Goal: Task Accomplishment & Management: Complete application form

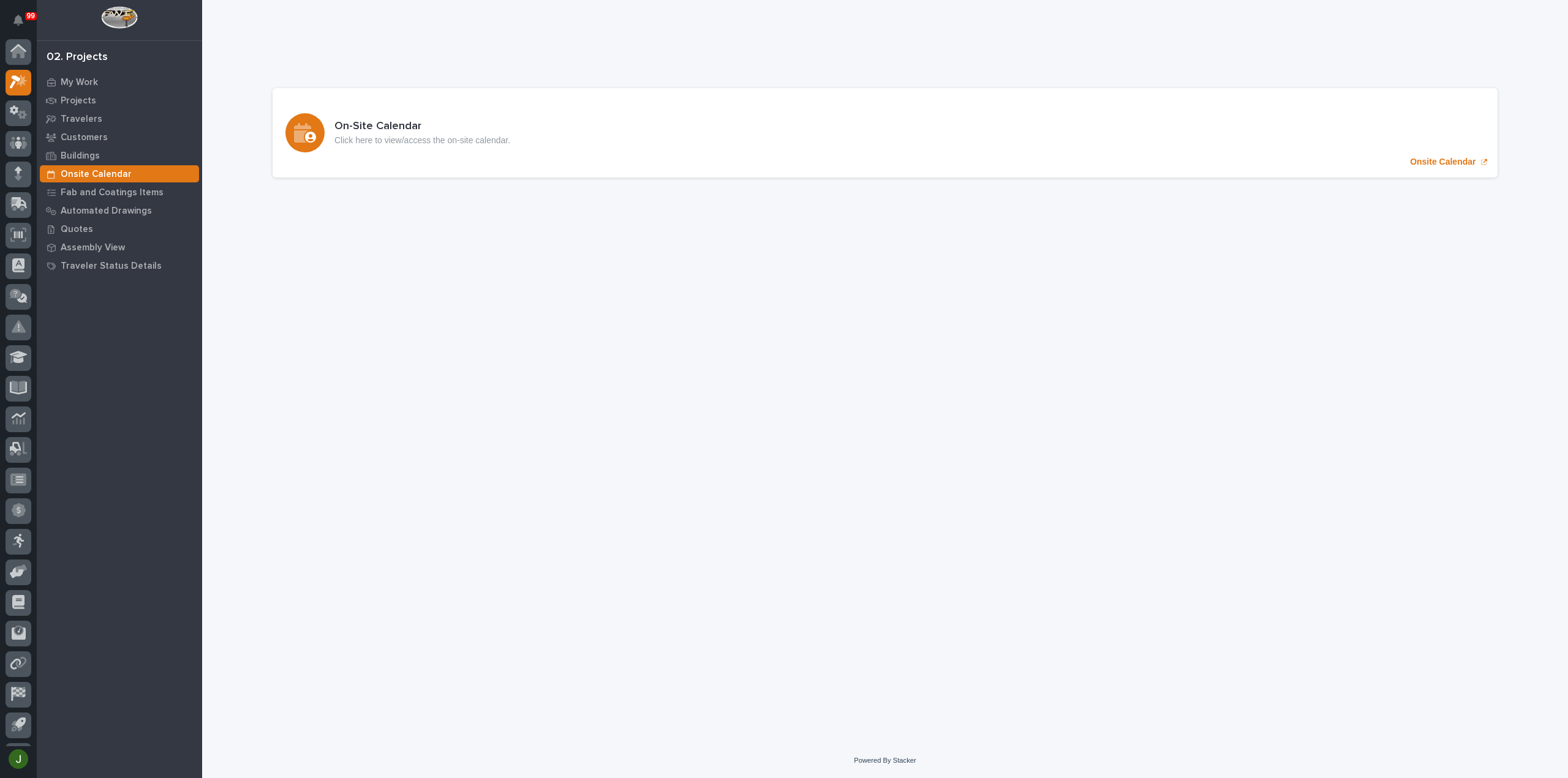
scroll to position [27, 0]
click at [21, 149] on icon at bounding box center [18, 147] width 8 height 14
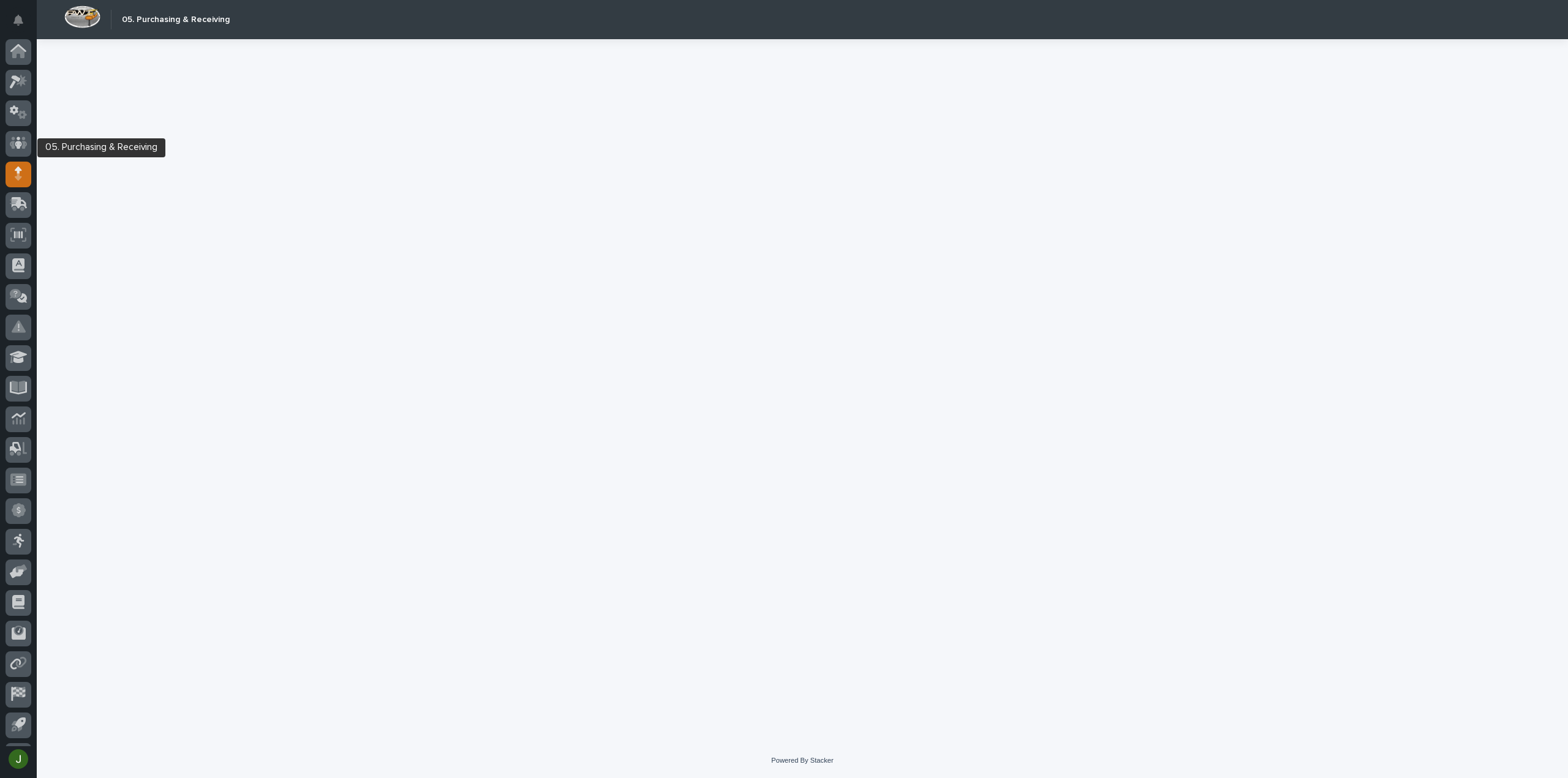
scroll to position [27, 0]
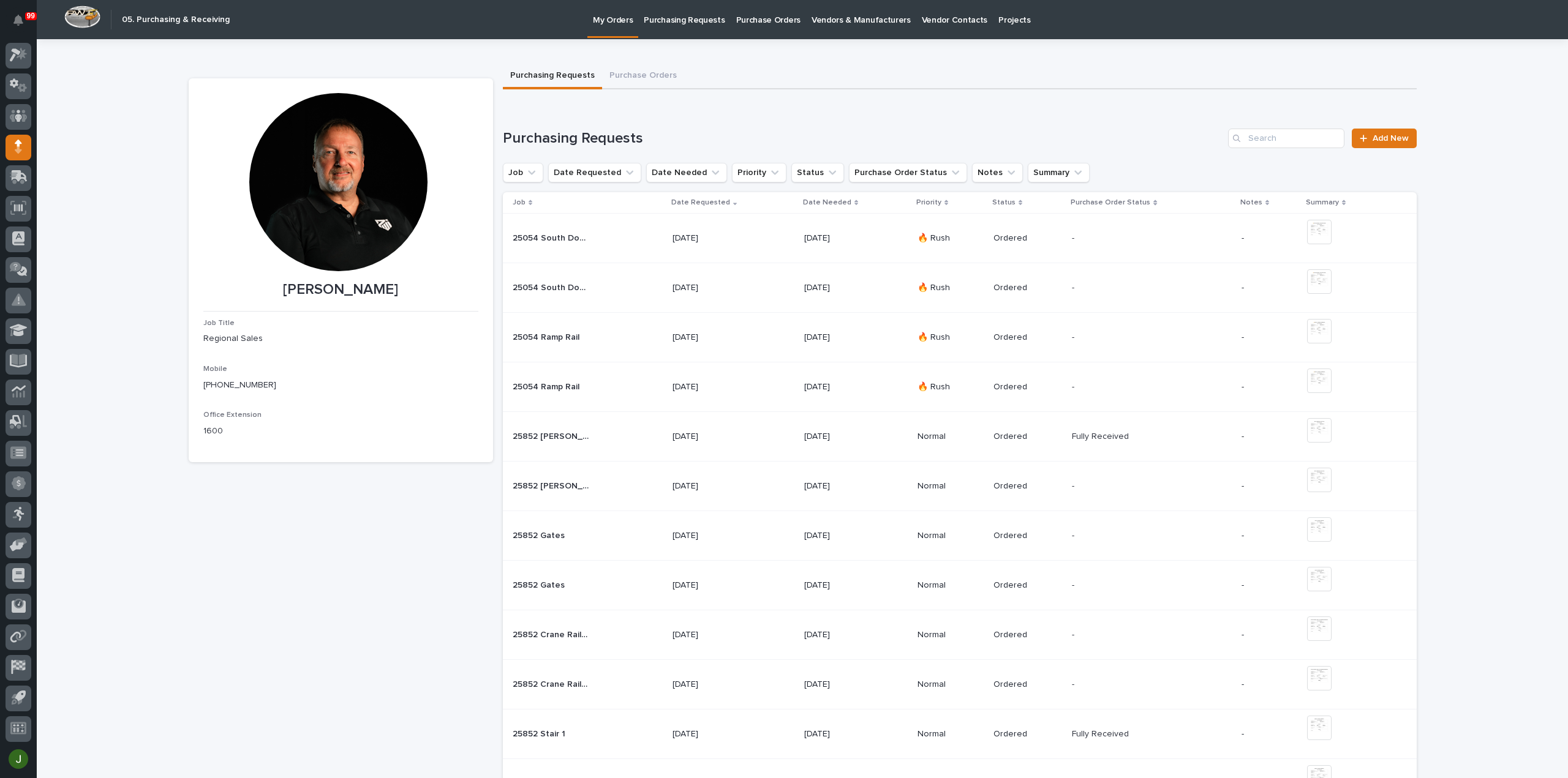
click at [686, 18] on p "Purchasing Requests" at bounding box center [684, 13] width 81 height 26
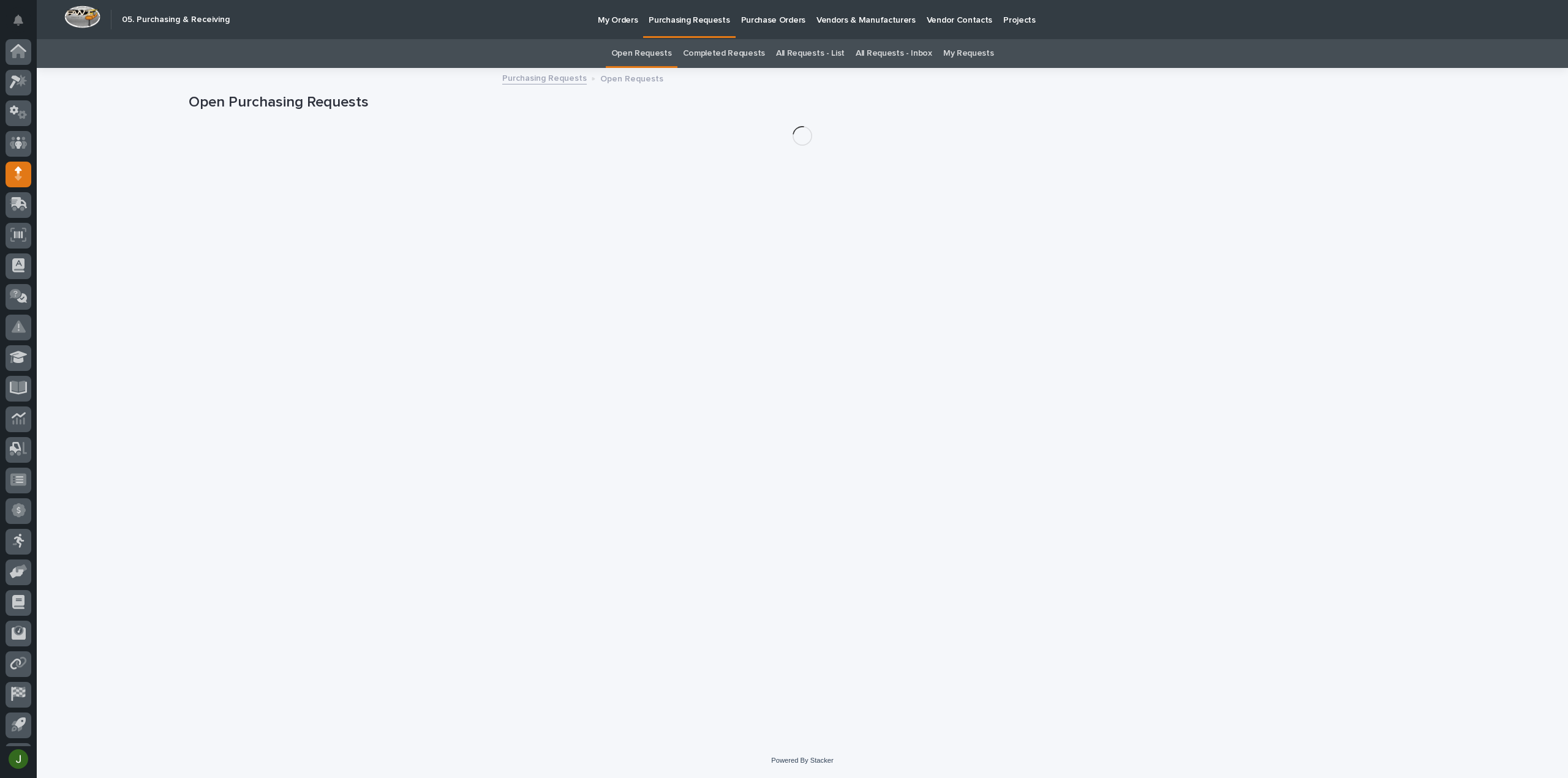
scroll to position [27, 0]
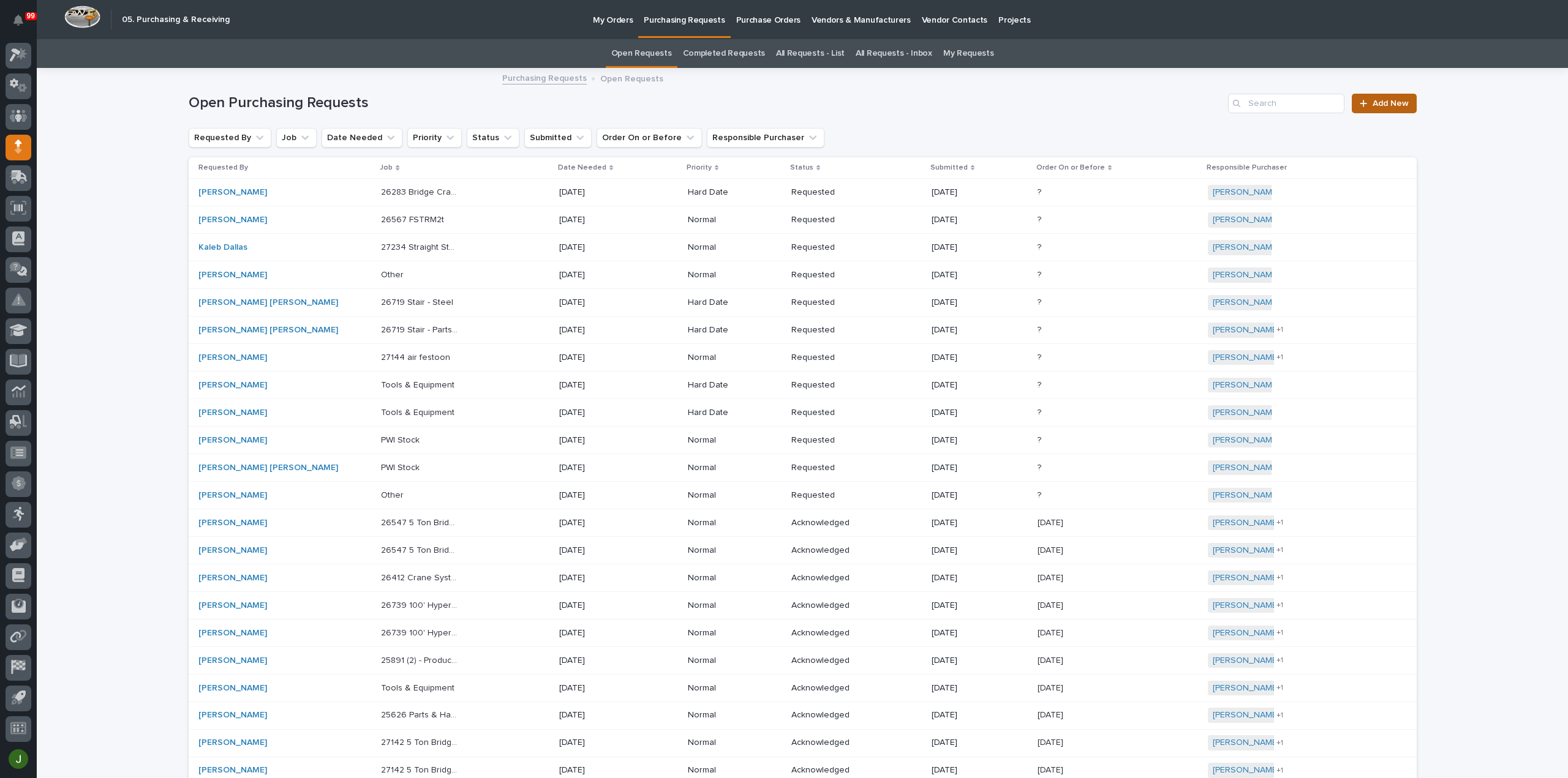
click at [1383, 103] on span "Add New" at bounding box center [1390, 103] width 36 height 9
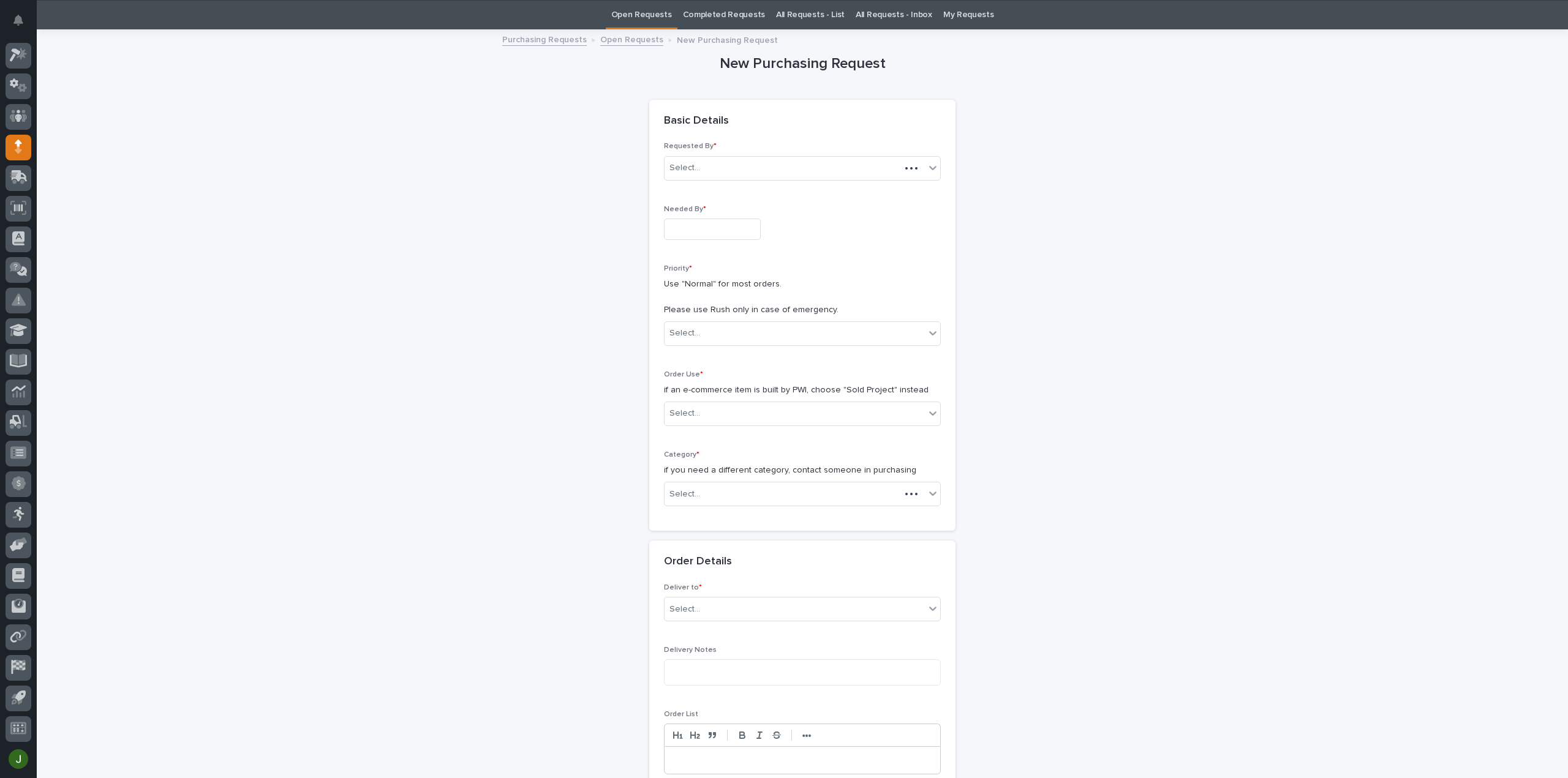
scroll to position [40, 0]
click at [686, 231] on input "text" at bounding box center [712, 228] width 97 height 21
click at [666, 147] on div "22" at bounding box center [663, 148] width 16 height 16
type input "**********"
click at [692, 329] on div "Select..." at bounding box center [685, 332] width 31 height 13
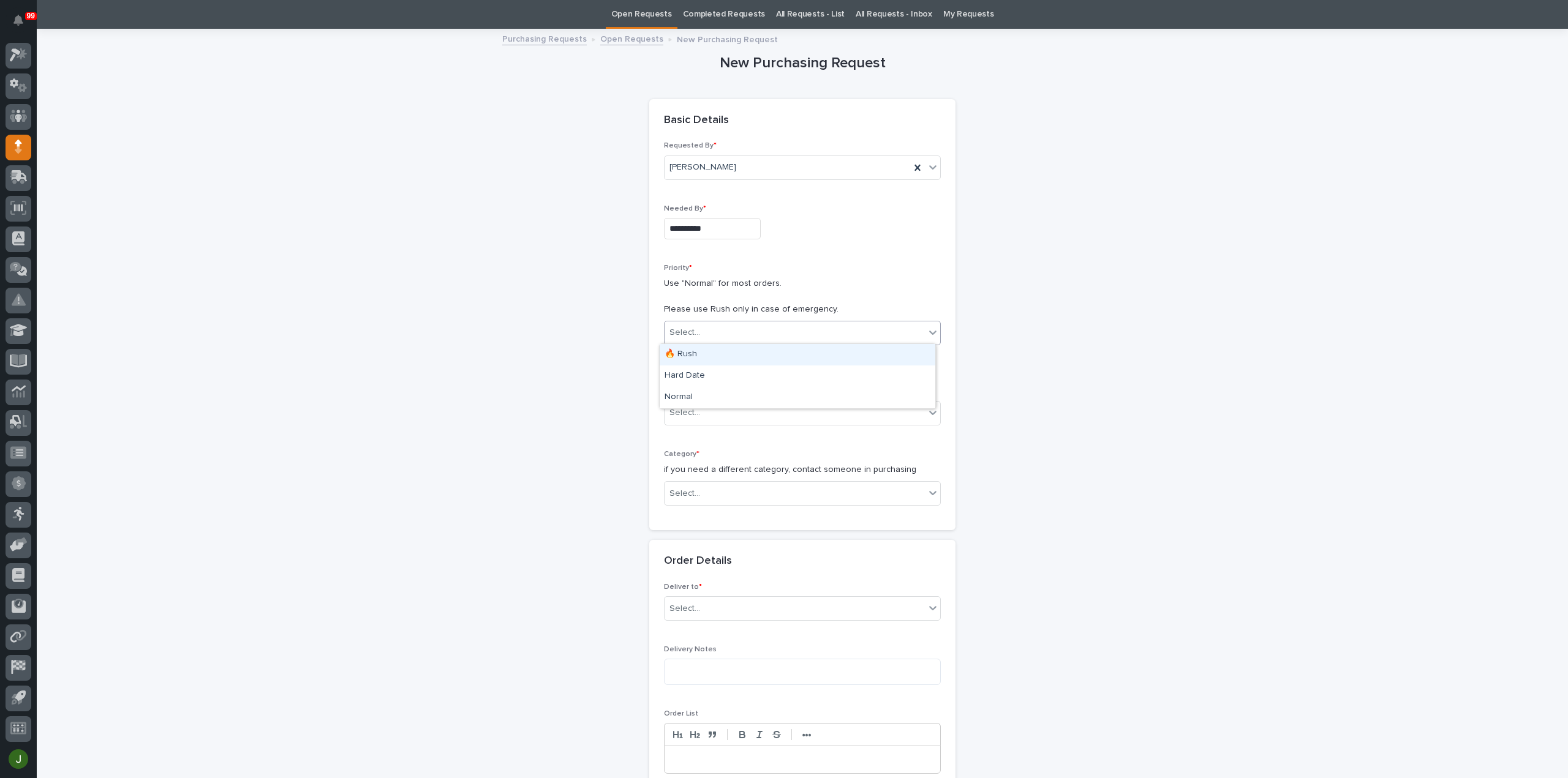
click at [700, 358] on div "🔥 Rush" at bounding box center [797, 355] width 276 height 21
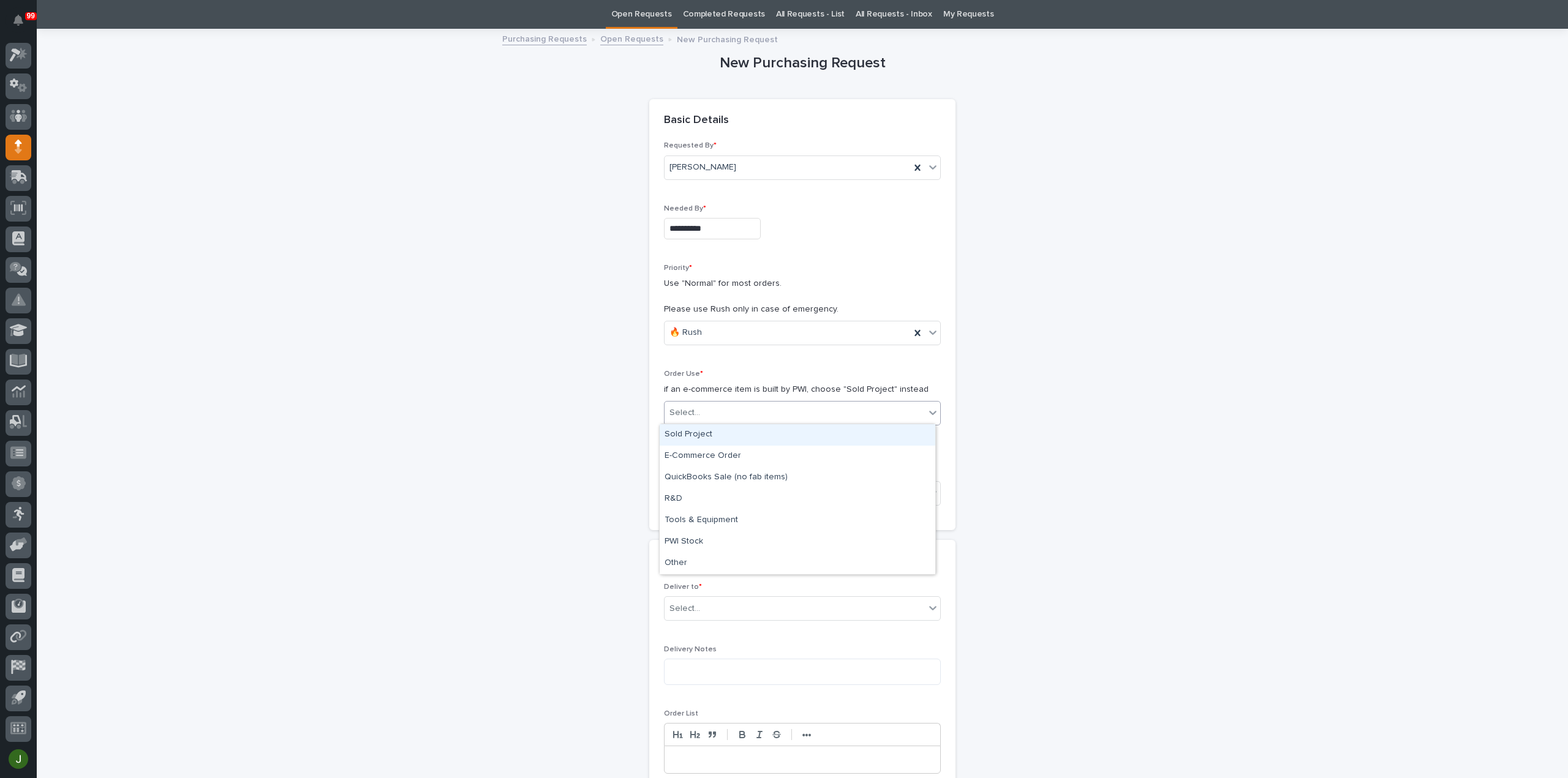
click at [683, 413] on div "Select..." at bounding box center [685, 412] width 31 height 13
click at [688, 432] on div "Sold Project" at bounding box center [797, 435] width 276 height 21
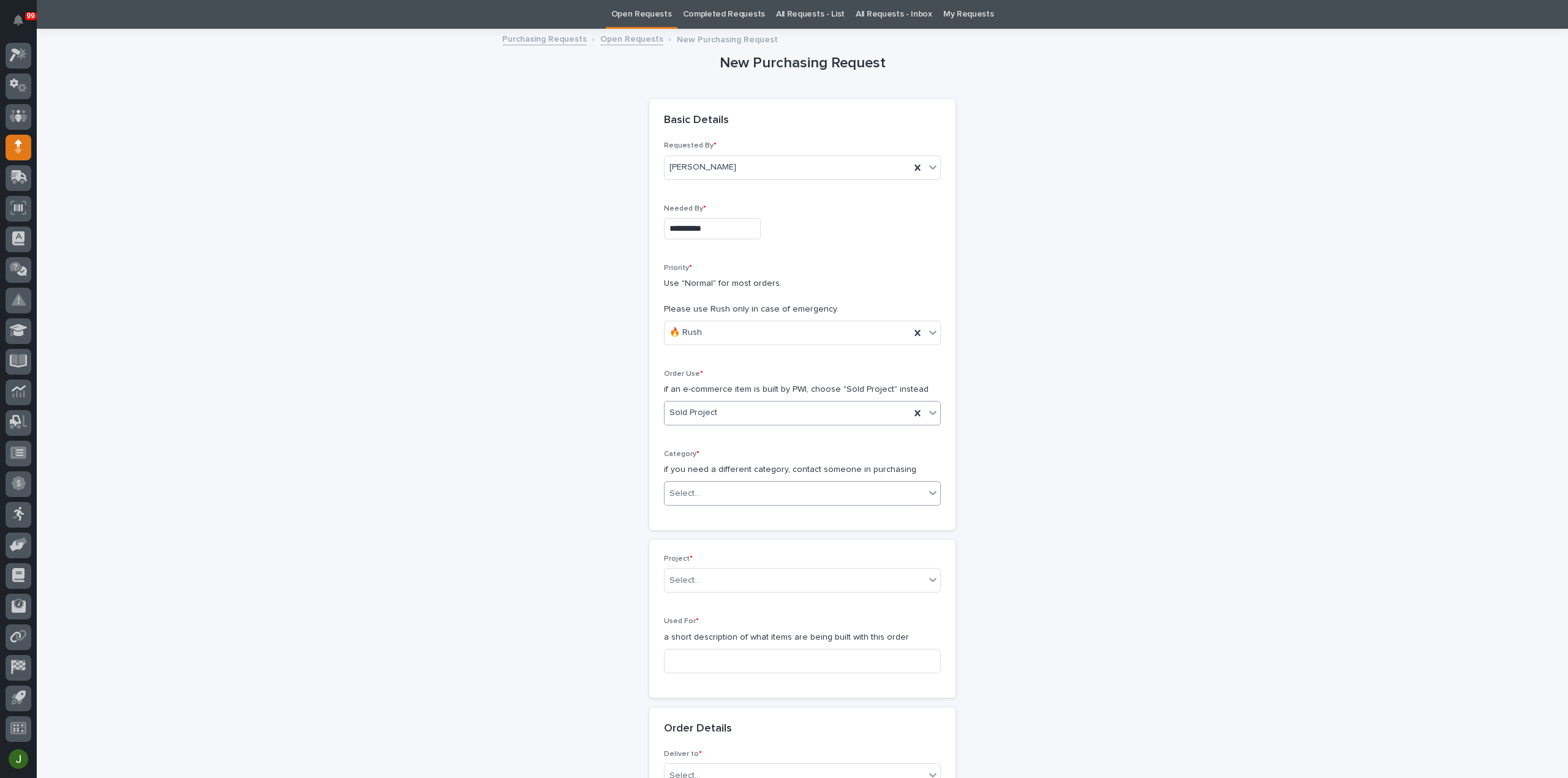
click at [701, 491] on input "text" at bounding box center [701, 494] width 1 height 10
type input "*****"
click at [708, 489] on div "Select..." at bounding box center [794, 494] width 260 height 21
click at [711, 488] on div "Select..." at bounding box center [794, 494] width 260 height 21
click at [683, 662] on div "Steel" at bounding box center [797, 664] width 276 height 21
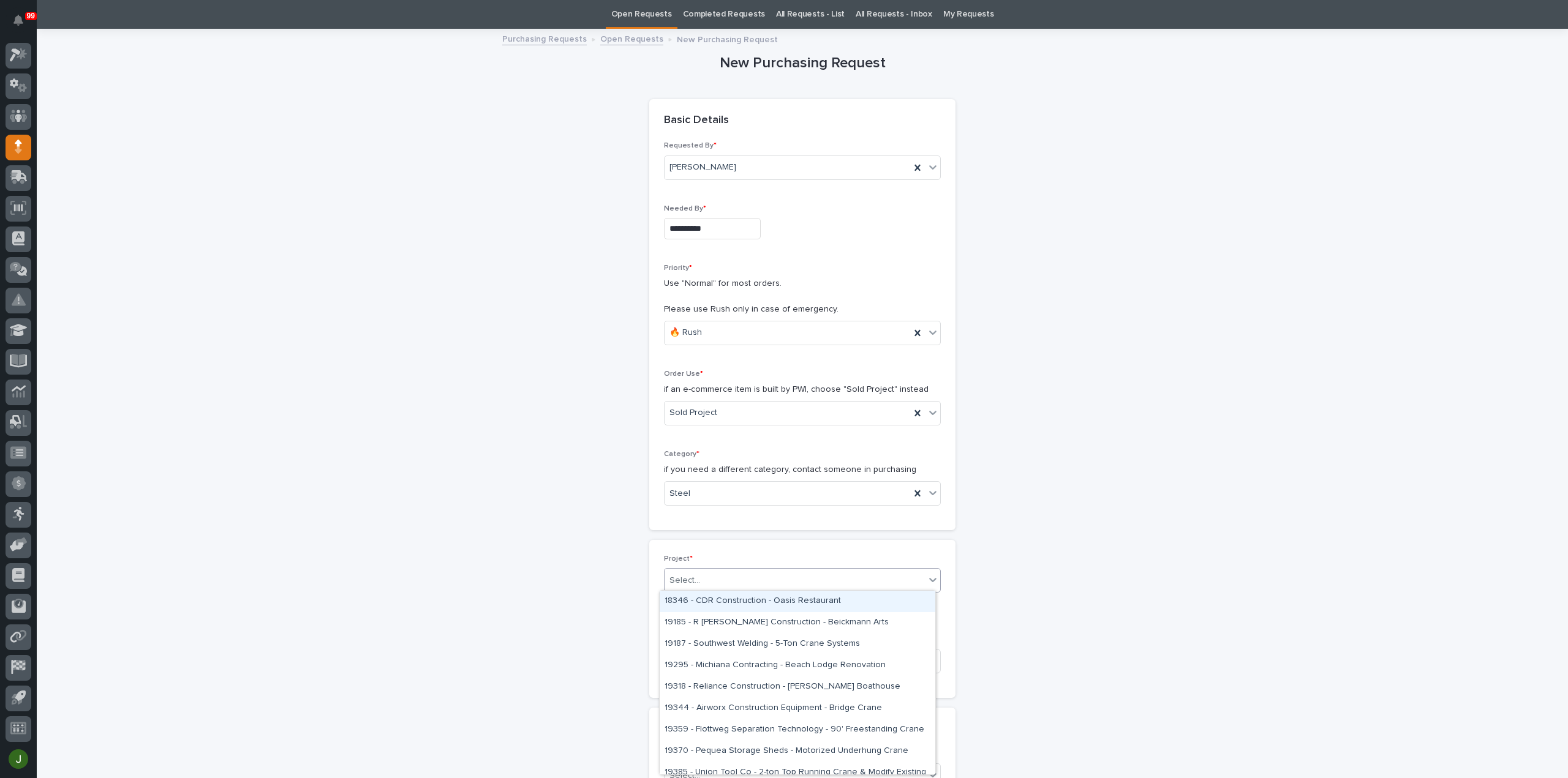
click at [699, 579] on div "Select..." at bounding box center [794, 580] width 260 height 21
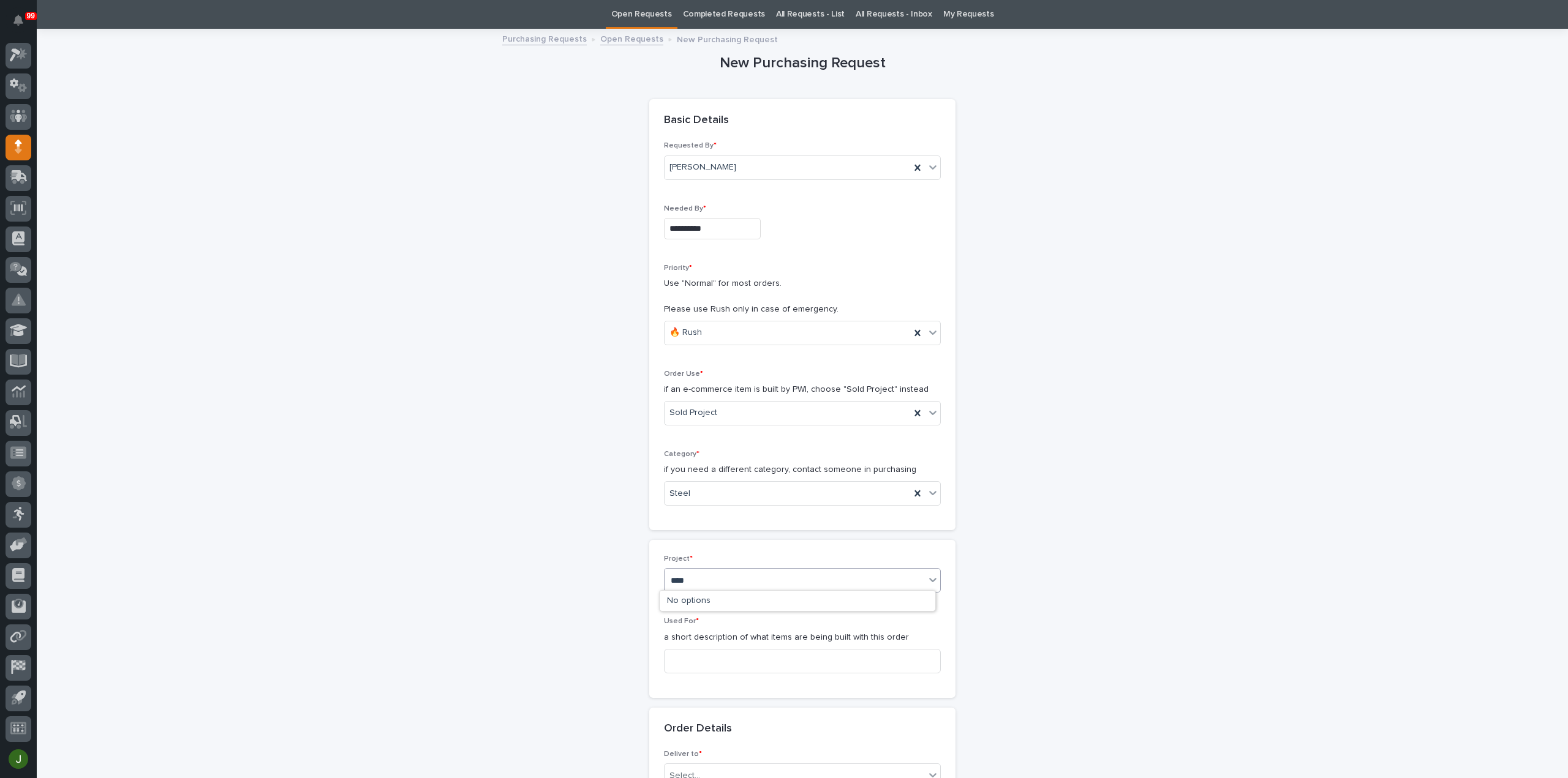
type input "*****"
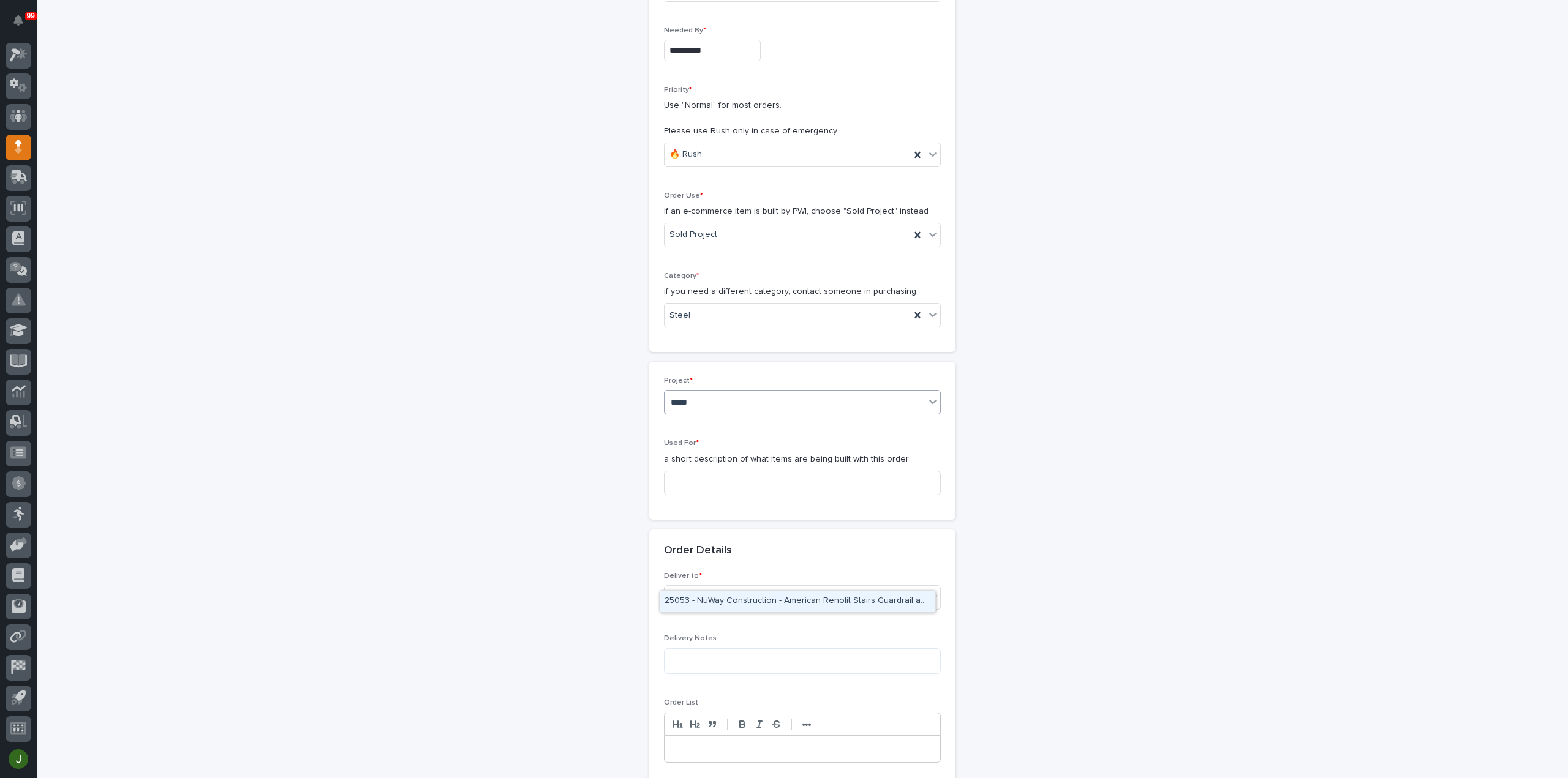
scroll to position [222, 0]
click at [735, 599] on div "25053 - NuWay Construction - American Renolit Stairs Guardrail and Roof Ladder" at bounding box center [797, 601] width 276 height 21
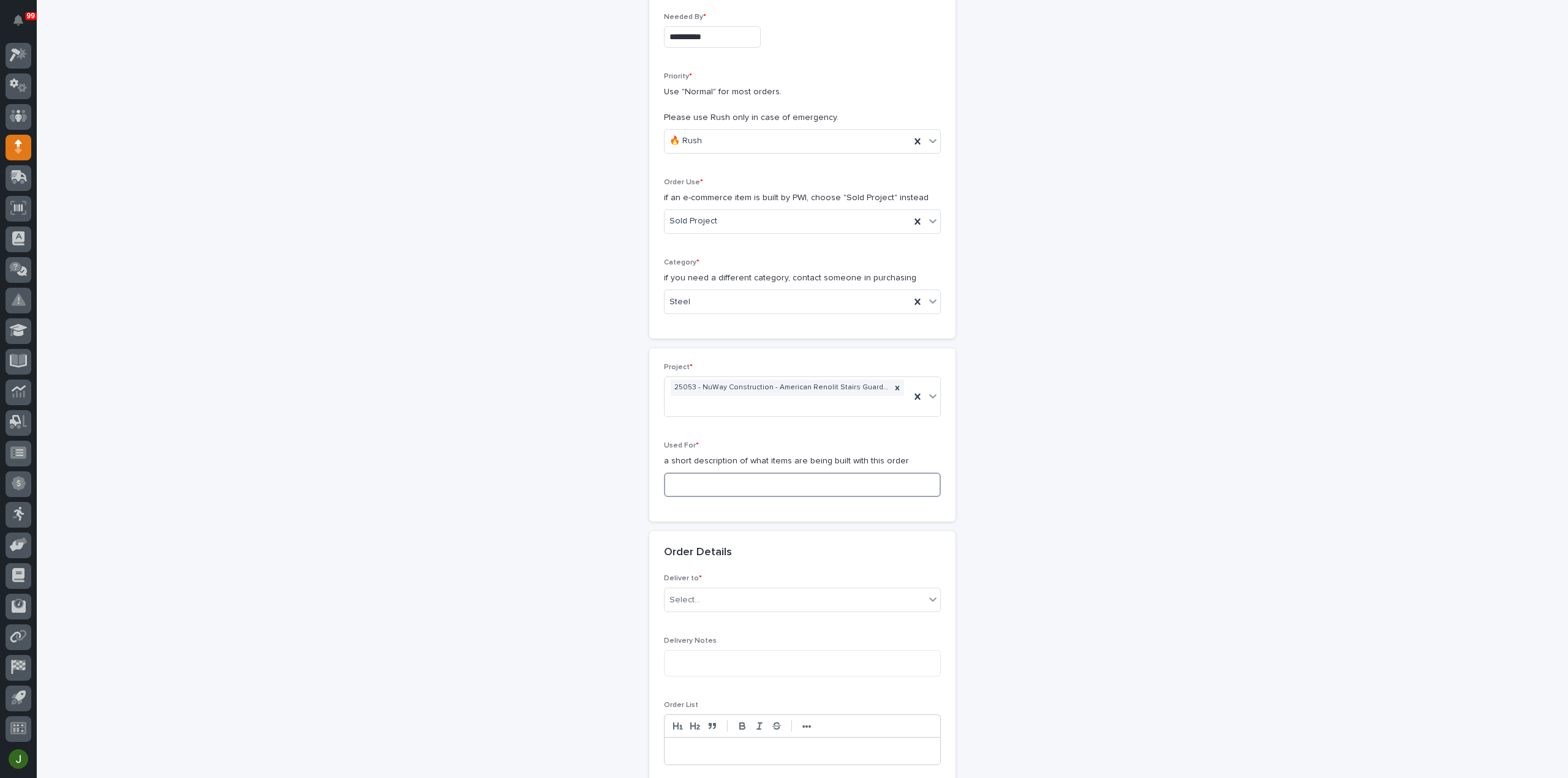
click at [691, 483] on input at bounding box center [802, 484] width 277 height 25
type input "Landing"
click at [713, 598] on div "Select..." at bounding box center [794, 600] width 260 height 21
click at [699, 623] on div "PWI" at bounding box center [797, 620] width 276 height 21
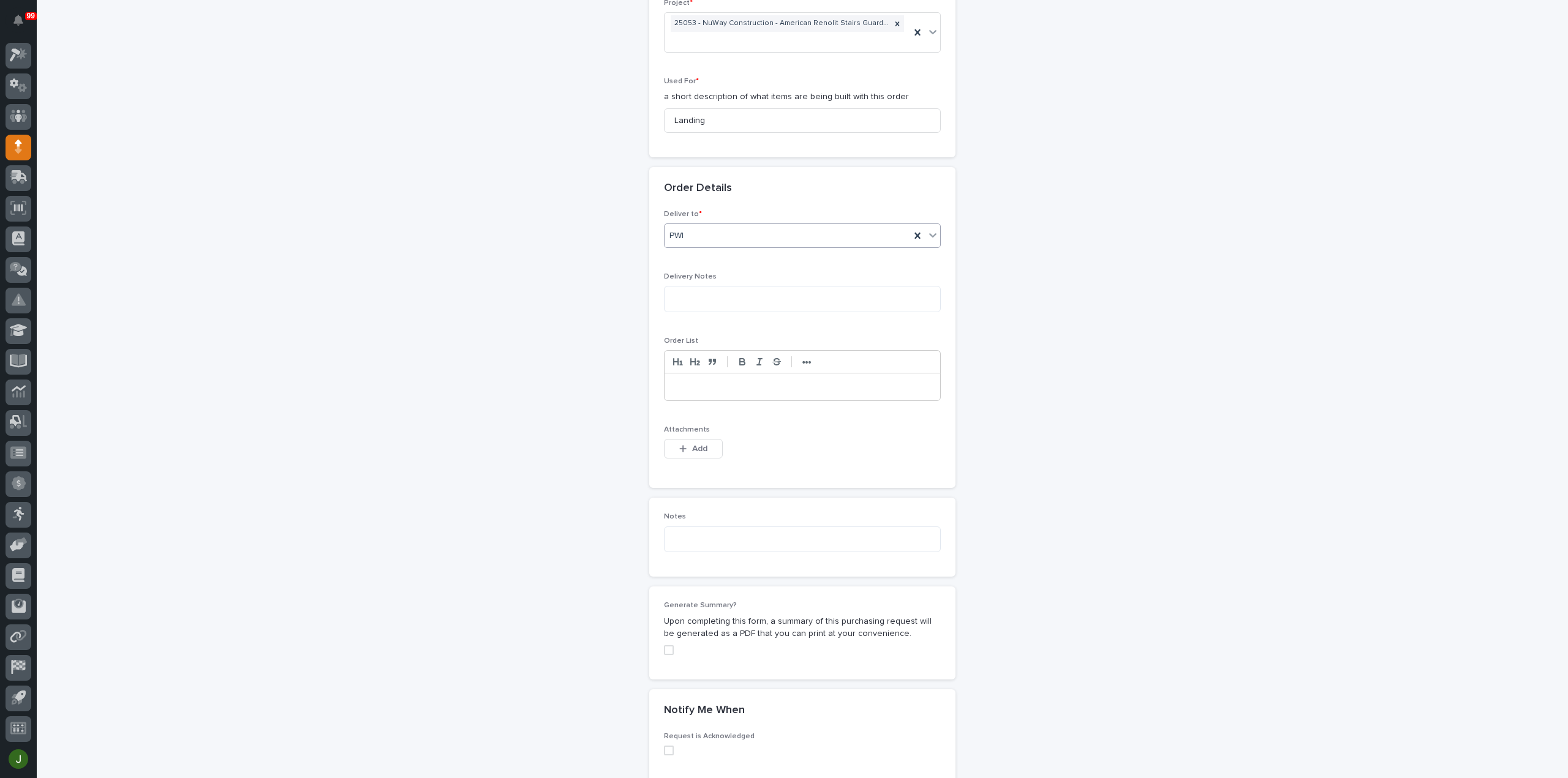
scroll to position [598, 0]
click at [686, 442] on div "button" at bounding box center [685, 446] width 12 height 9
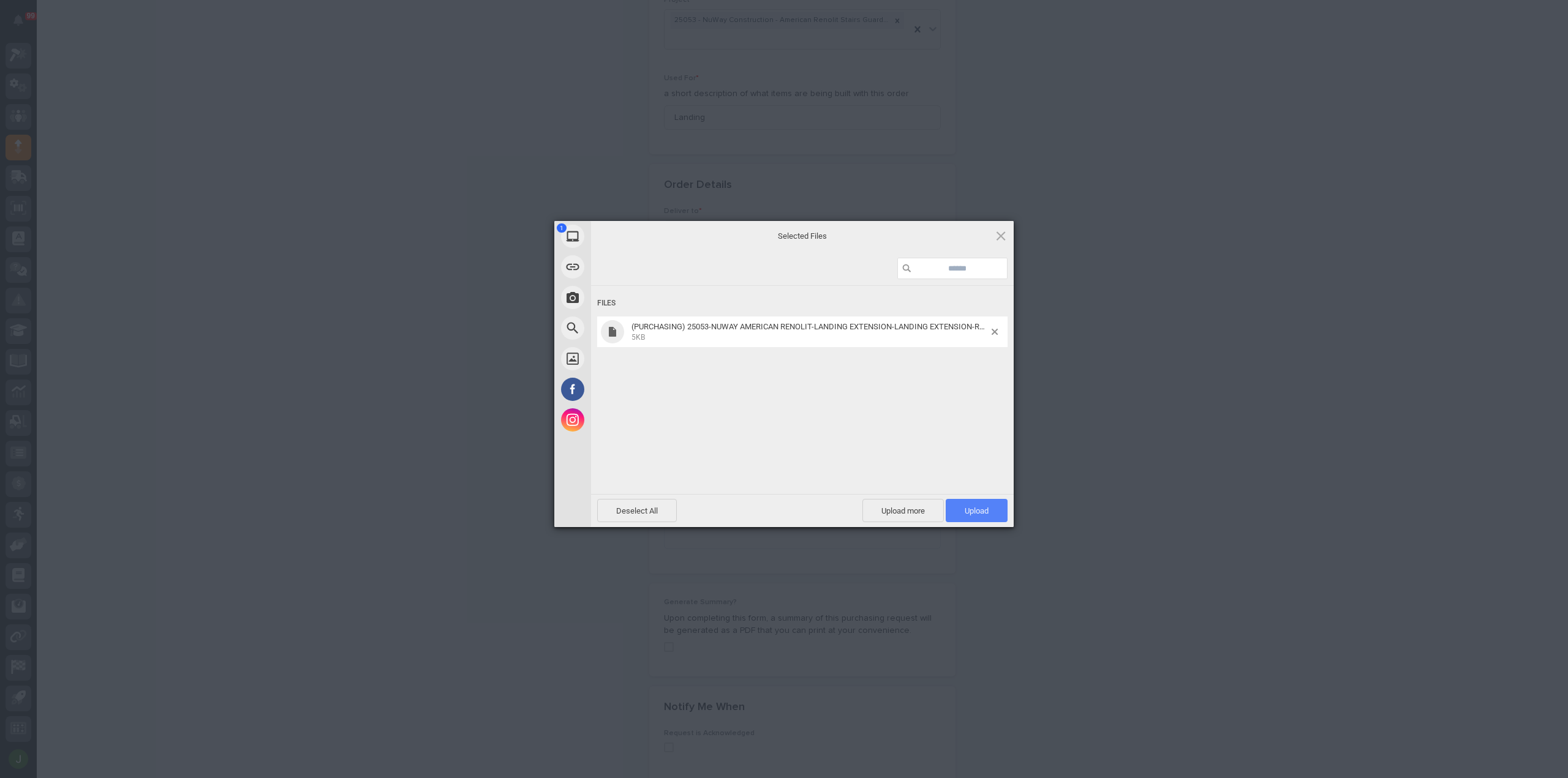
click at [979, 511] on span "Upload 1" at bounding box center [977, 510] width 24 height 9
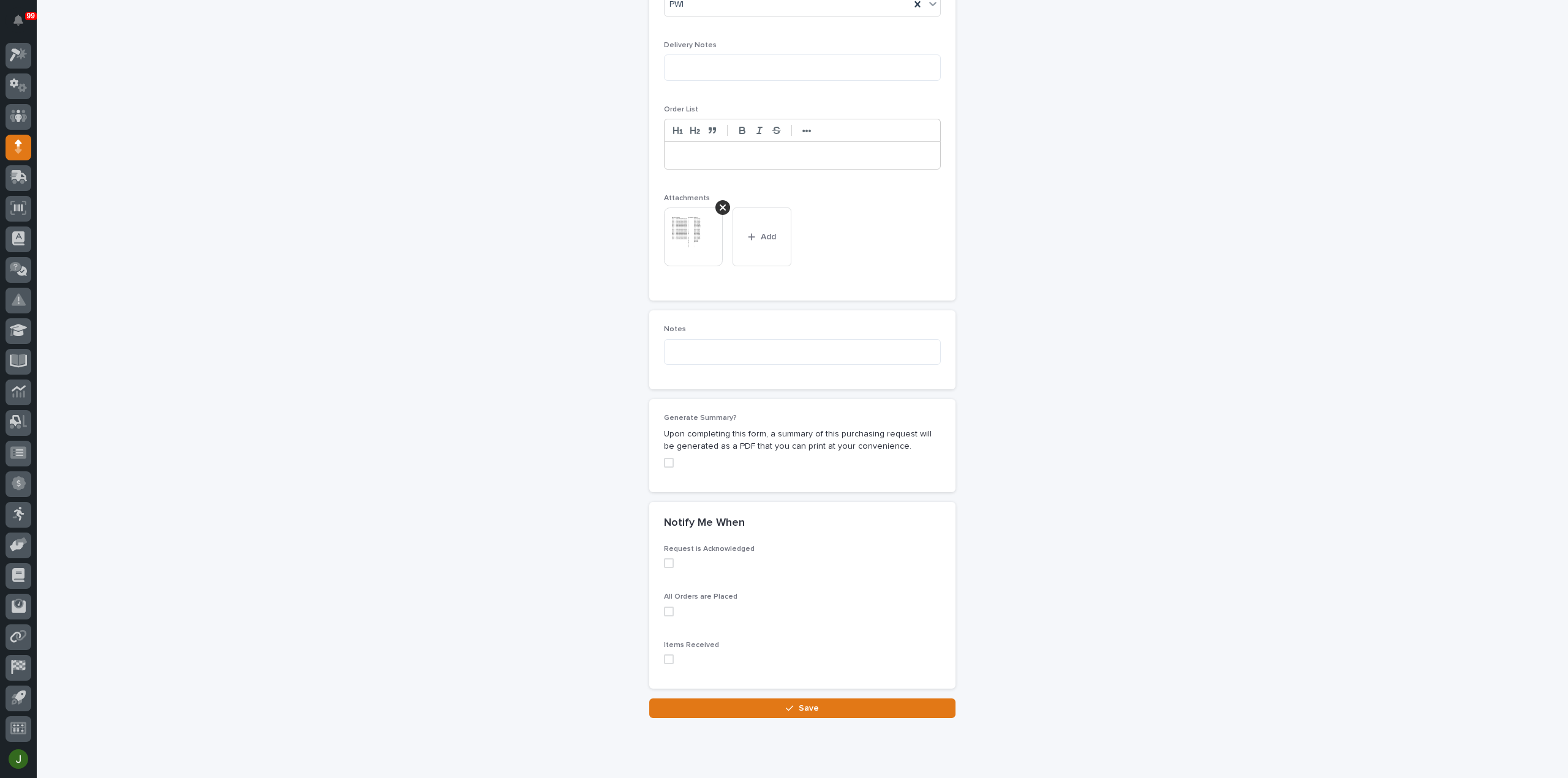
scroll to position [858, 0]
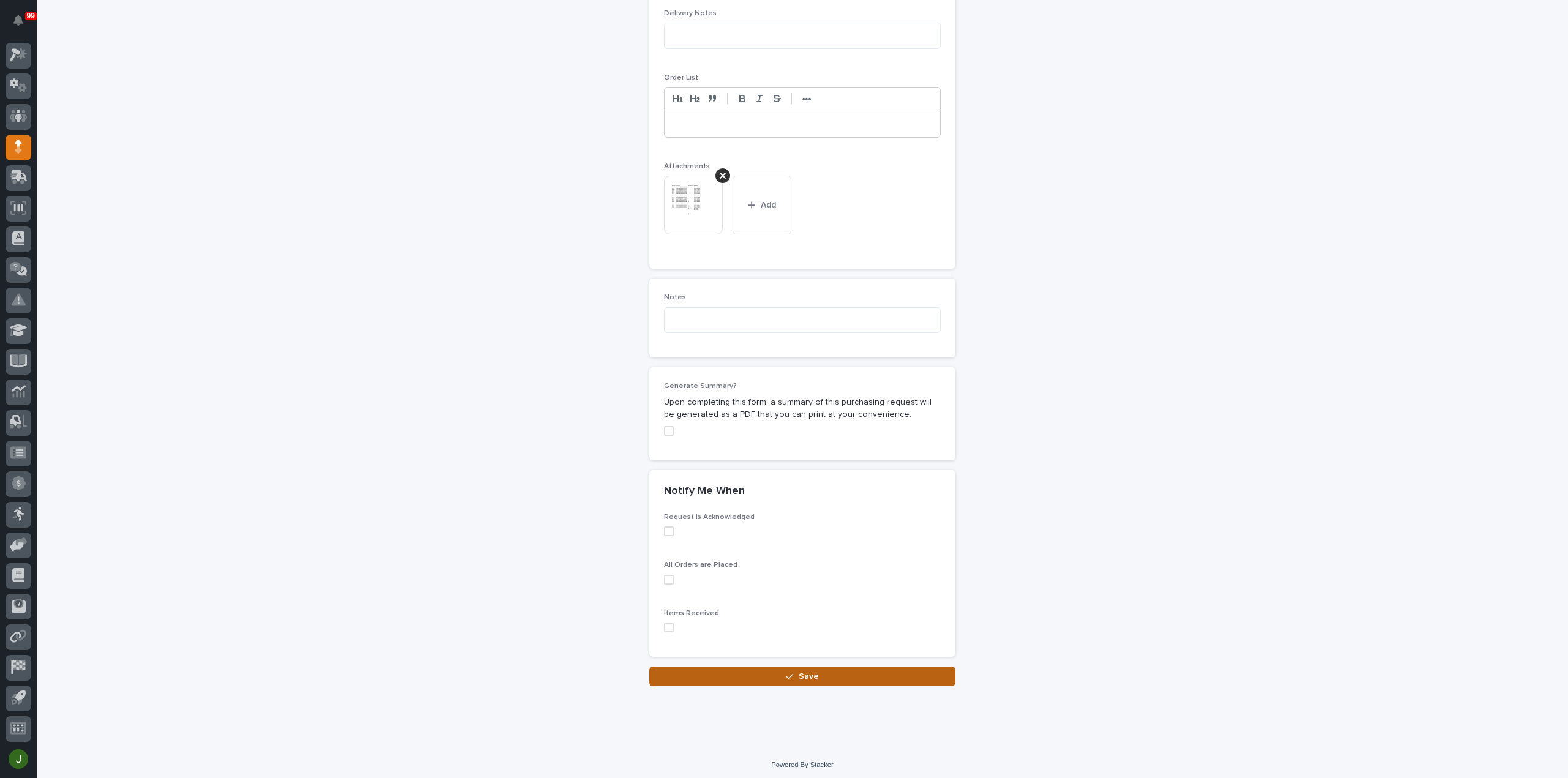
click at [802, 674] on span "Save" at bounding box center [808, 676] width 21 height 11
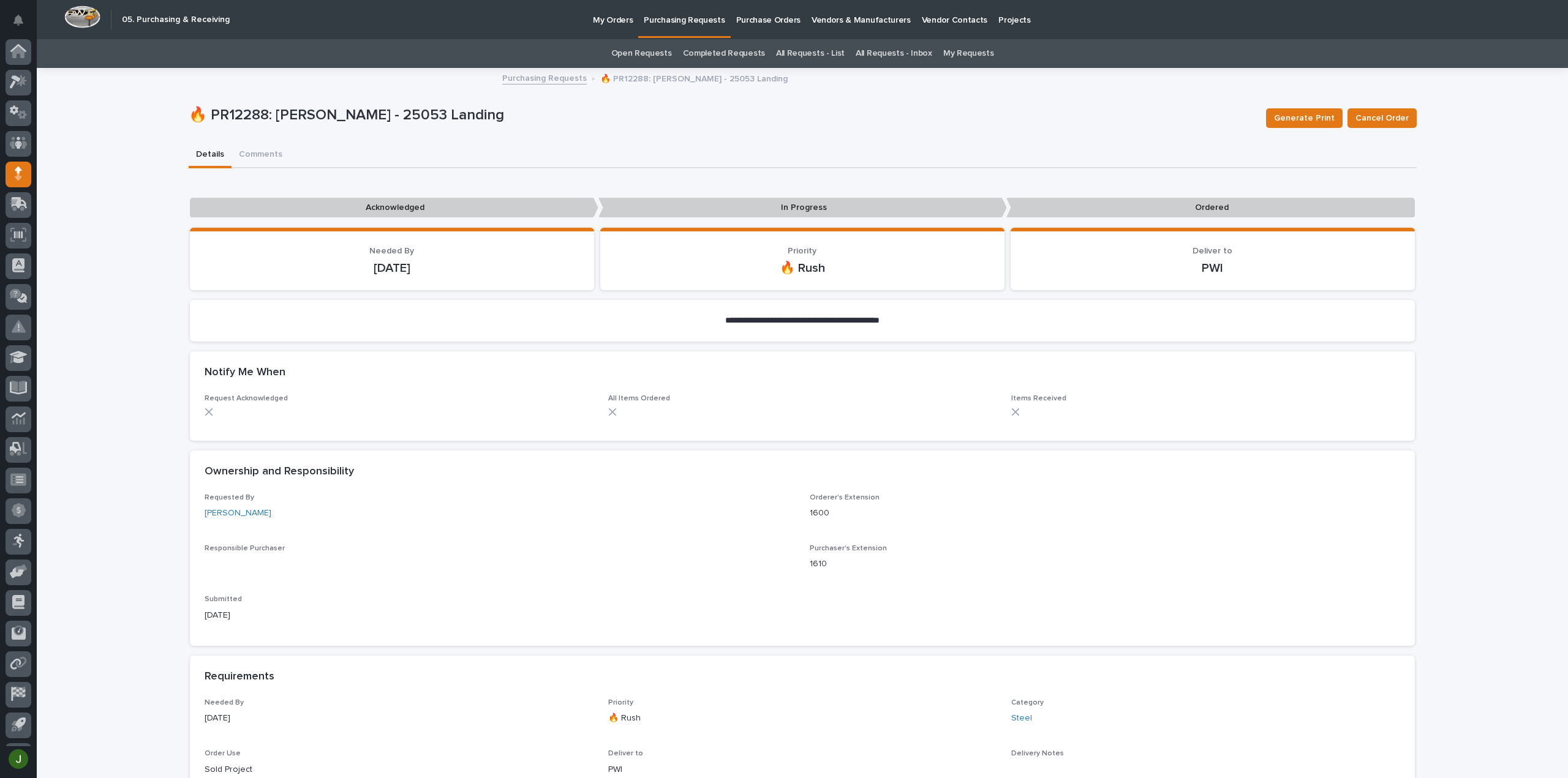
scroll to position [27, 0]
click at [670, 17] on p "Purchasing Requests" at bounding box center [684, 13] width 81 height 26
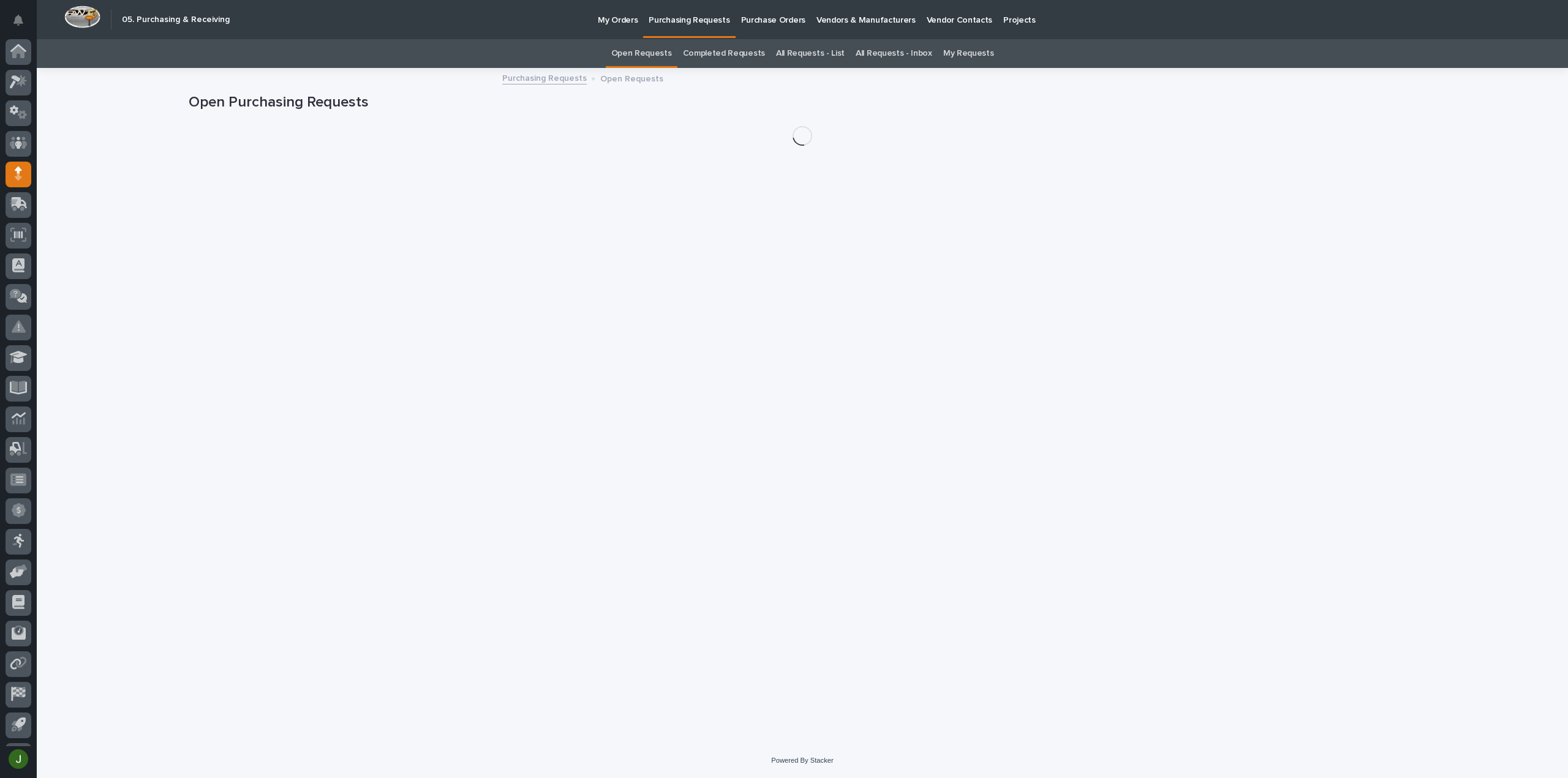
scroll to position [27, 0]
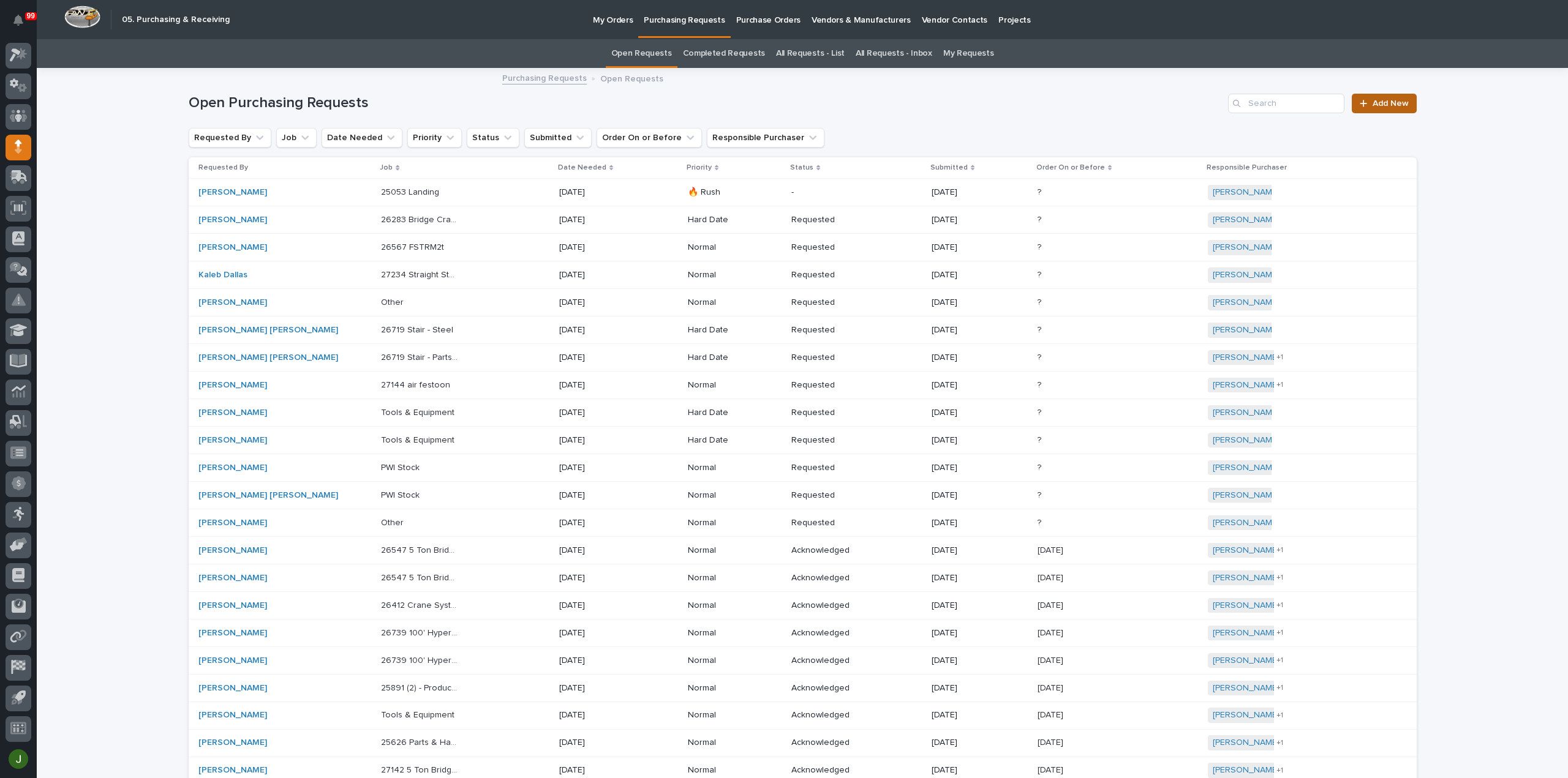
click at [1382, 105] on span "Add New" at bounding box center [1390, 103] width 36 height 9
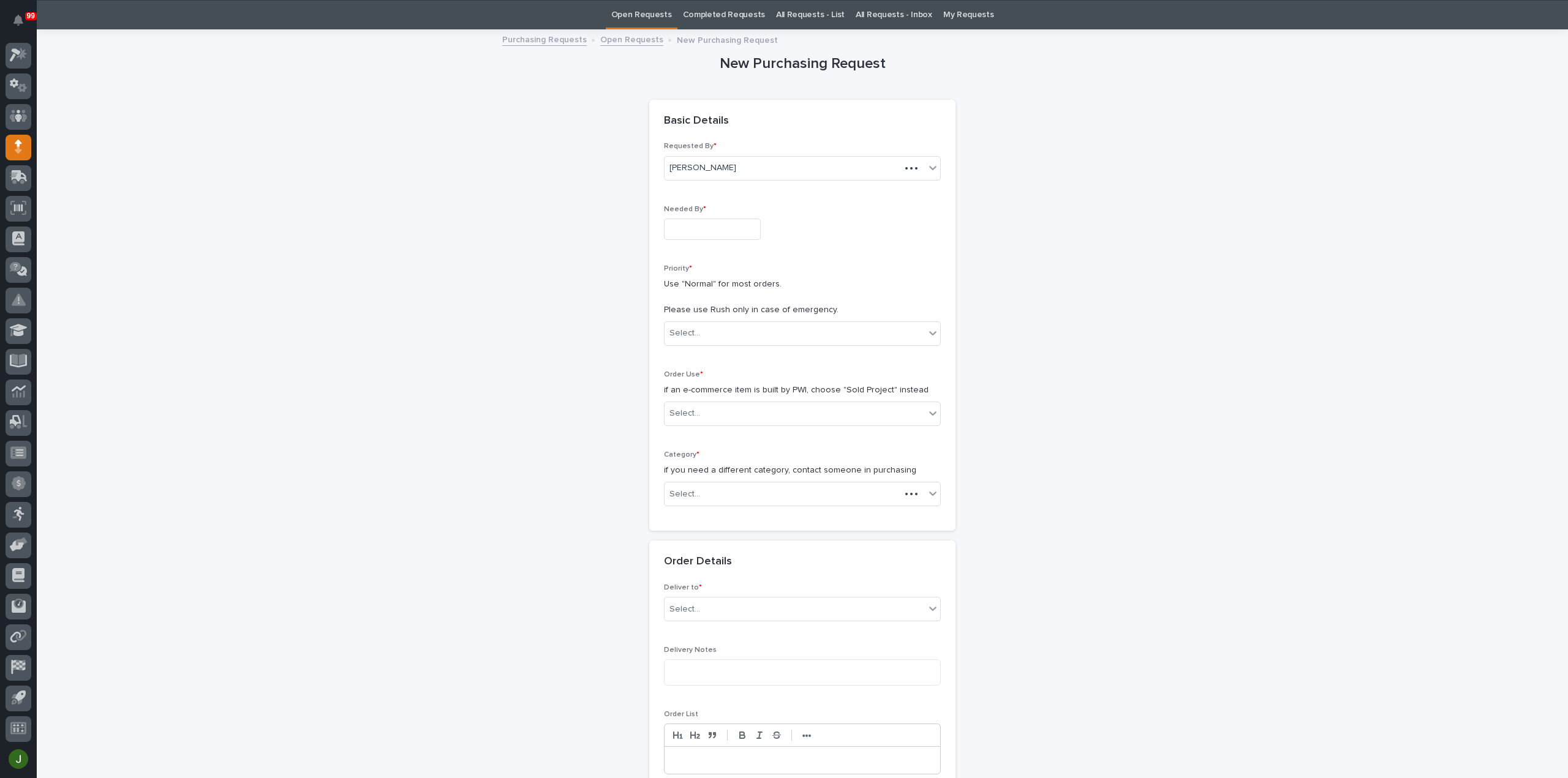
scroll to position [40, 0]
click at [687, 228] on input "text" at bounding box center [712, 228] width 97 height 21
click at [680, 147] on div "23" at bounding box center [684, 148] width 16 height 16
type input "**********"
click at [701, 327] on input "text" at bounding box center [701, 332] width 1 height 10
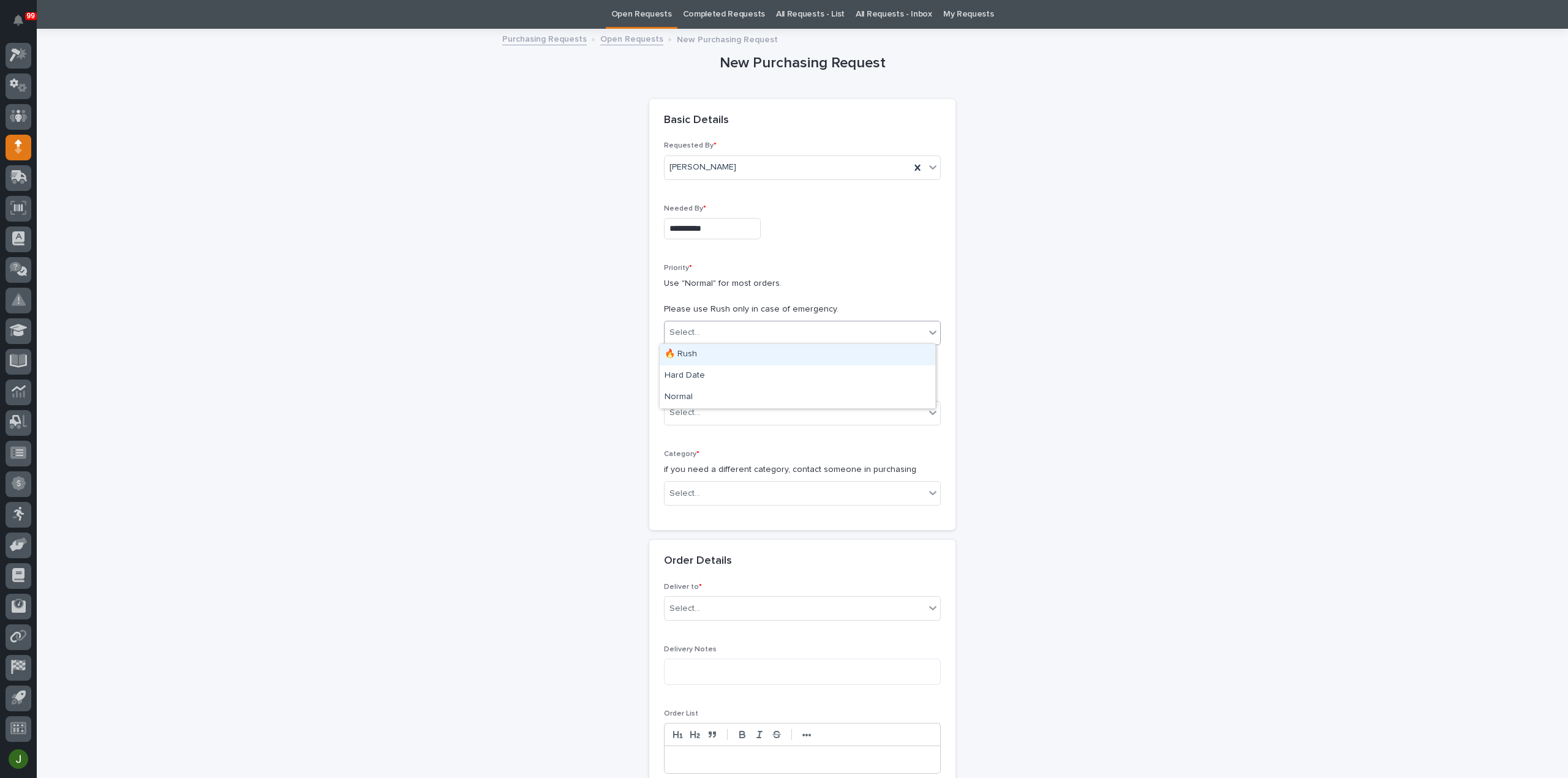
click at [694, 355] on div "🔥 Rush" at bounding box center [797, 355] width 276 height 21
click at [687, 414] on div "Select..." at bounding box center [685, 412] width 31 height 13
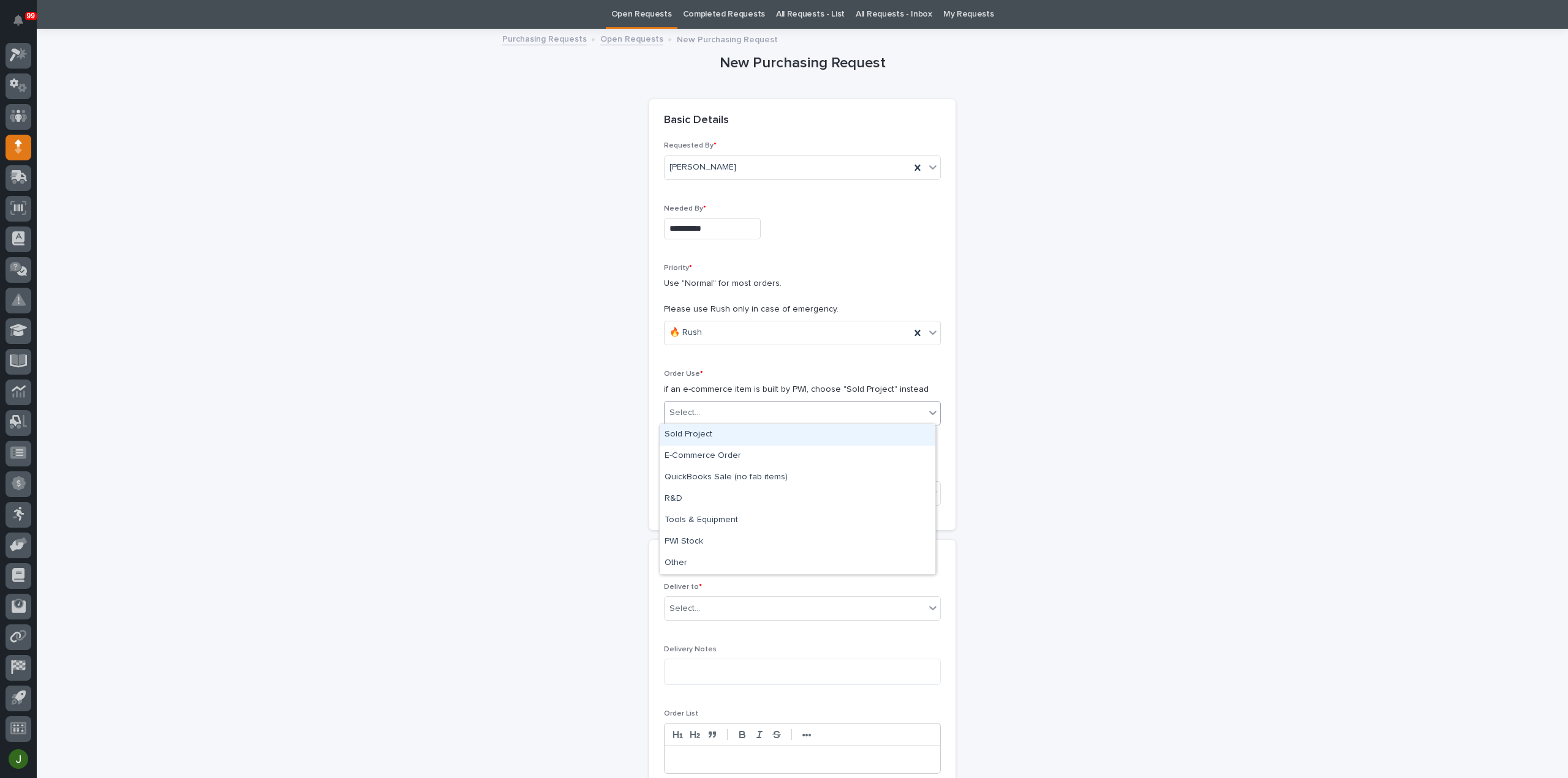
click at [700, 431] on div "Sold Project" at bounding box center [797, 435] width 276 height 21
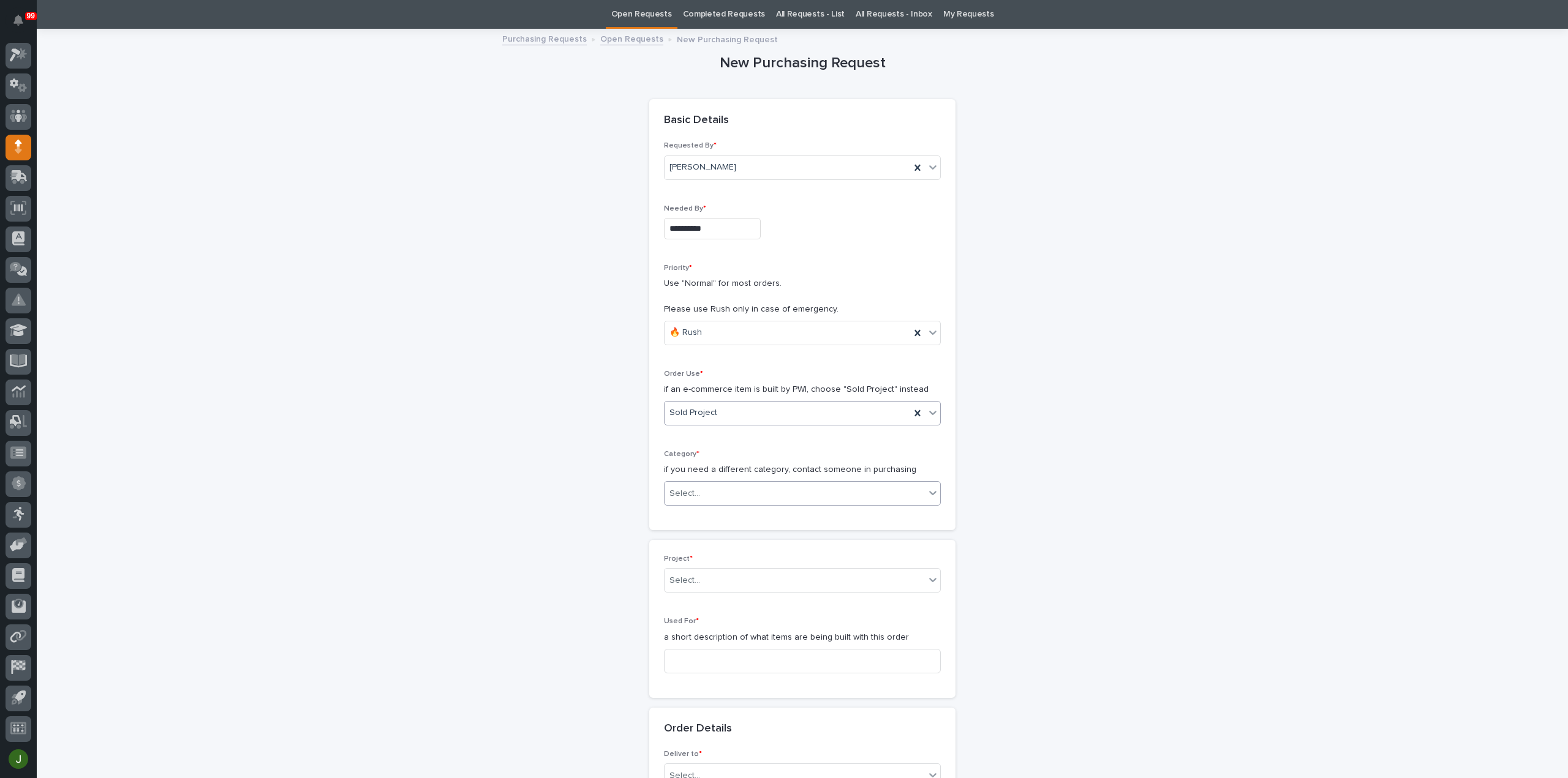
click at [702, 491] on div "Select..." at bounding box center [794, 494] width 260 height 21
click at [709, 621] on div "Parts & Hardware" at bounding box center [797, 621] width 276 height 21
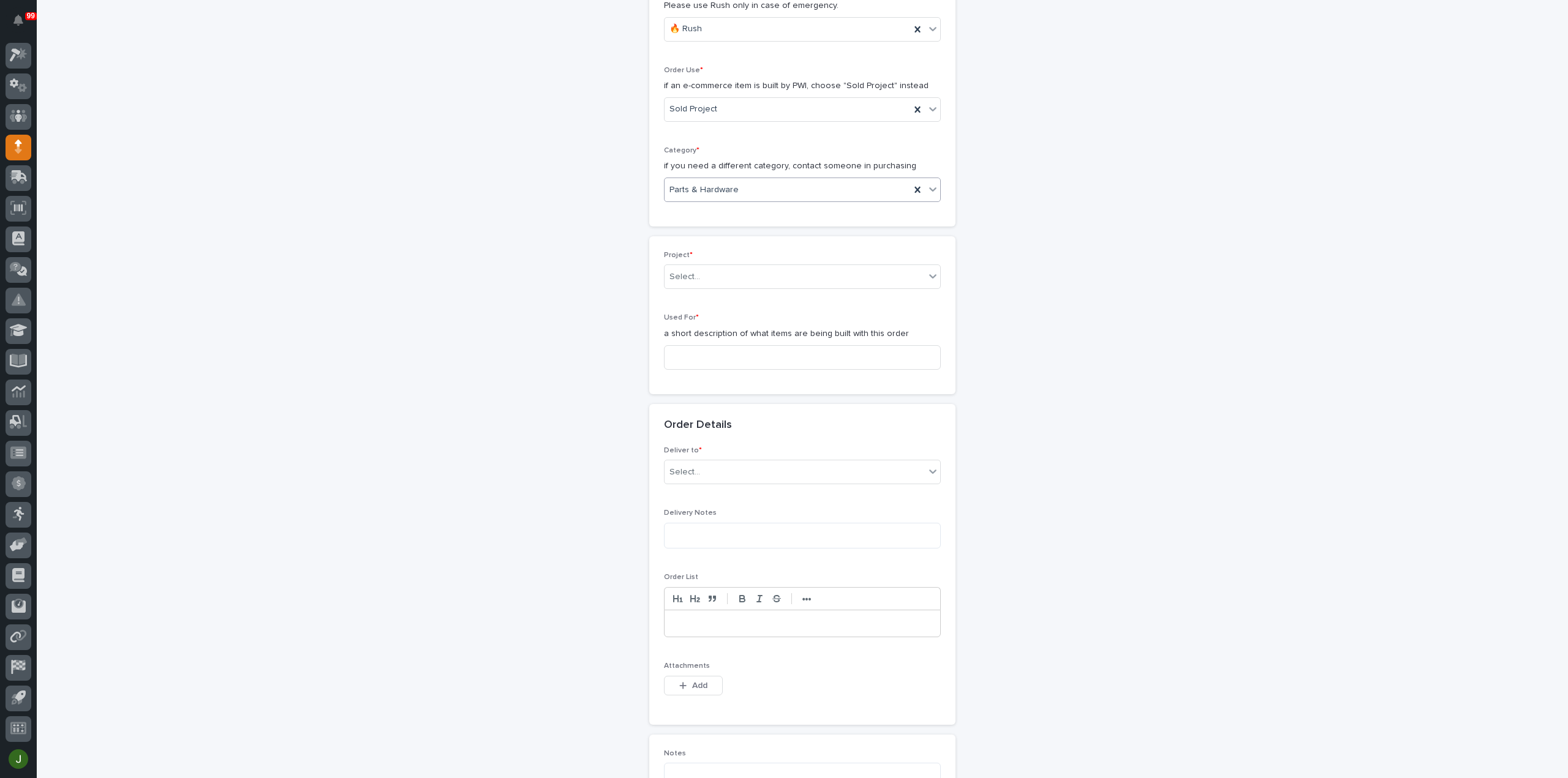
scroll to position [345, 0]
click at [687, 274] on div "Select..." at bounding box center [685, 274] width 31 height 13
type input "*****"
click at [711, 296] on div "25053 - NuWay Construction - American Renolit Stairs Guardrail and Roof Ladder" at bounding box center [797, 295] width 276 height 21
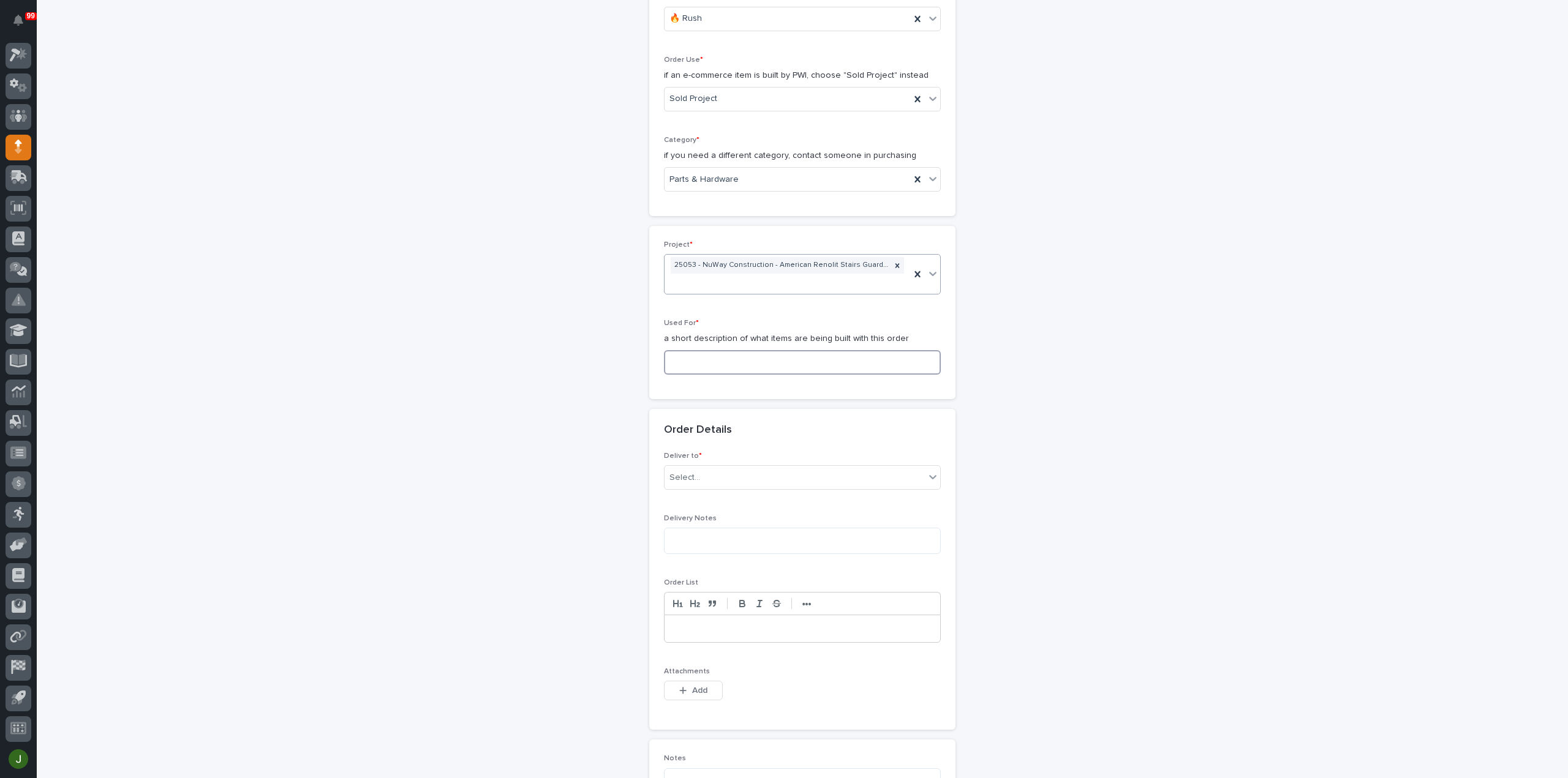
click at [692, 361] on input at bounding box center [802, 362] width 277 height 25
type input "Landing"
click at [687, 476] on div "Select..." at bounding box center [685, 477] width 31 height 13
click at [705, 499] on div "PWI" at bounding box center [797, 497] width 276 height 21
click at [692, 685] on span "Add" at bounding box center [699, 690] width 15 height 11
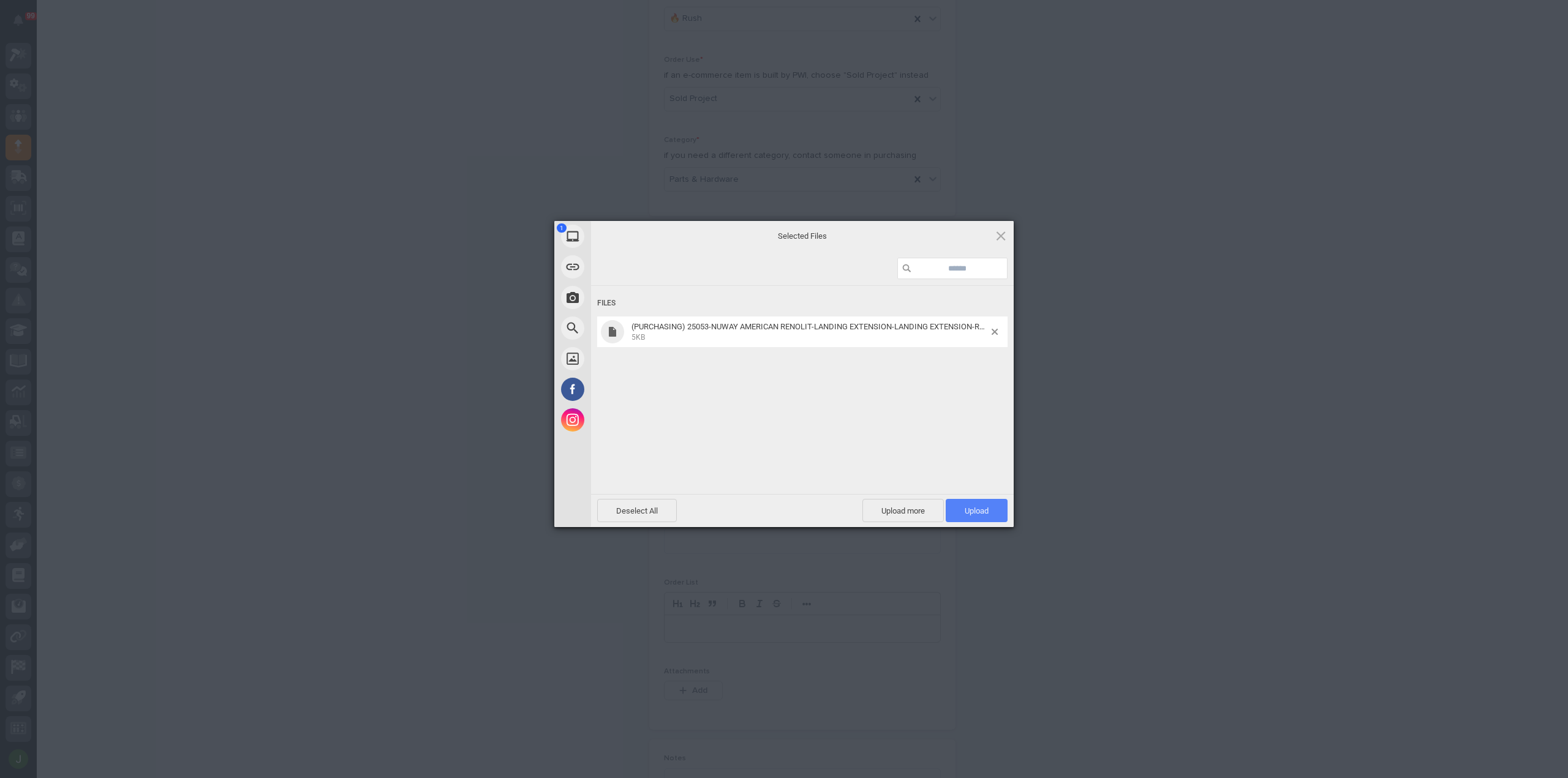
click at [980, 506] on span "Upload 1" at bounding box center [977, 510] width 24 height 9
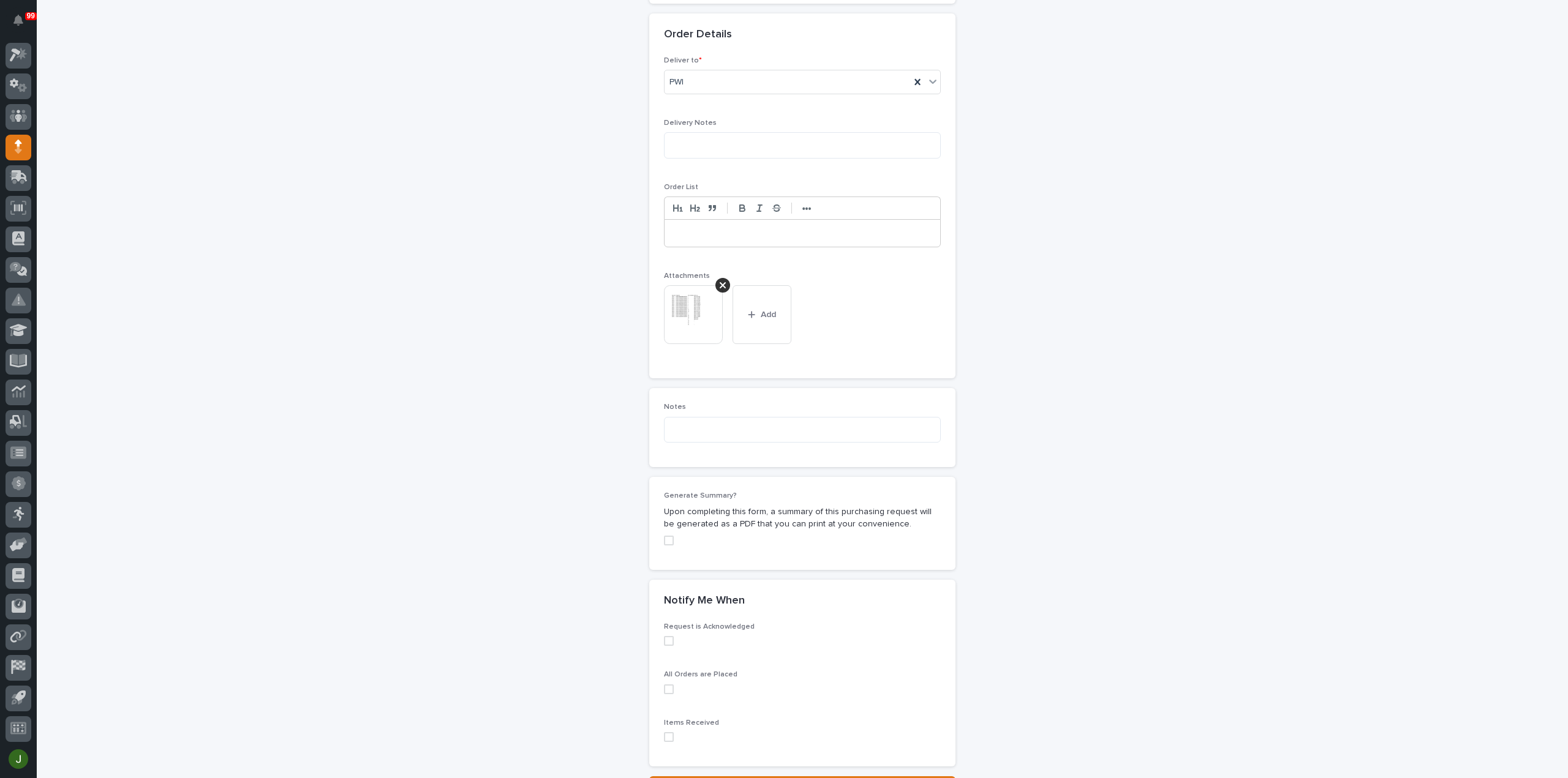
scroll to position [858, 0]
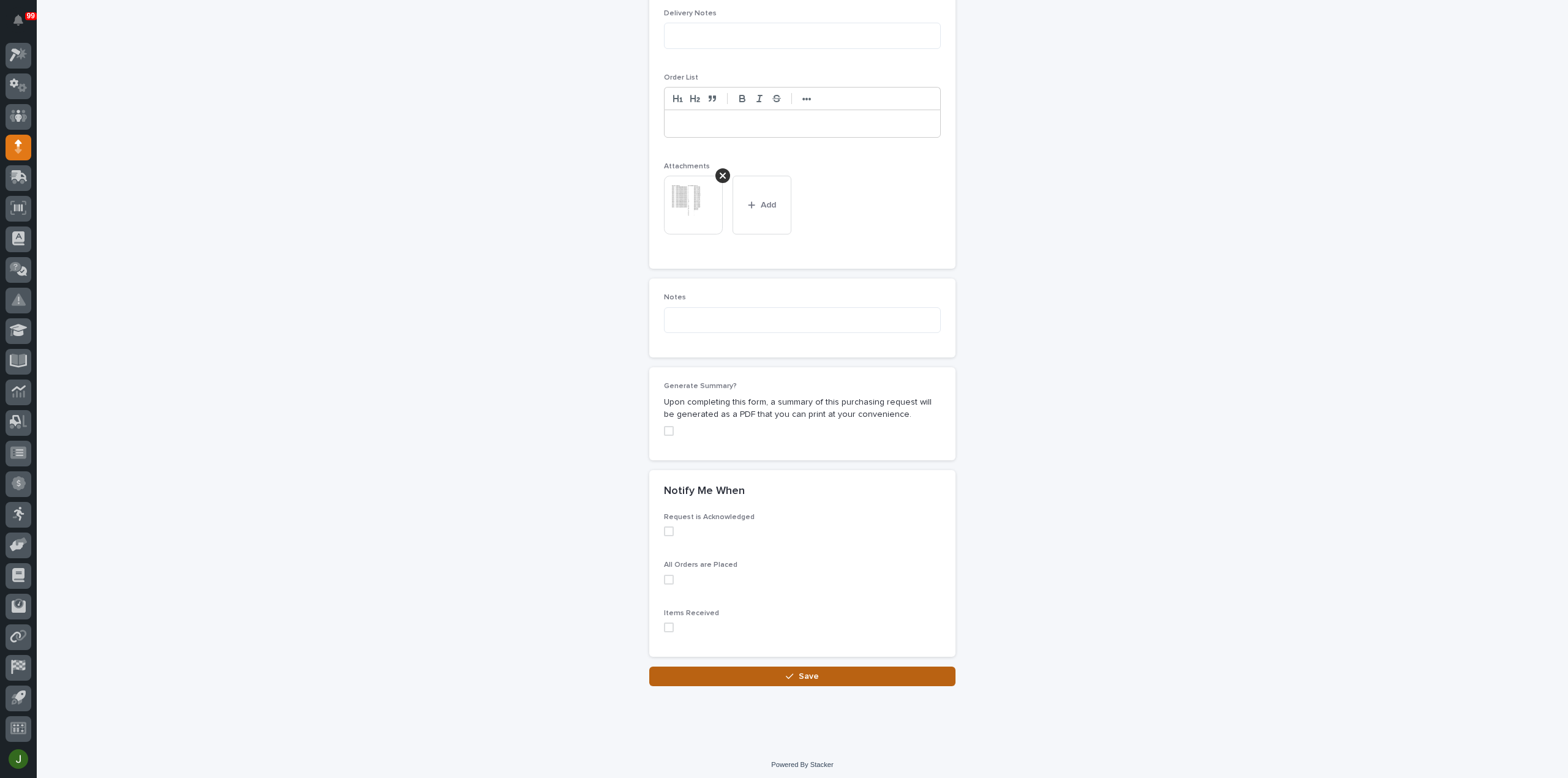
click at [802, 672] on span "Save" at bounding box center [808, 676] width 21 height 11
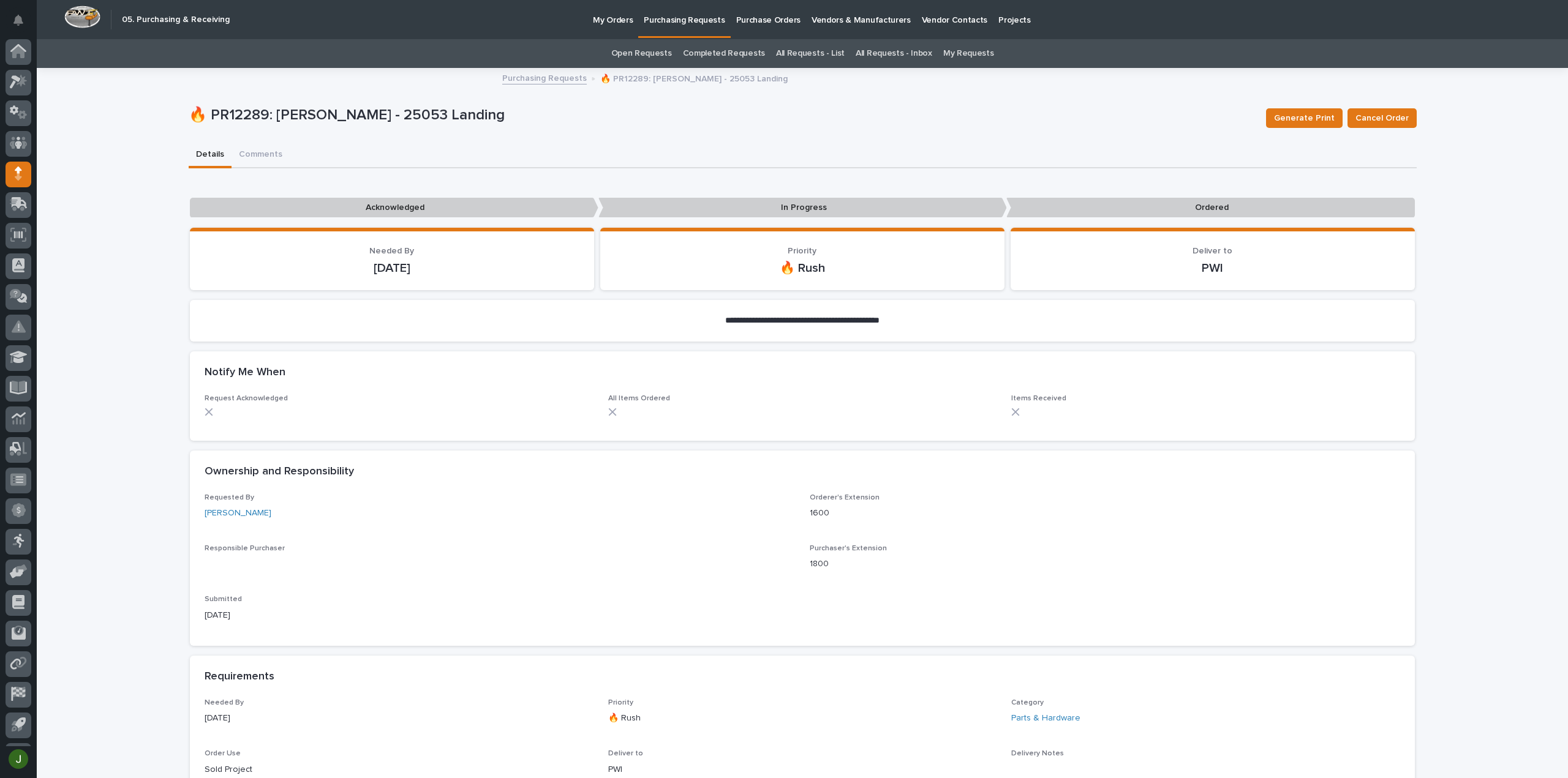
scroll to position [27, 0]
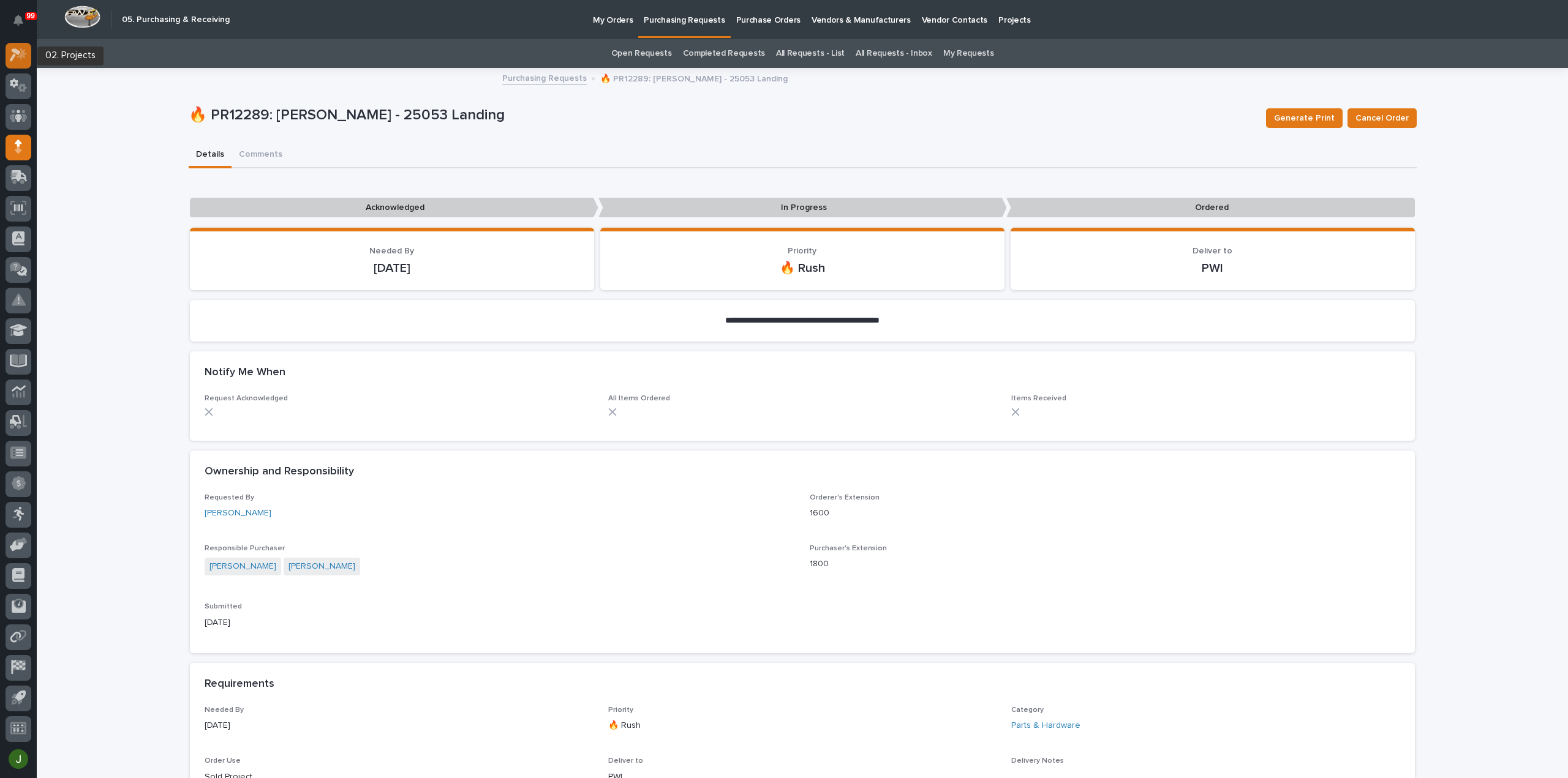
click at [21, 52] on icon at bounding box center [18, 55] width 18 height 14
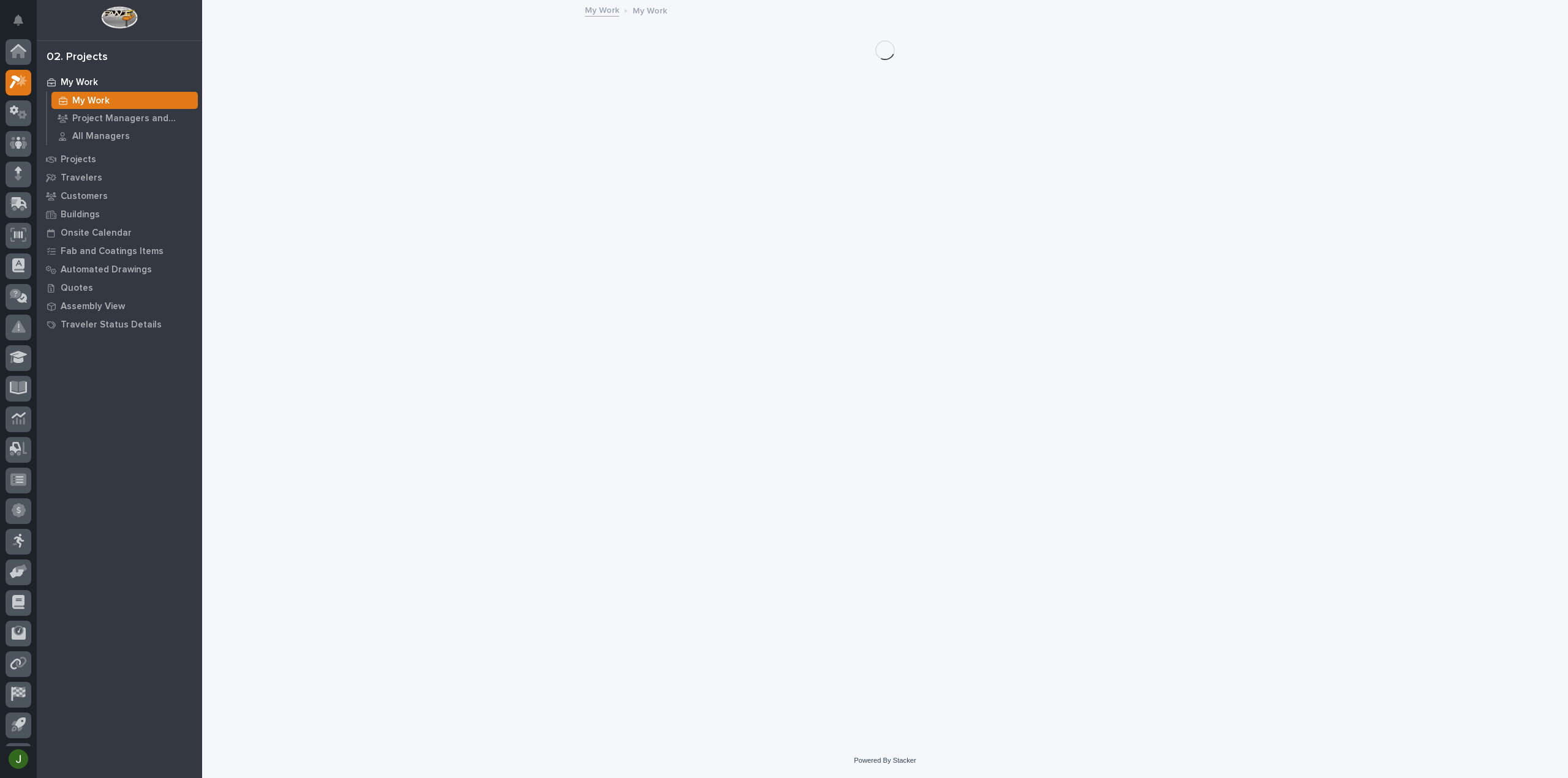
scroll to position [27, 0]
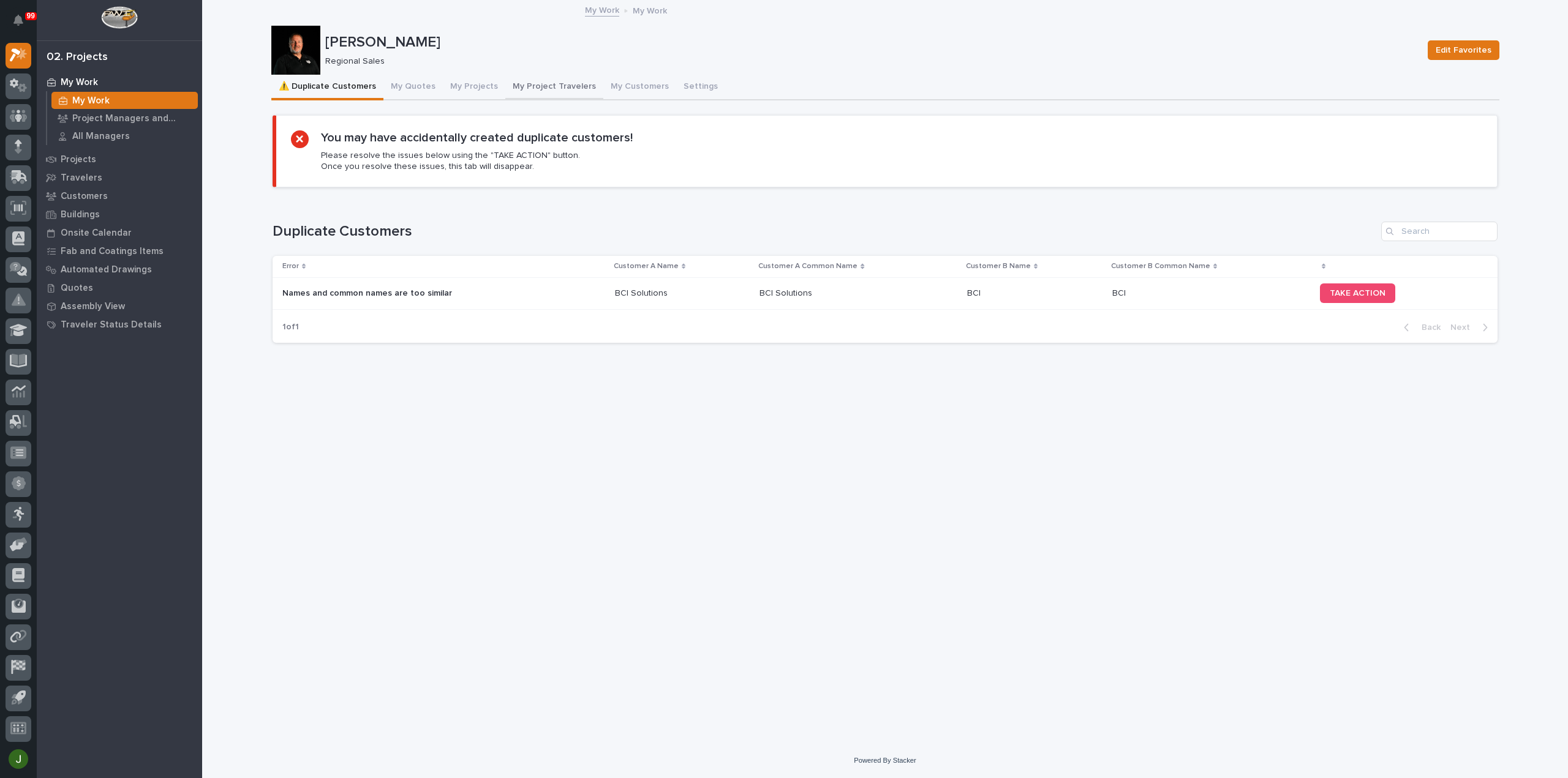
click at [534, 82] on button "My Project Travelers" at bounding box center [554, 88] width 98 height 26
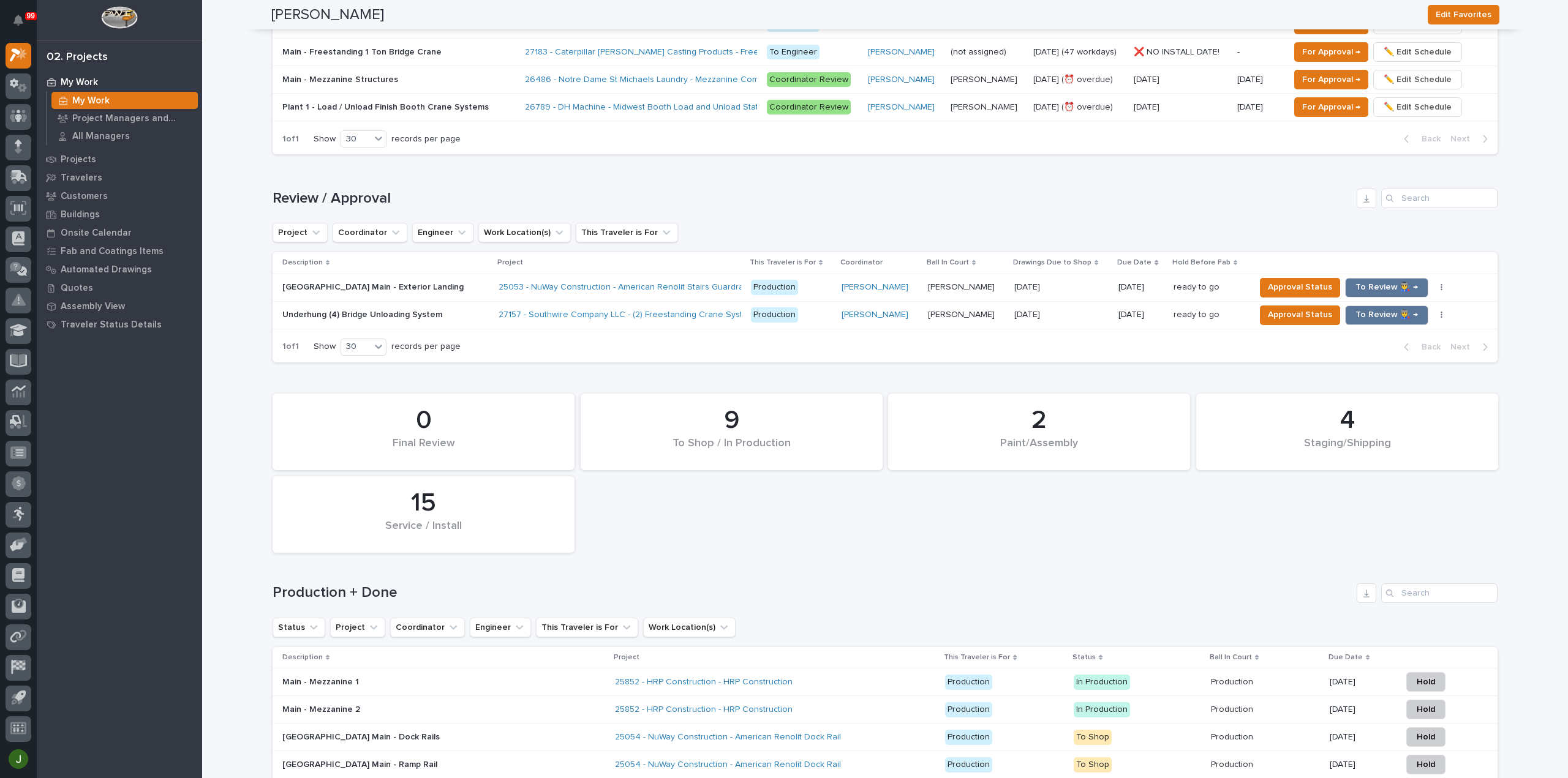
scroll to position [1225, 0]
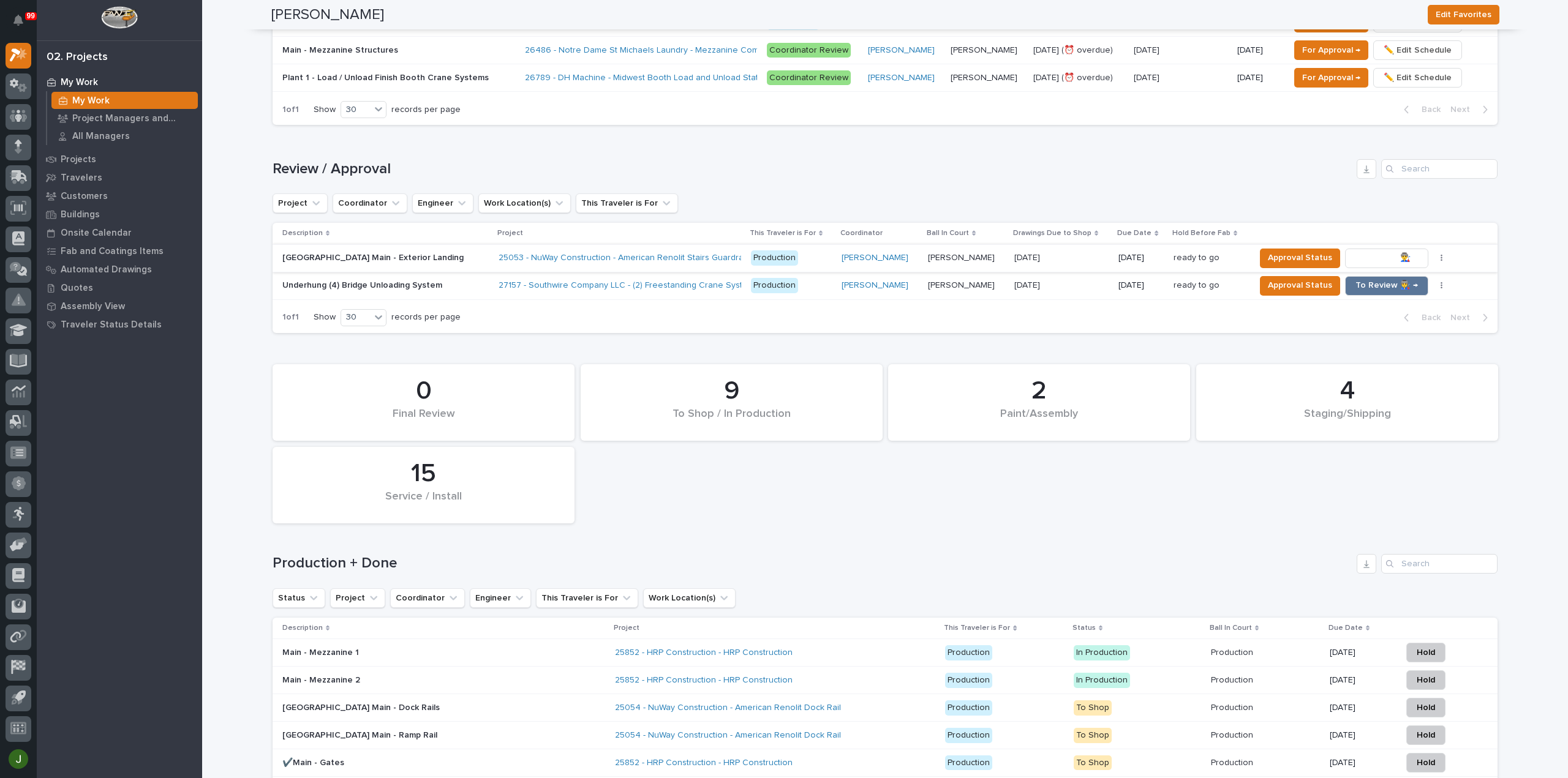
click at [1370, 254] on span "To Review 👨‍🏭 →" at bounding box center [1386, 258] width 63 height 15
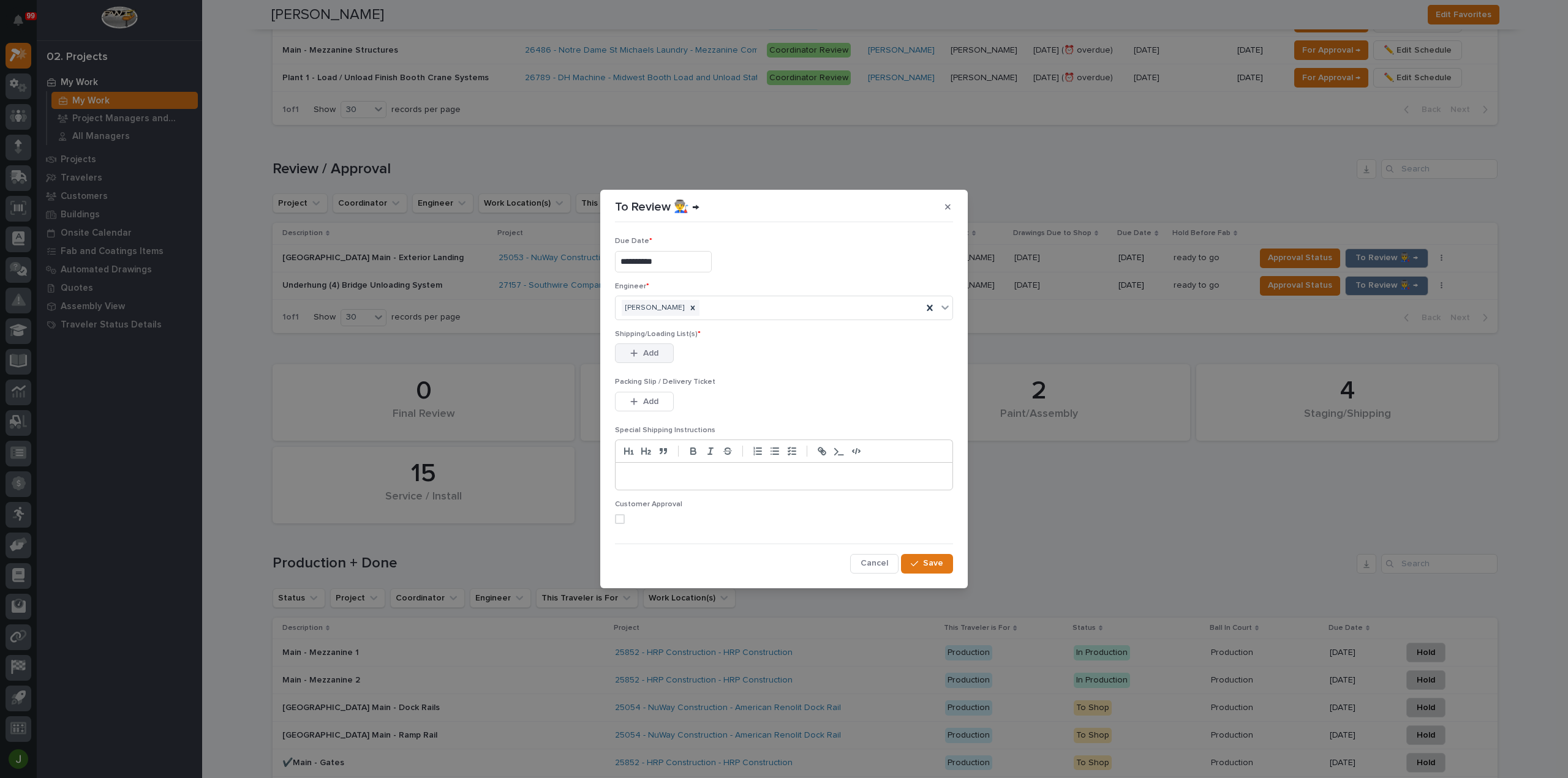
click at [644, 350] on span "Add" at bounding box center [650, 353] width 15 height 11
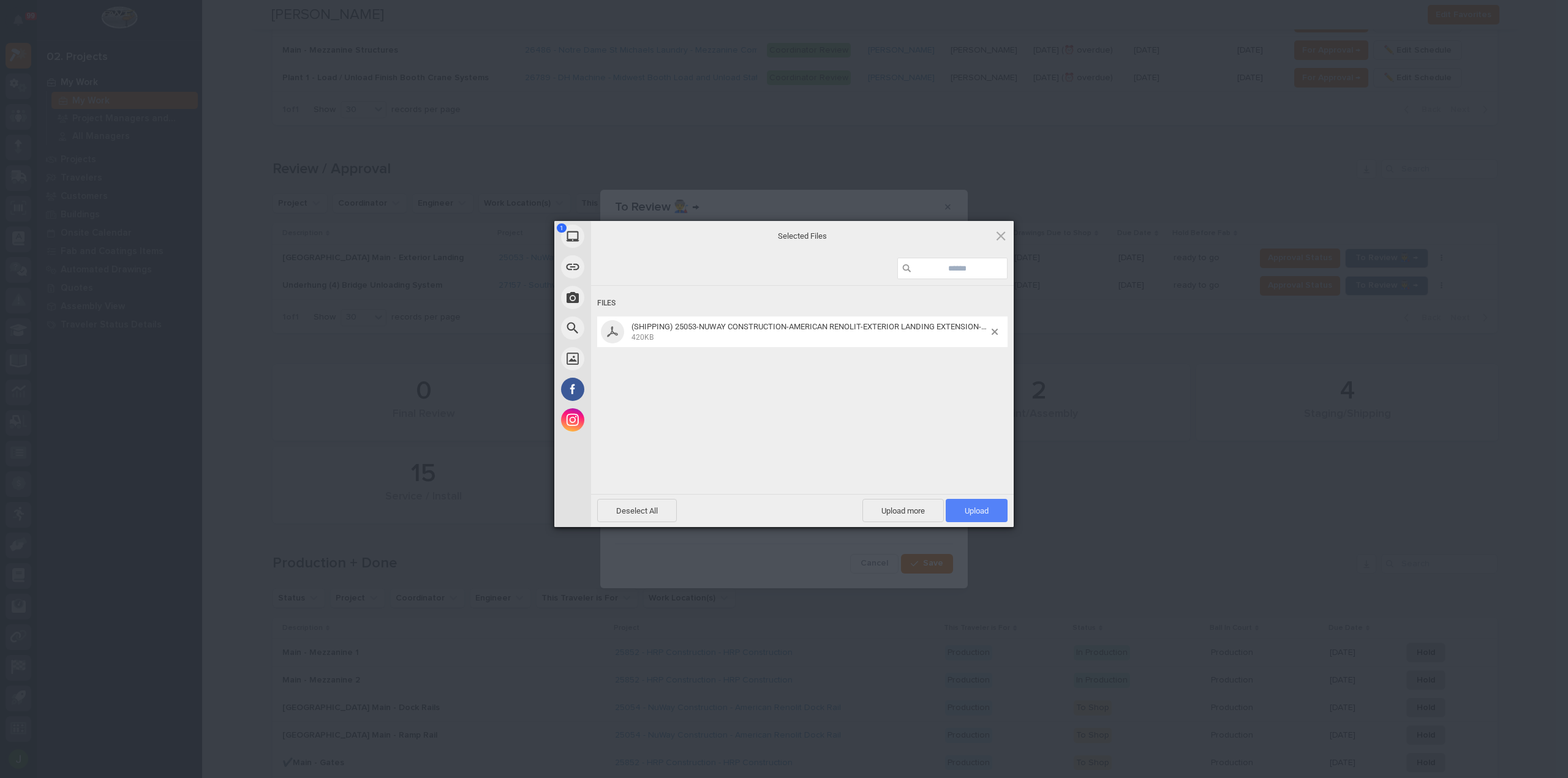
click at [986, 513] on span "Upload 1" at bounding box center [977, 510] width 24 height 9
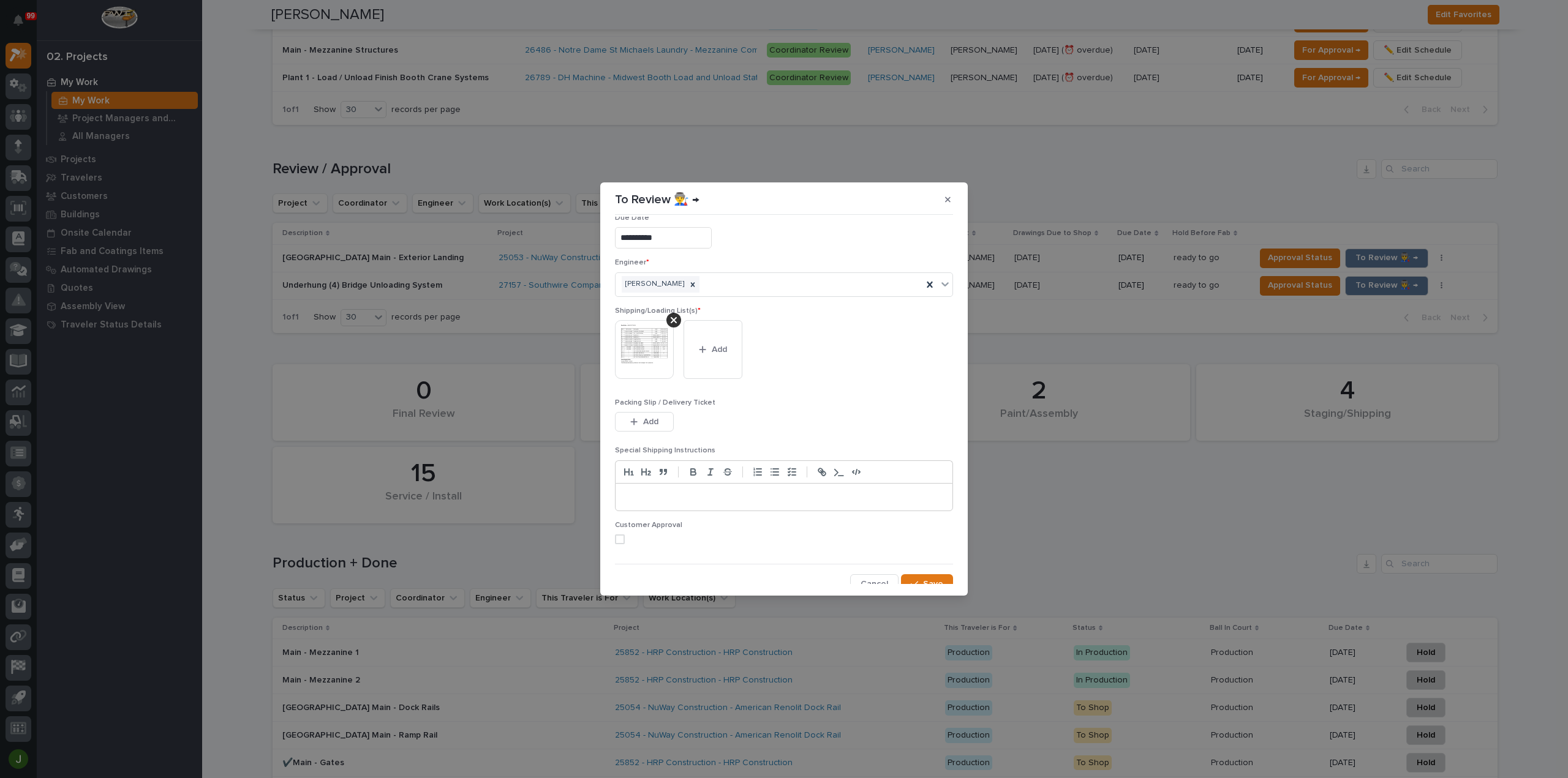
scroll to position [25, 0]
click at [620, 530] on span at bounding box center [619, 530] width 9 height 9
click at [923, 573] on span "Save" at bounding box center [933, 575] width 21 height 11
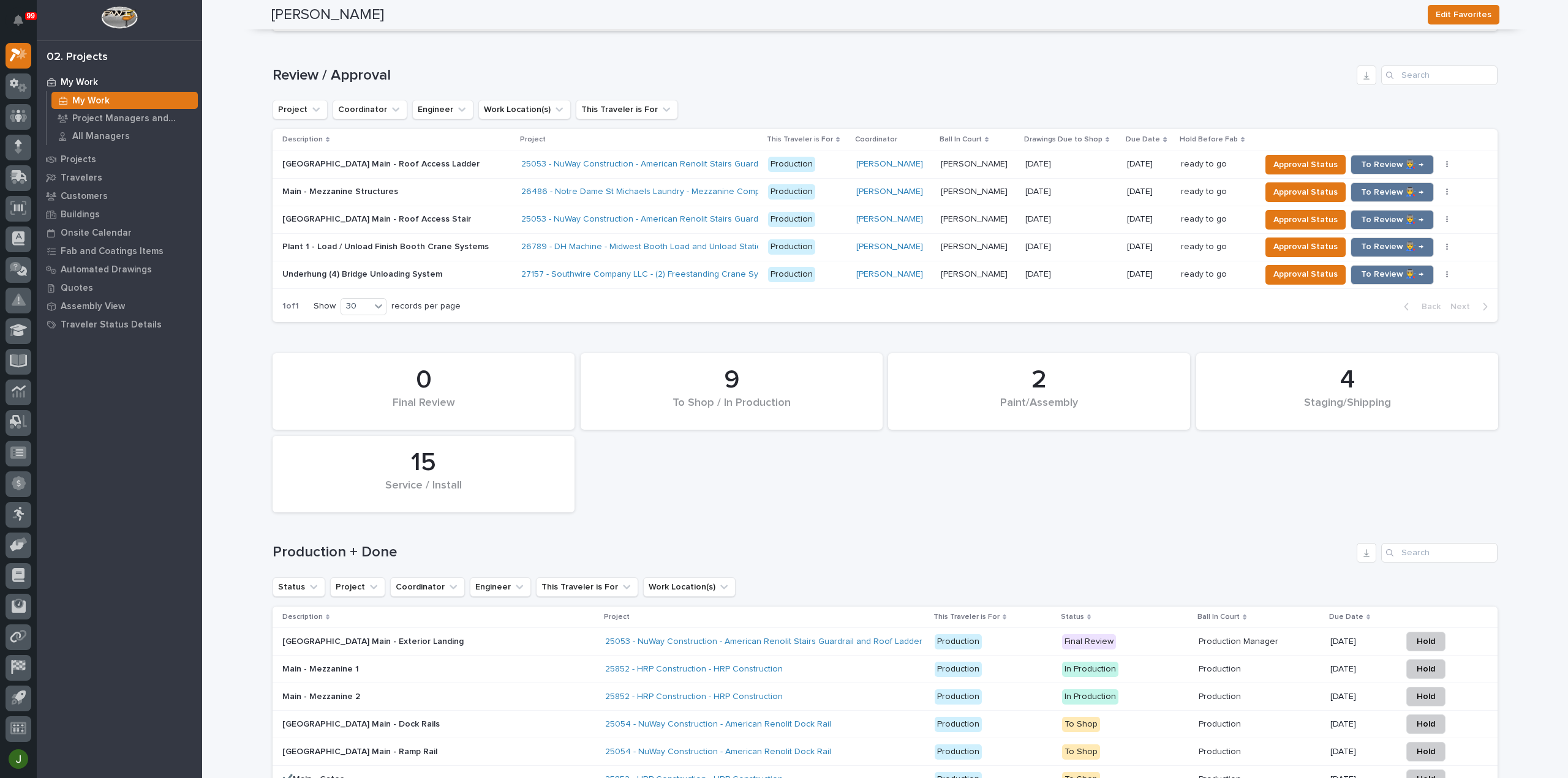
scroll to position [1207, 0]
click at [17, 54] on icon at bounding box center [18, 55] width 18 height 14
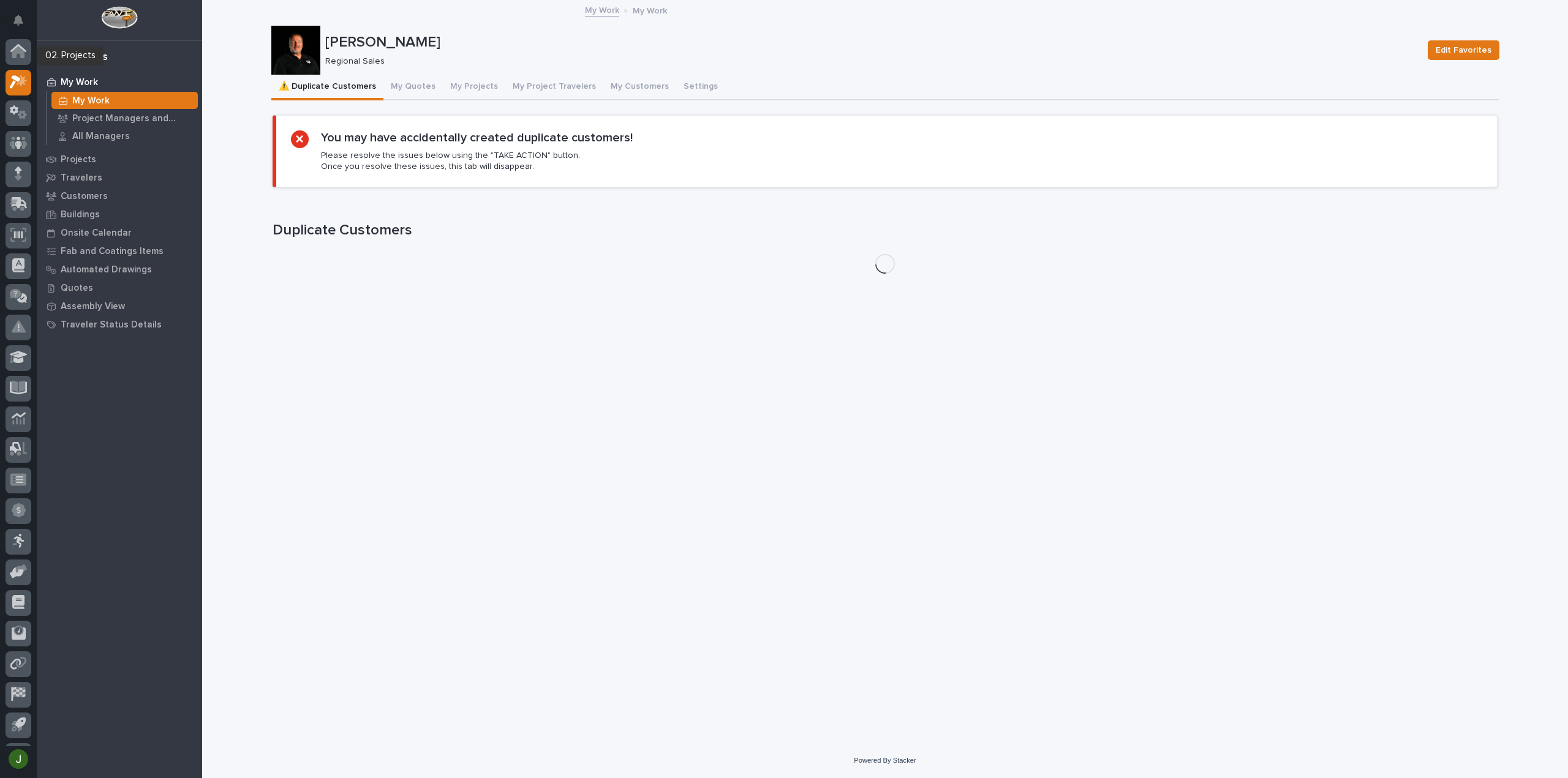
scroll to position [27, 0]
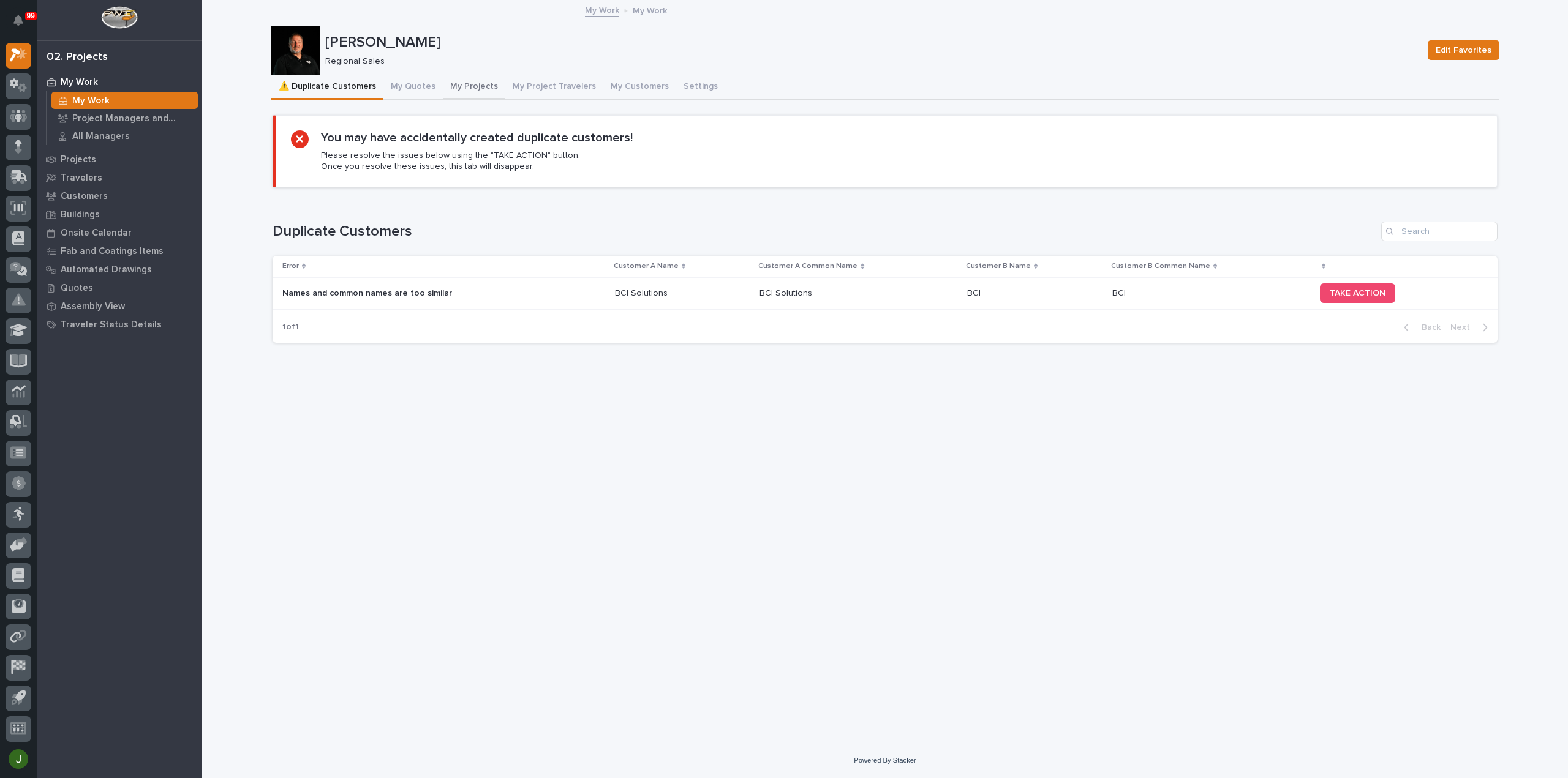
click at [474, 85] on button "My Projects" at bounding box center [473, 88] width 63 height 26
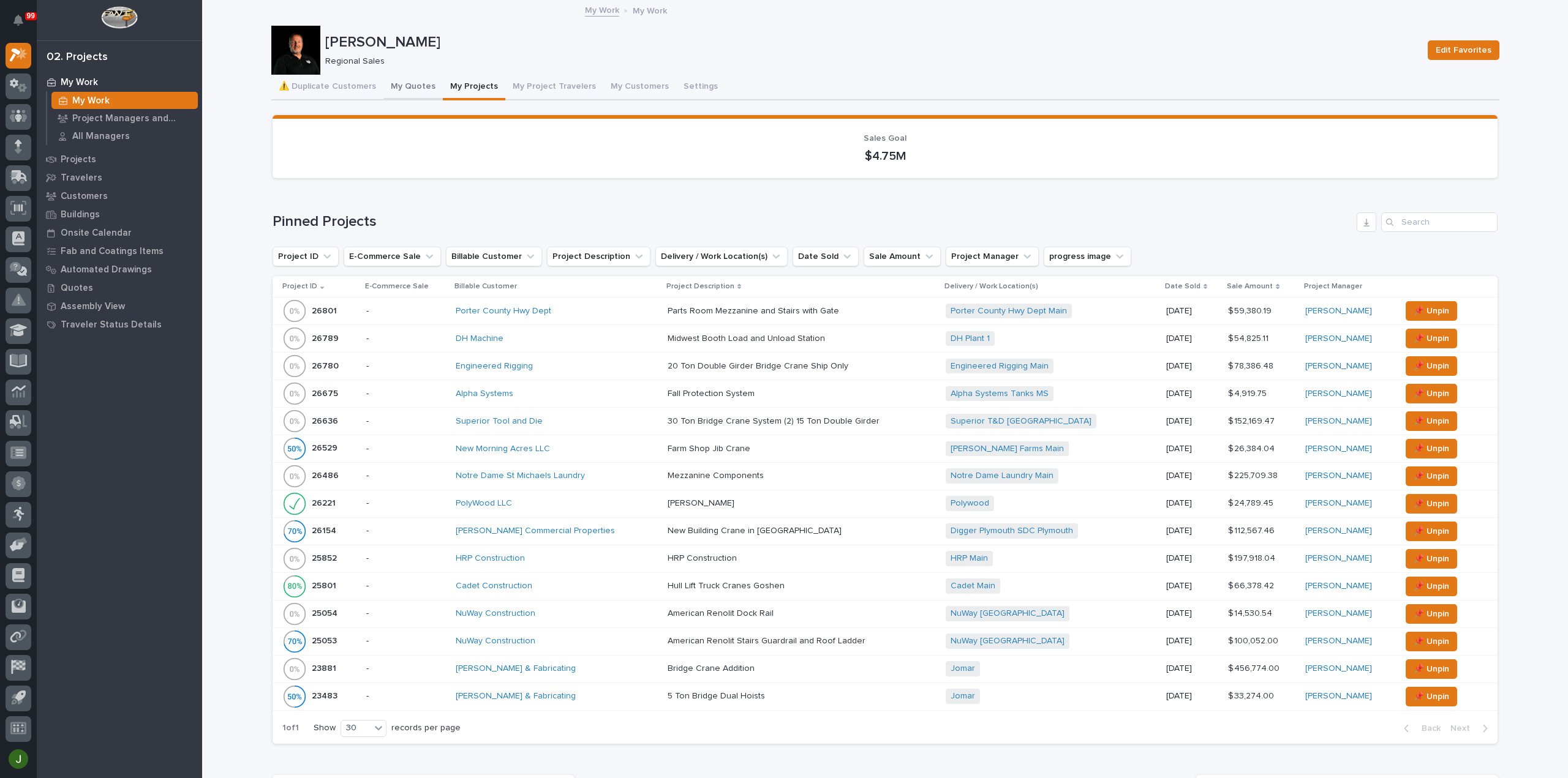
click at [412, 87] on button "My Quotes" at bounding box center [412, 88] width 59 height 26
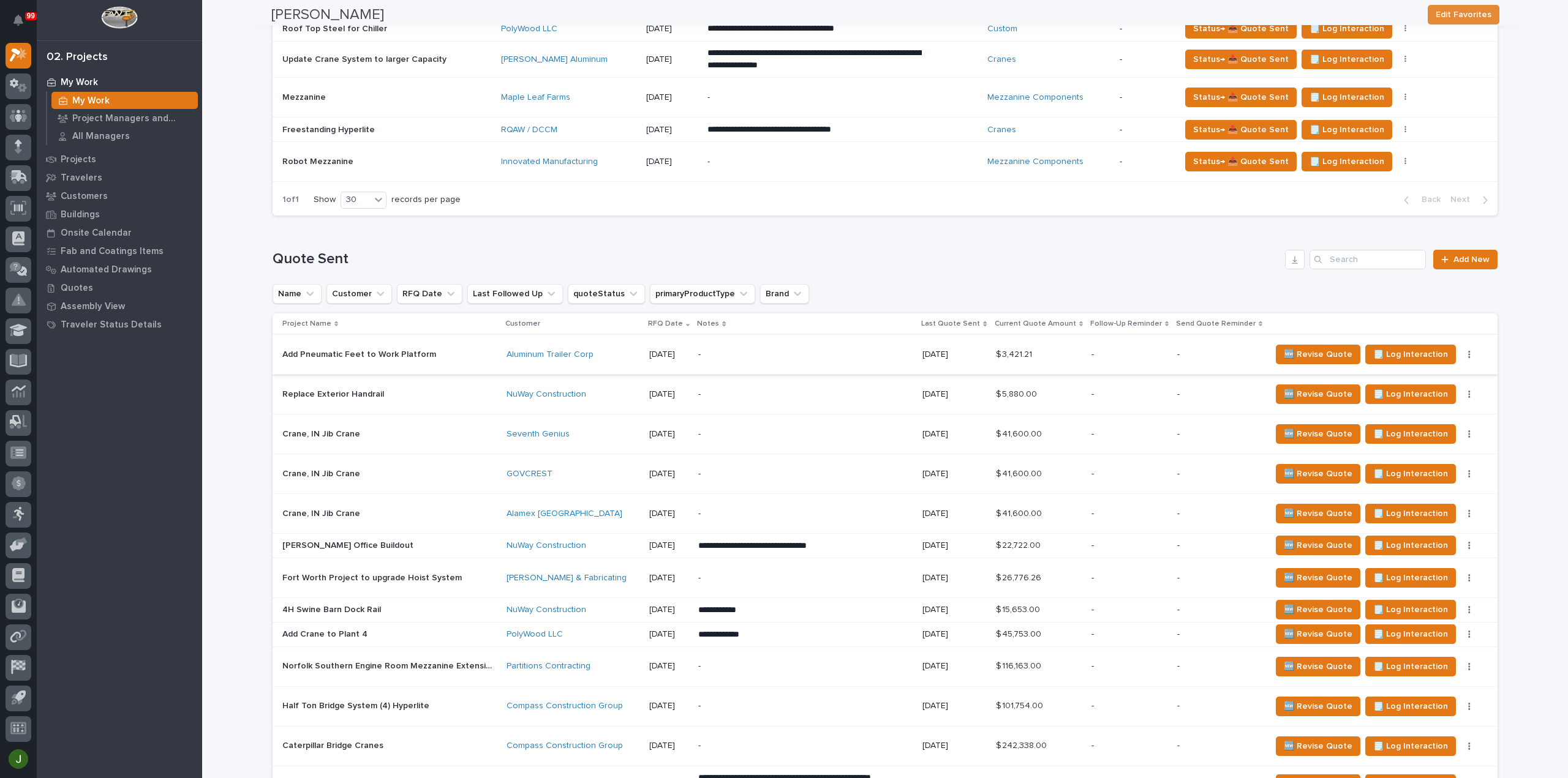
scroll to position [550, 0]
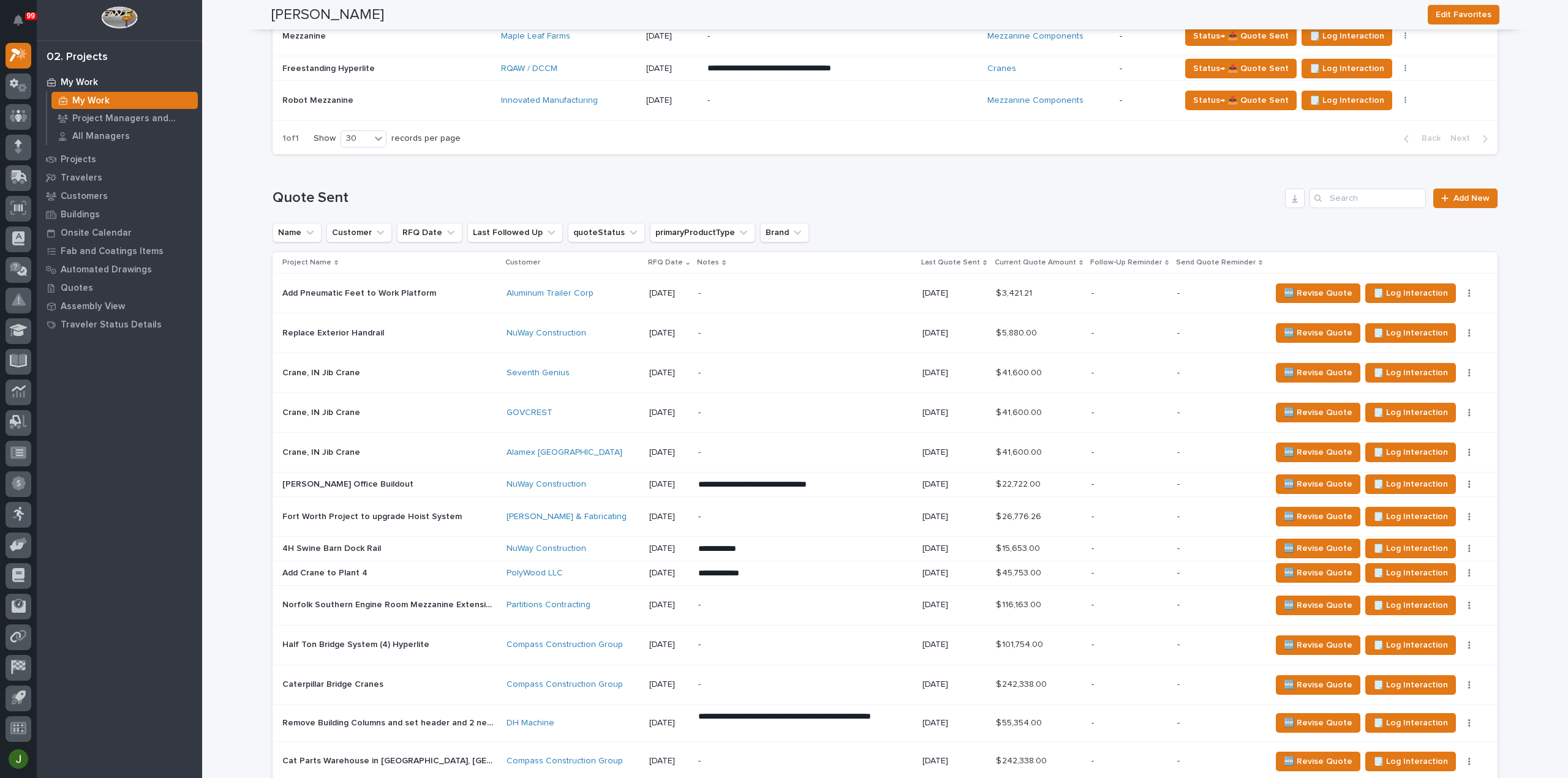
click at [320, 289] on p "Add Pneumatic Feet to Work Platform" at bounding box center [361, 292] width 156 height 13
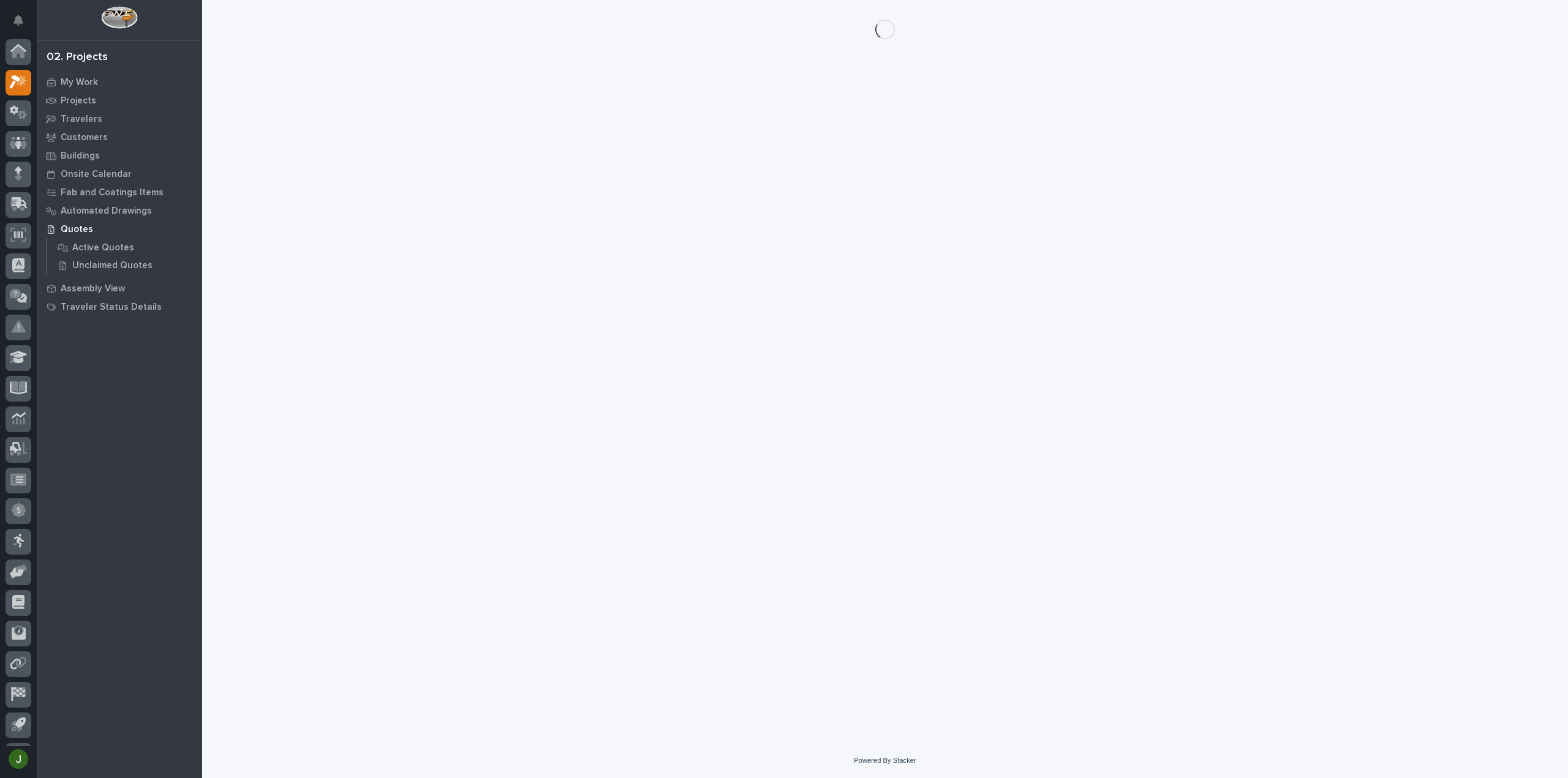
scroll to position [27, 0]
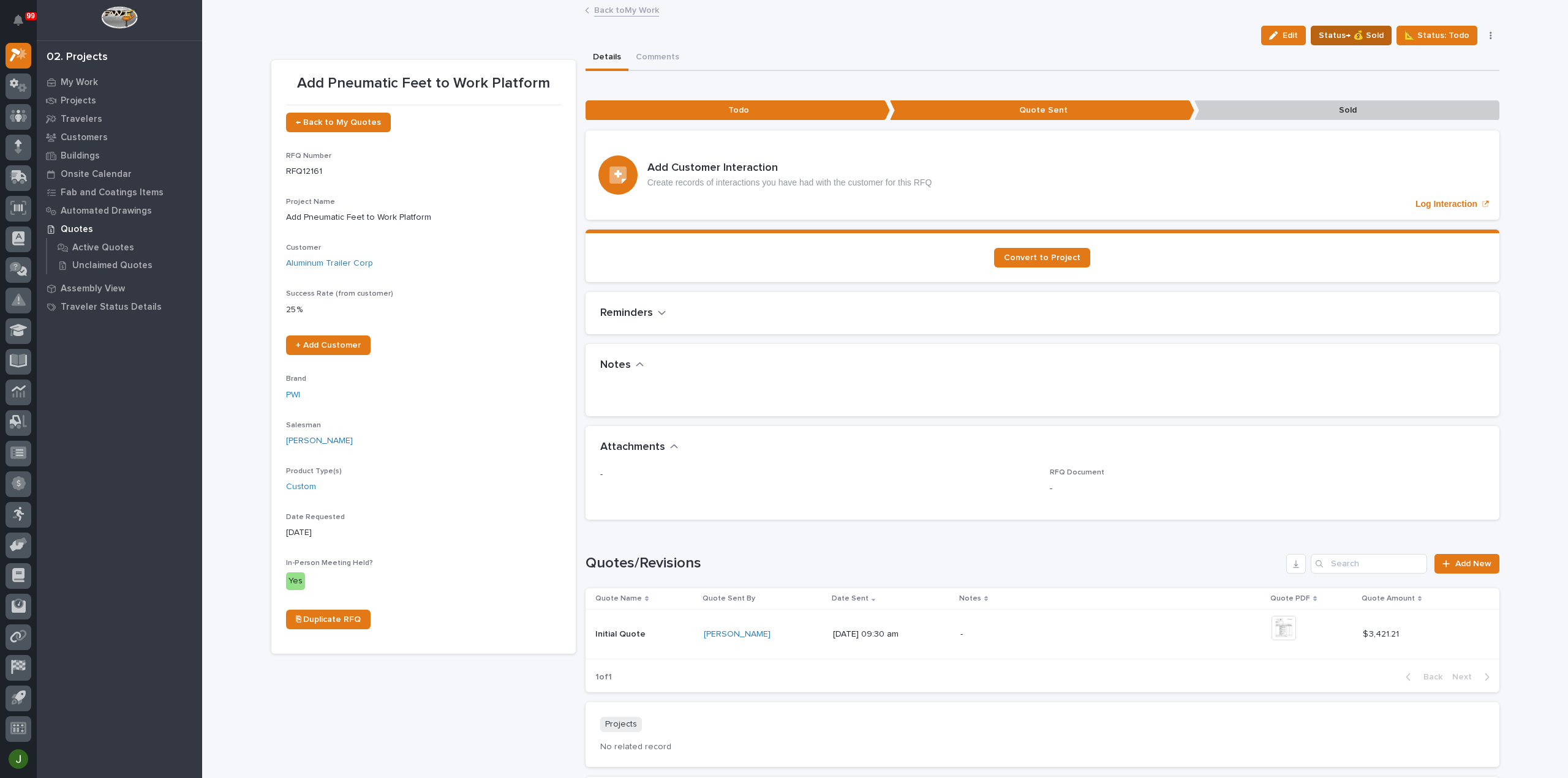
click at [1339, 33] on span "Status→ 💰 Sold" at bounding box center [1351, 35] width 65 height 15
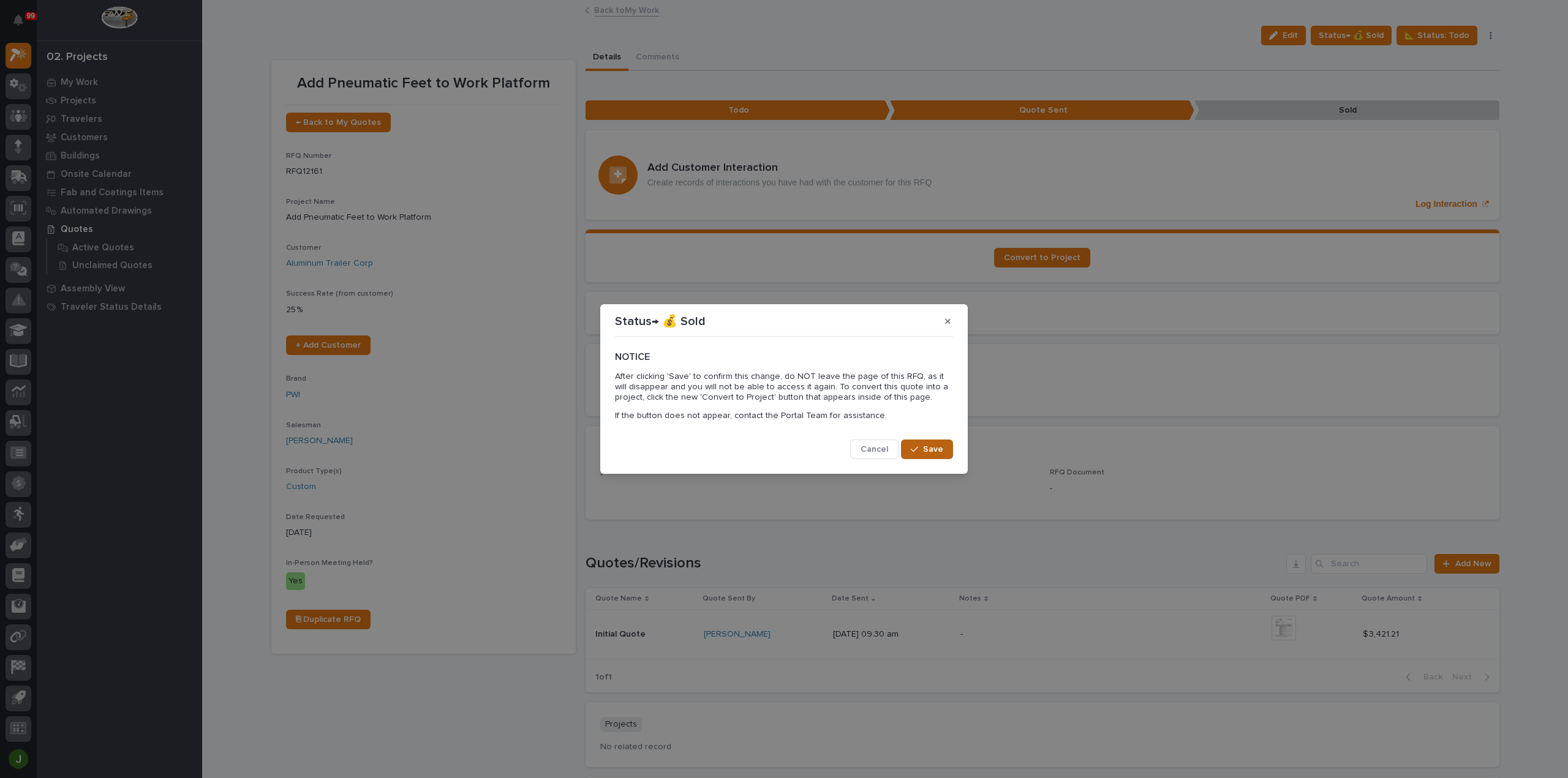
click at [930, 448] on span "Save" at bounding box center [933, 449] width 21 height 11
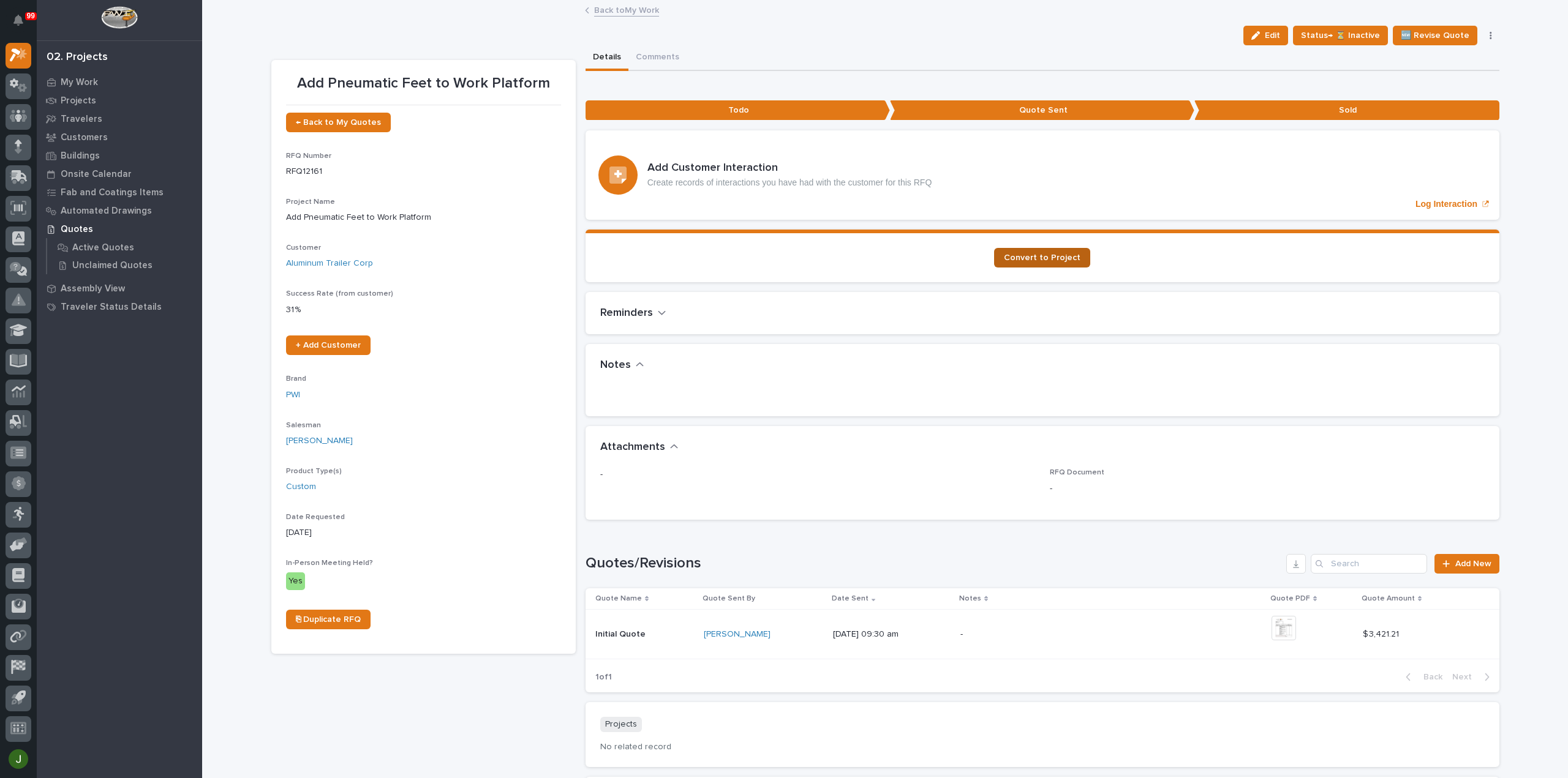
click at [1034, 255] on span "Convert to Project" at bounding box center [1041, 258] width 76 height 9
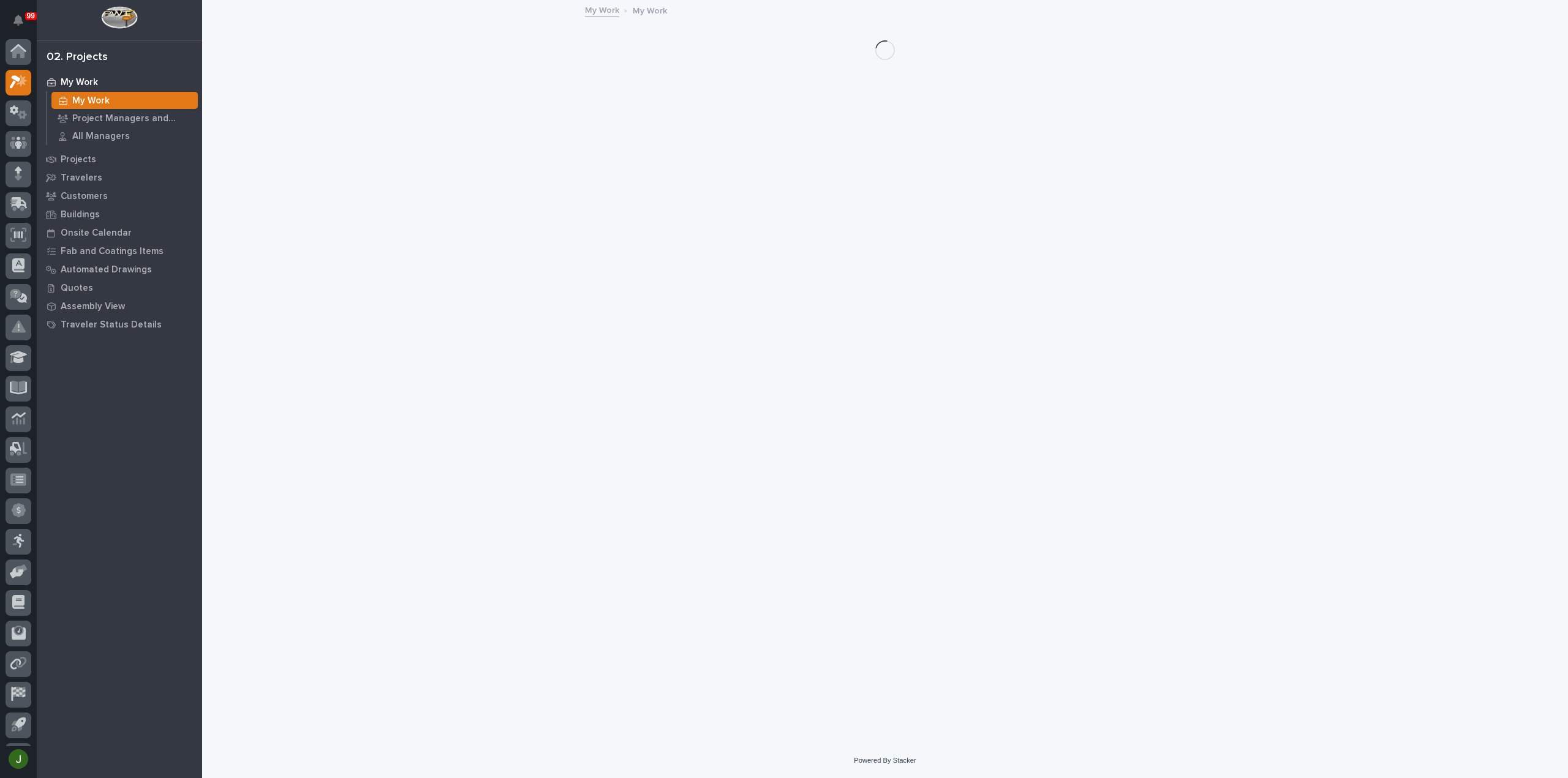
scroll to position [27, 0]
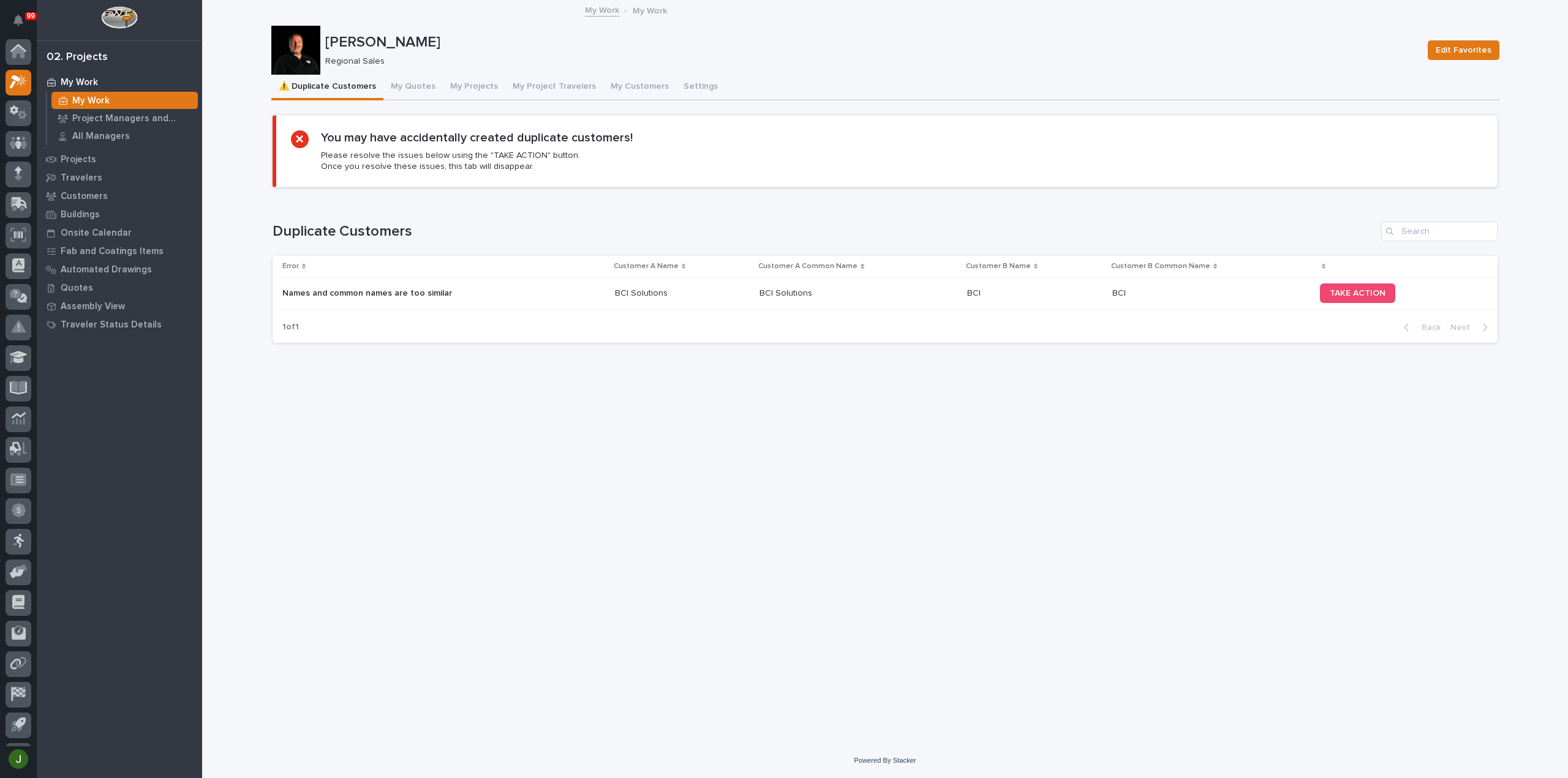
scroll to position [27, 0]
click at [414, 85] on button "My Quotes" at bounding box center [412, 88] width 59 height 26
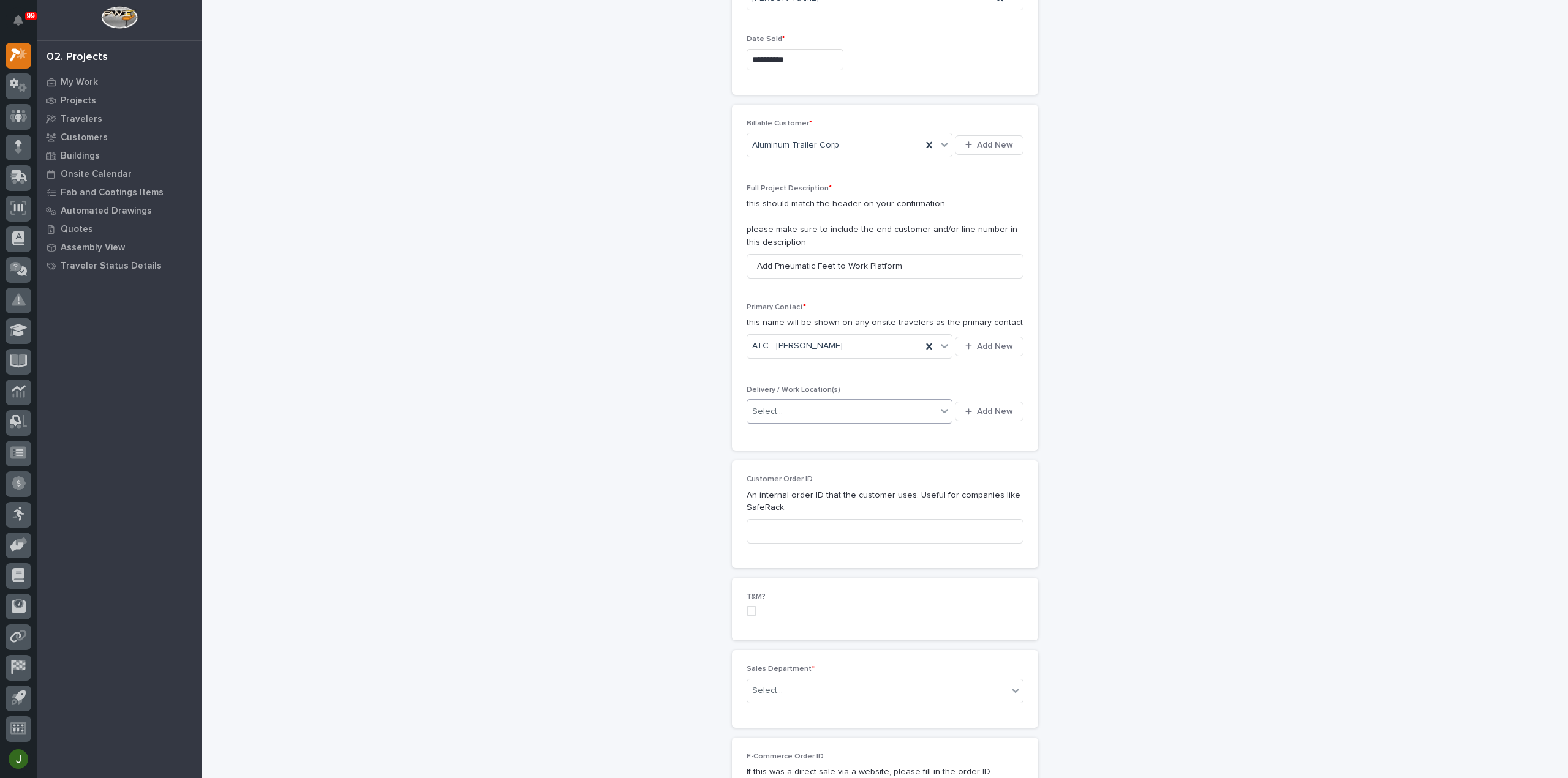
scroll to position [184, 0]
click at [781, 398] on div "Select..." at bounding box center [842, 404] width 189 height 21
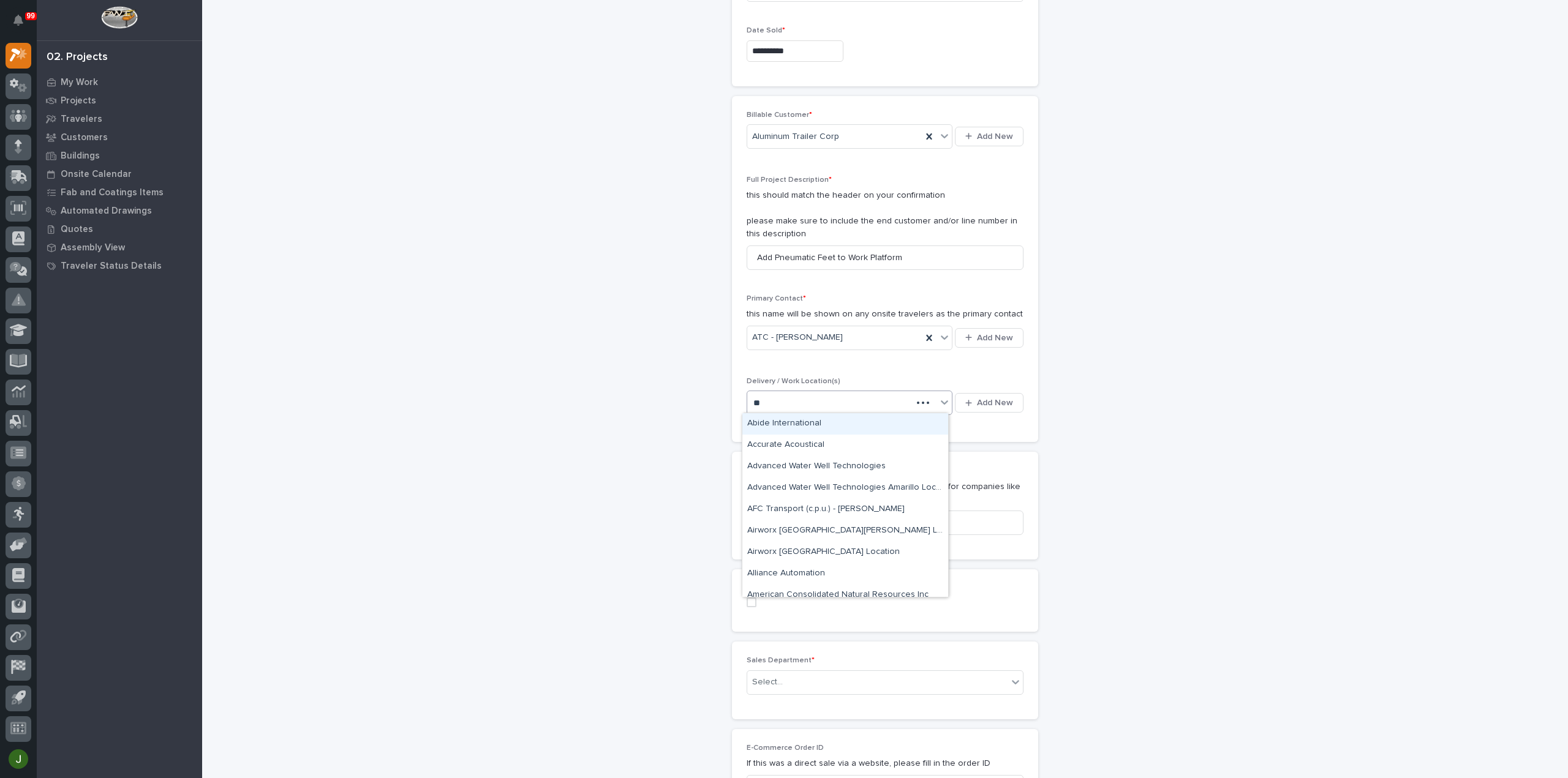
type input "***"
click at [795, 423] on div "ATC" at bounding box center [845, 423] width 205 height 21
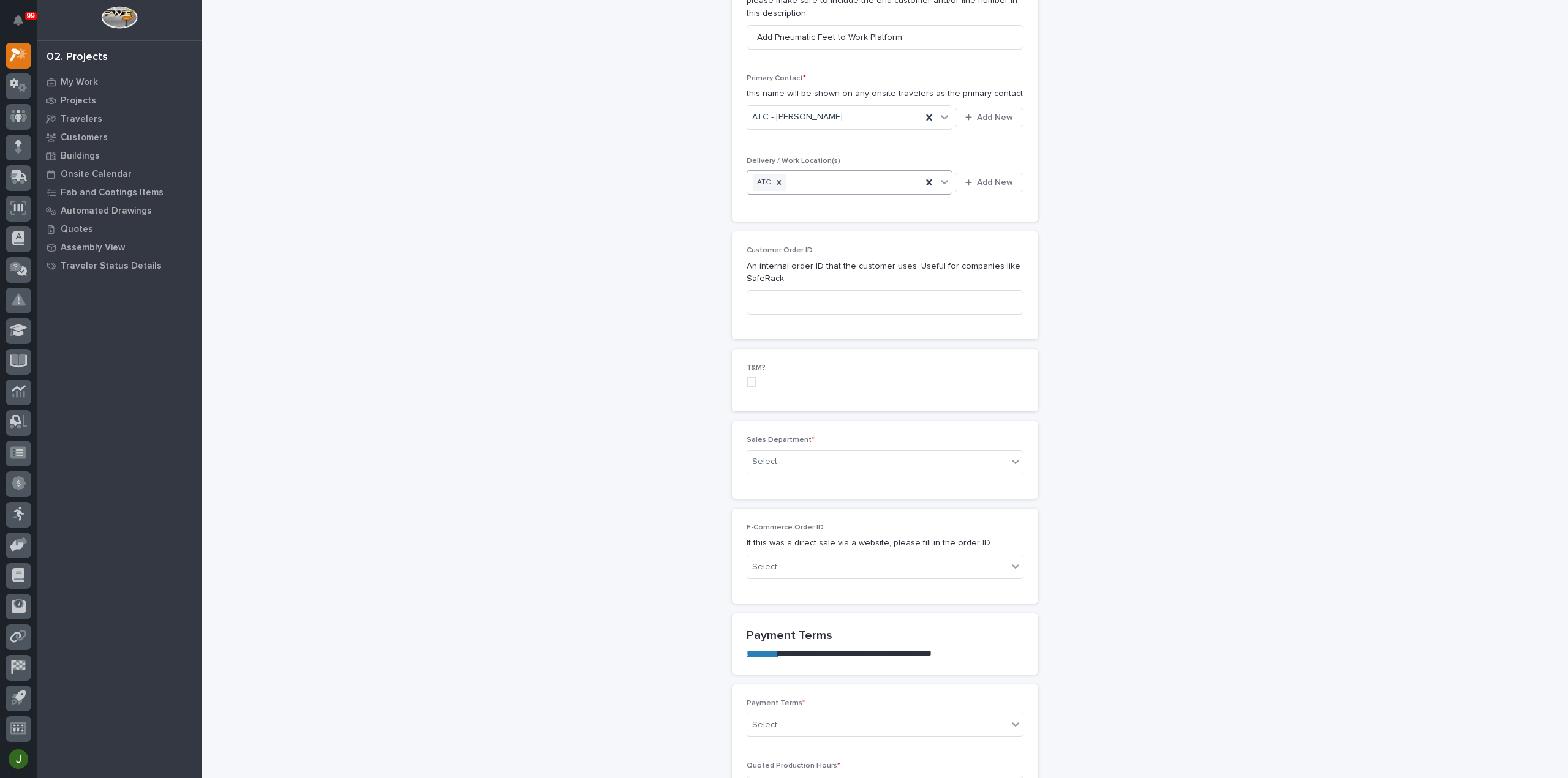
scroll to position [429, 0]
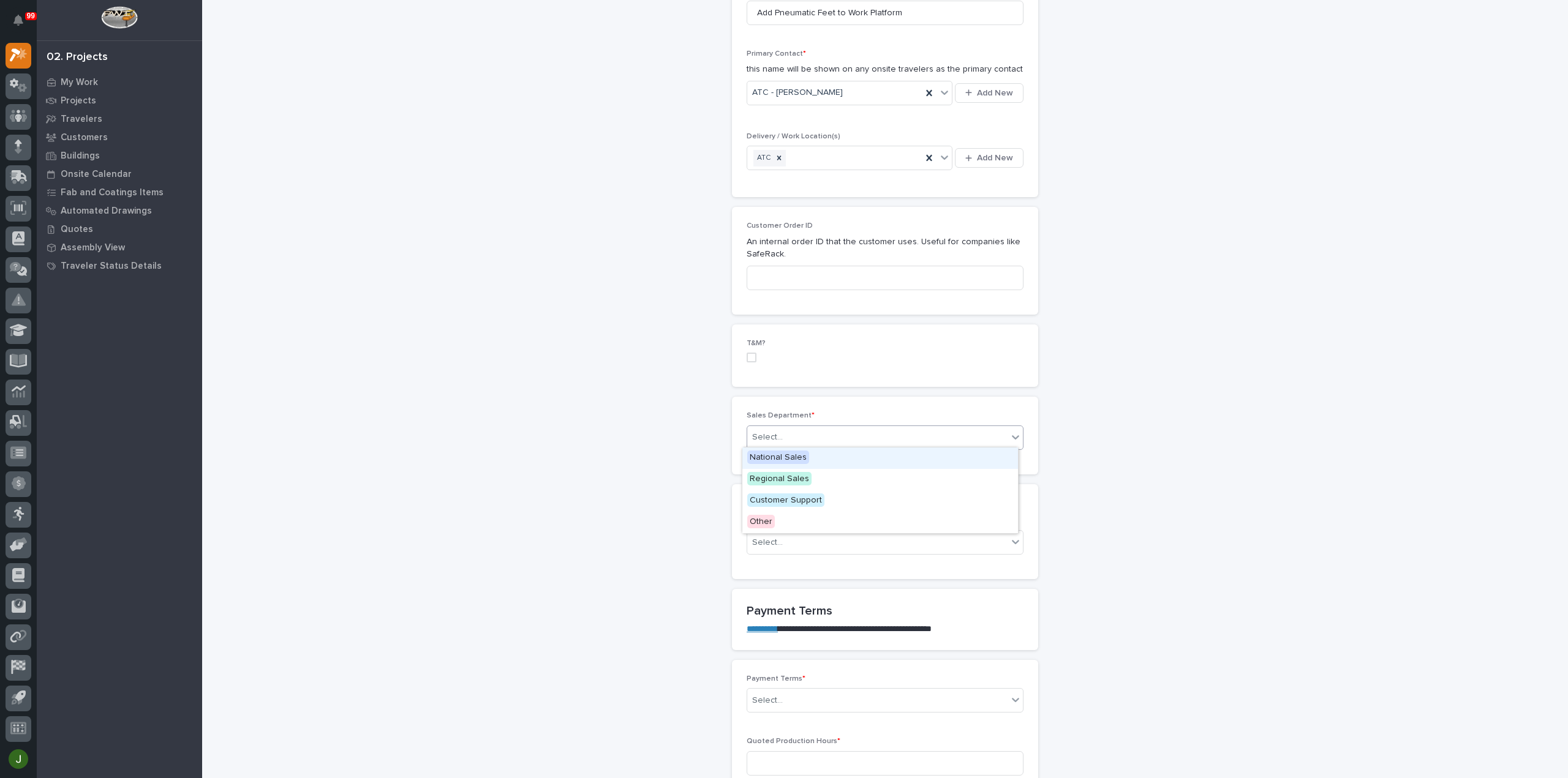
click at [784, 435] on input "text" at bounding box center [784, 437] width 1 height 10
click at [769, 477] on span "Regional Sales" at bounding box center [779, 479] width 64 height 14
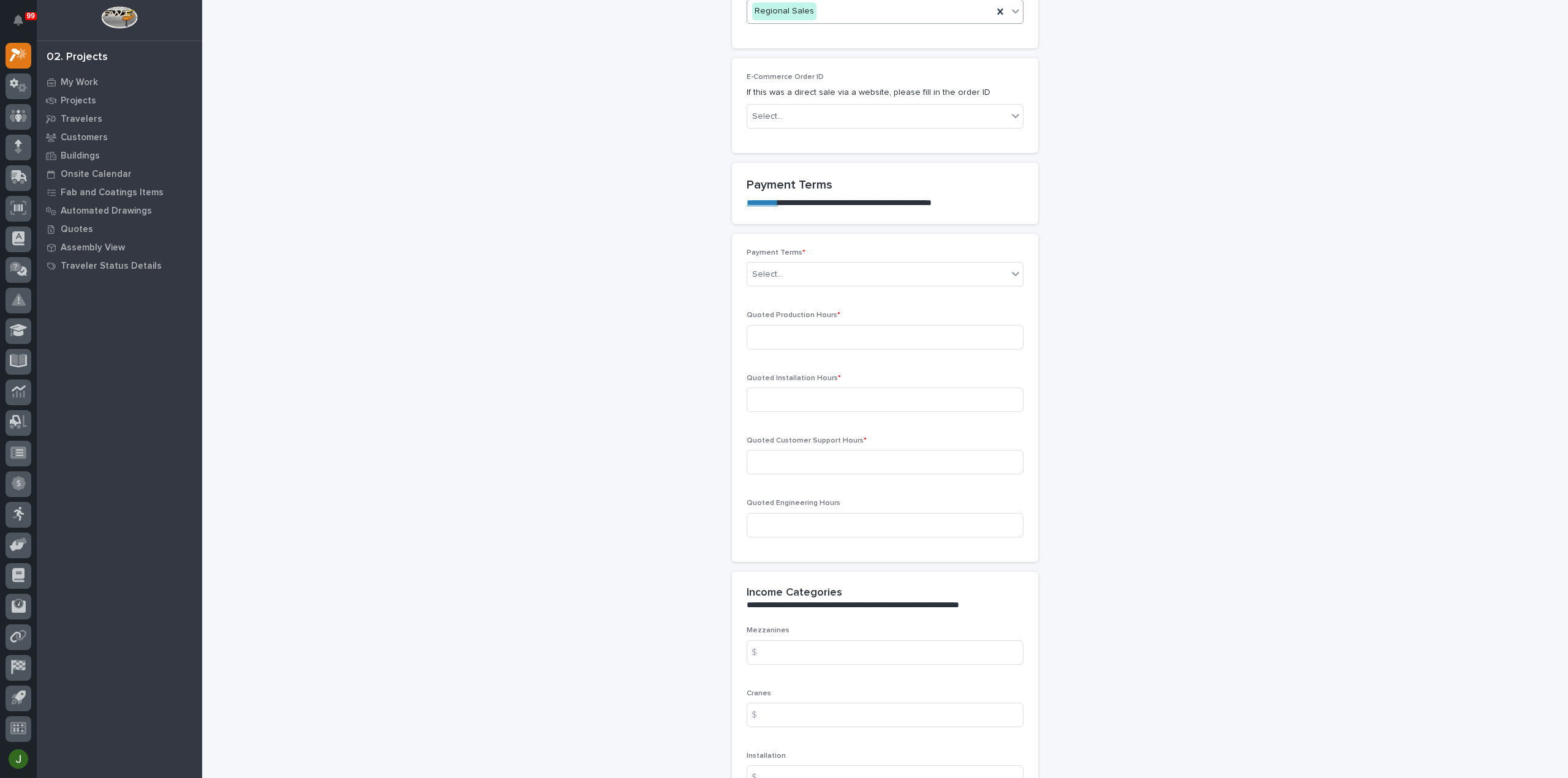
scroll to position [857, 0]
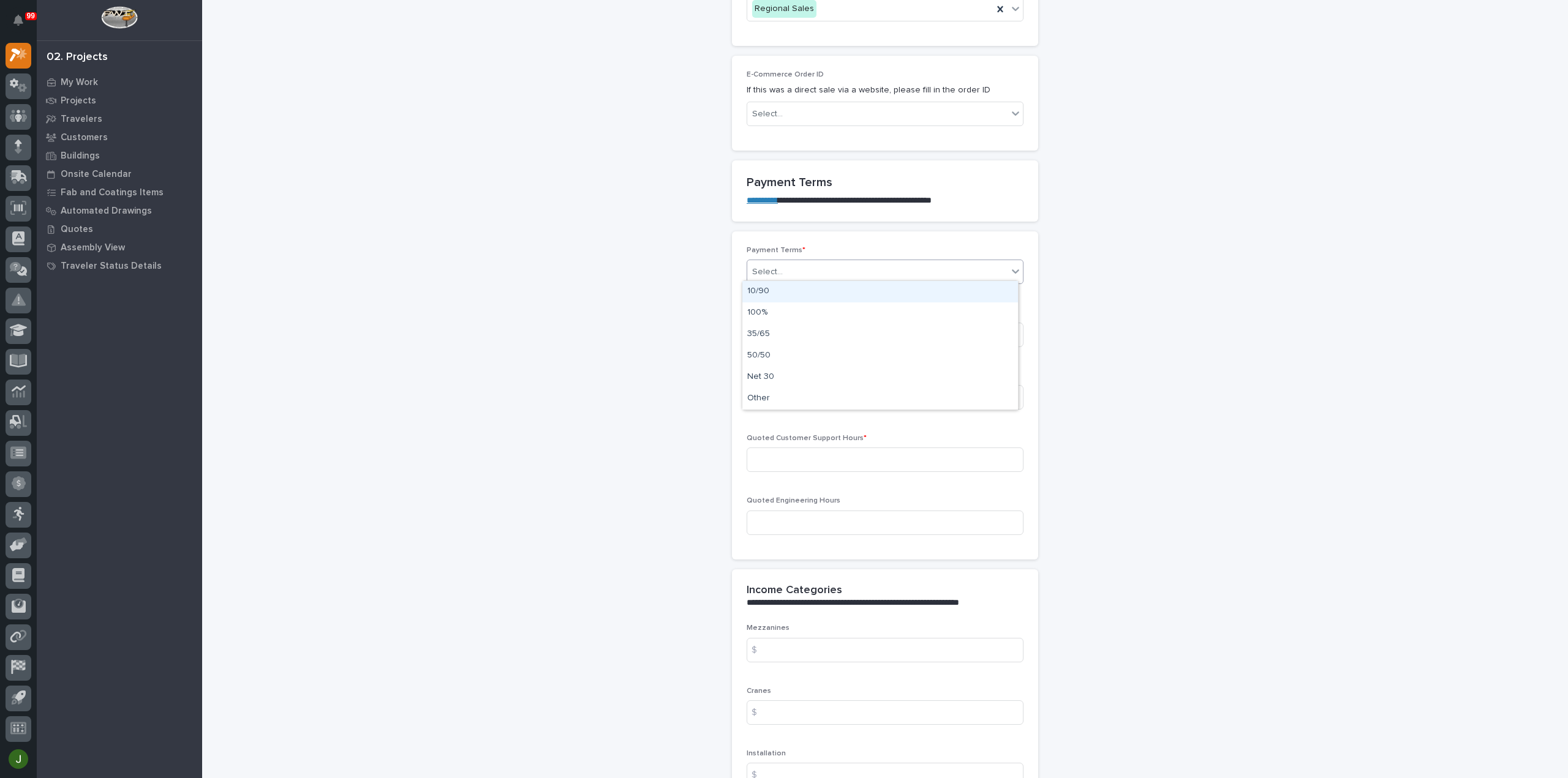
click at [807, 269] on div "Select..." at bounding box center [877, 272] width 260 height 21
click at [773, 374] on div "Net 30" at bounding box center [880, 377] width 276 height 21
click at [767, 333] on input at bounding box center [885, 335] width 277 height 25
type input "5"
click at [771, 396] on input at bounding box center [885, 397] width 277 height 25
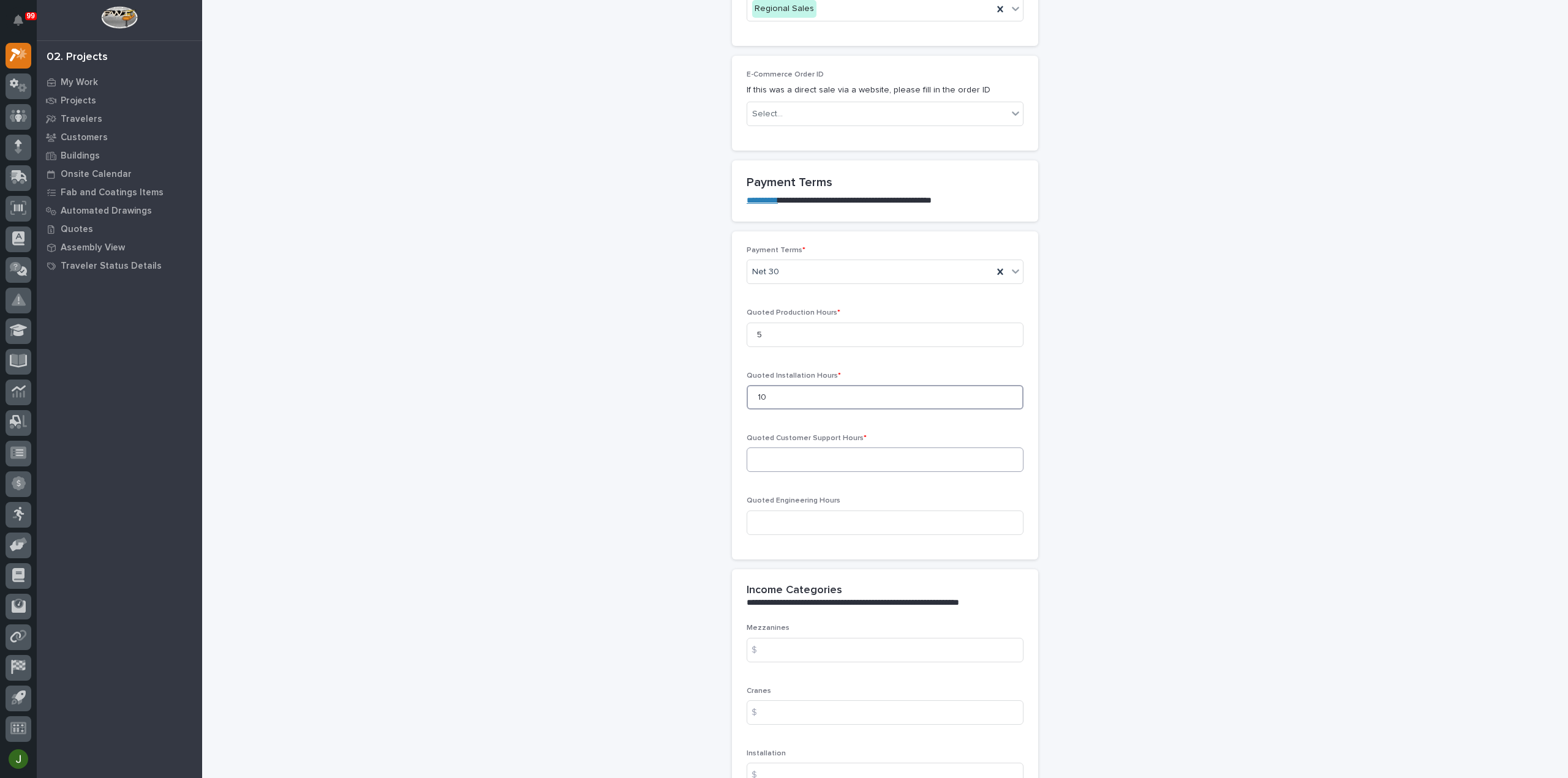
type input "10"
click at [780, 454] on input at bounding box center [885, 459] width 277 height 25
type input "10"
drag, startPoint x: 766, startPoint y: 393, endPoint x: 747, endPoint y: 396, distance: 19.2
click at [747, 396] on input "10" at bounding box center [885, 397] width 277 height 25
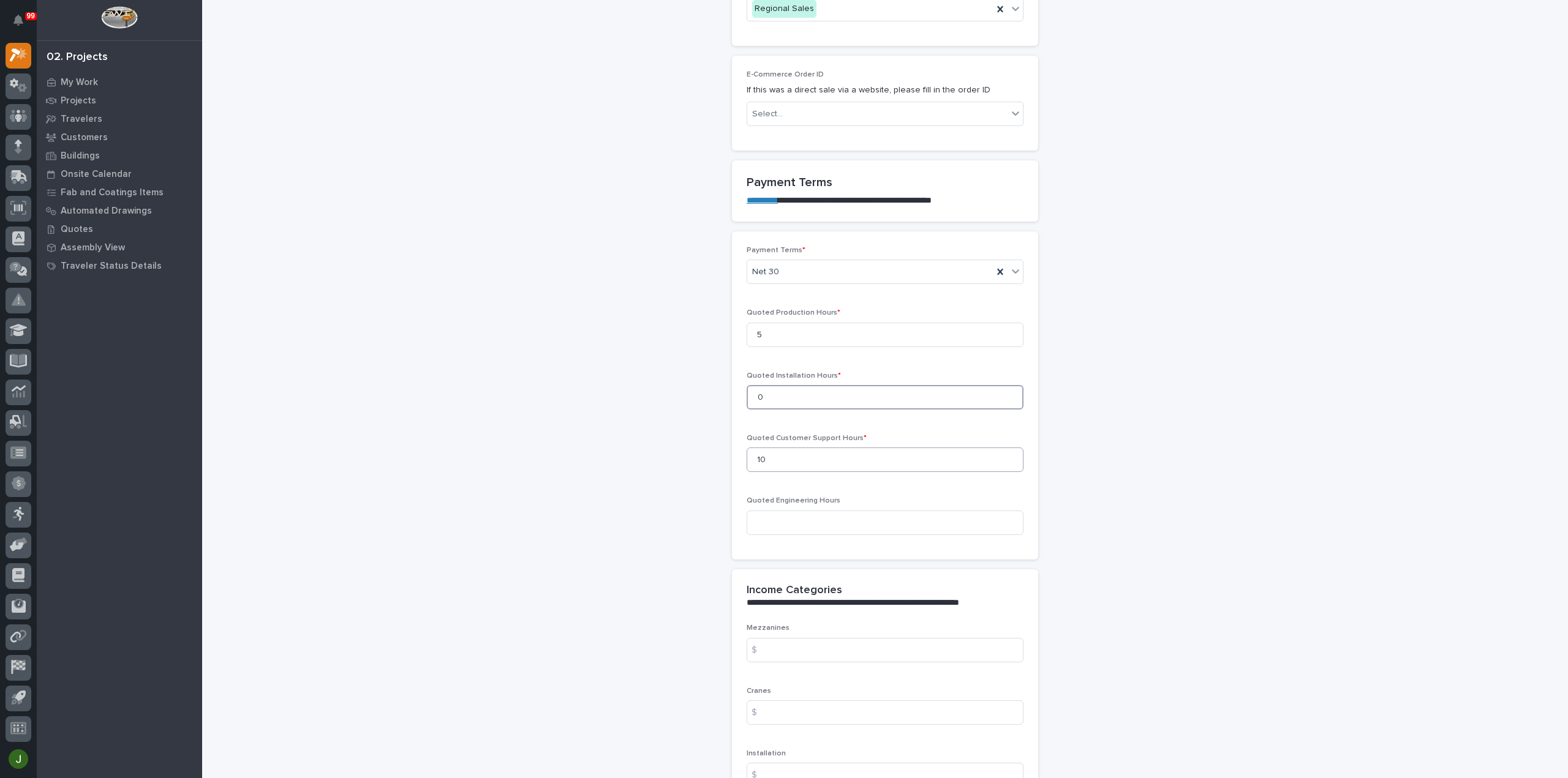
type input "0"
drag, startPoint x: 766, startPoint y: 455, endPoint x: 731, endPoint y: 456, distance: 35.0
click at [732, 456] on div "Payment Terms * Net 30 Quoted Production Hours * 5 Quoted Installation Hours * …" at bounding box center [885, 395] width 306 height 328
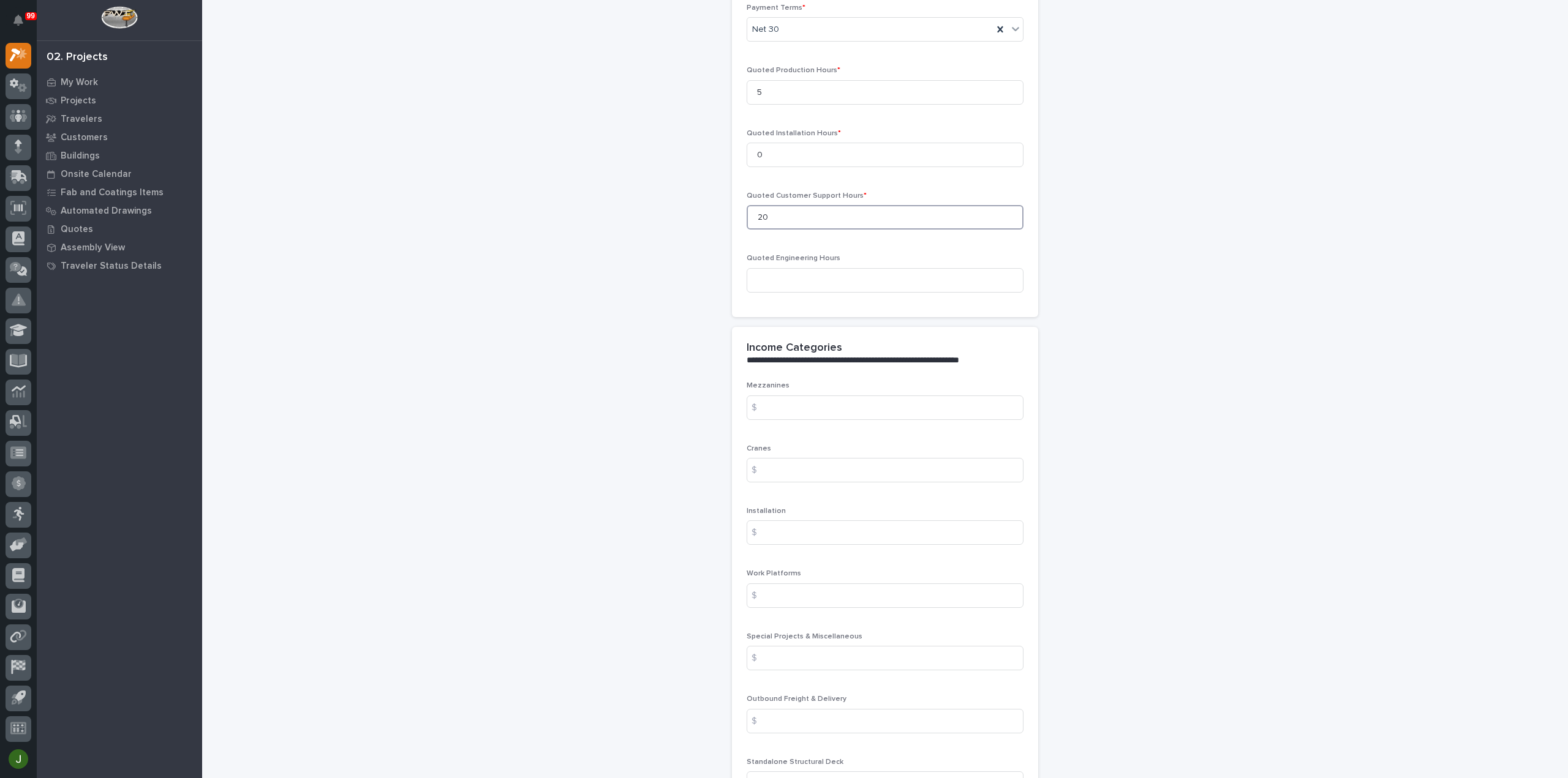
scroll to position [1102, 0]
type input "20"
click at [771, 271] on input at bounding box center [885, 277] width 277 height 25
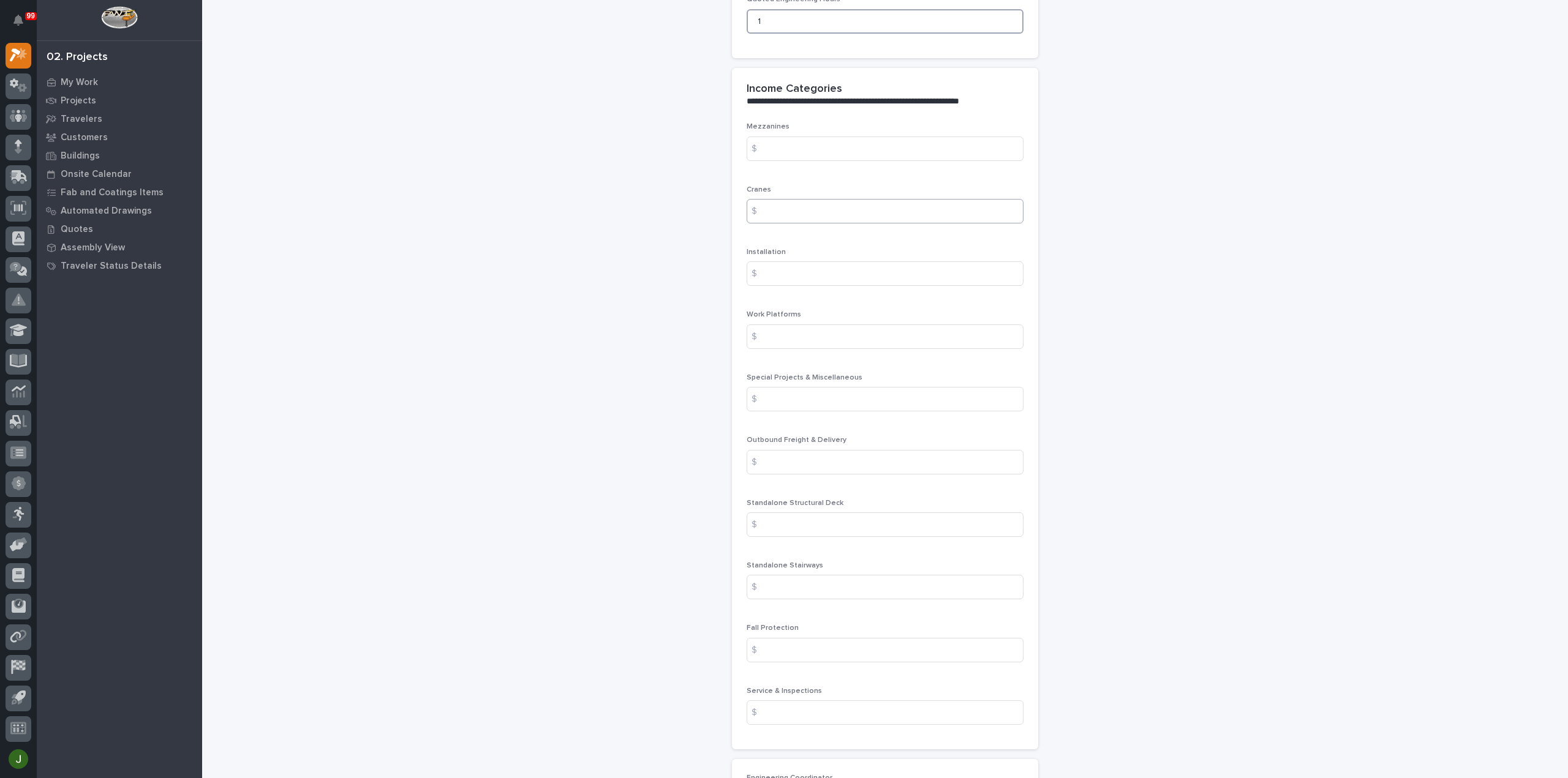
scroll to position [1407, 0]
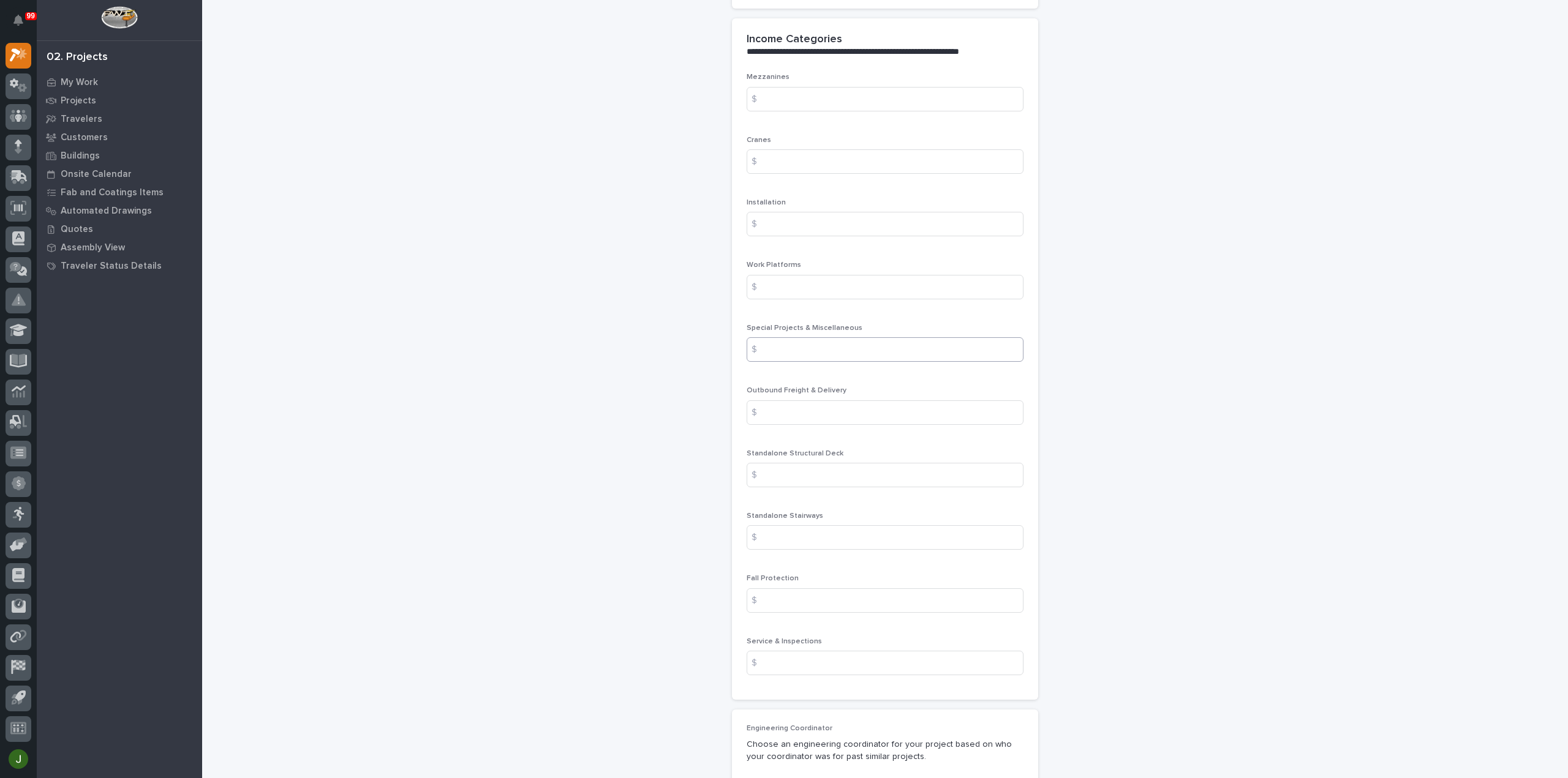
type input "1"
click at [791, 346] on input at bounding box center [885, 349] width 277 height 25
type input "2000"
click at [778, 408] on input at bounding box center [885, 412] width 277 height 25
type input "75"
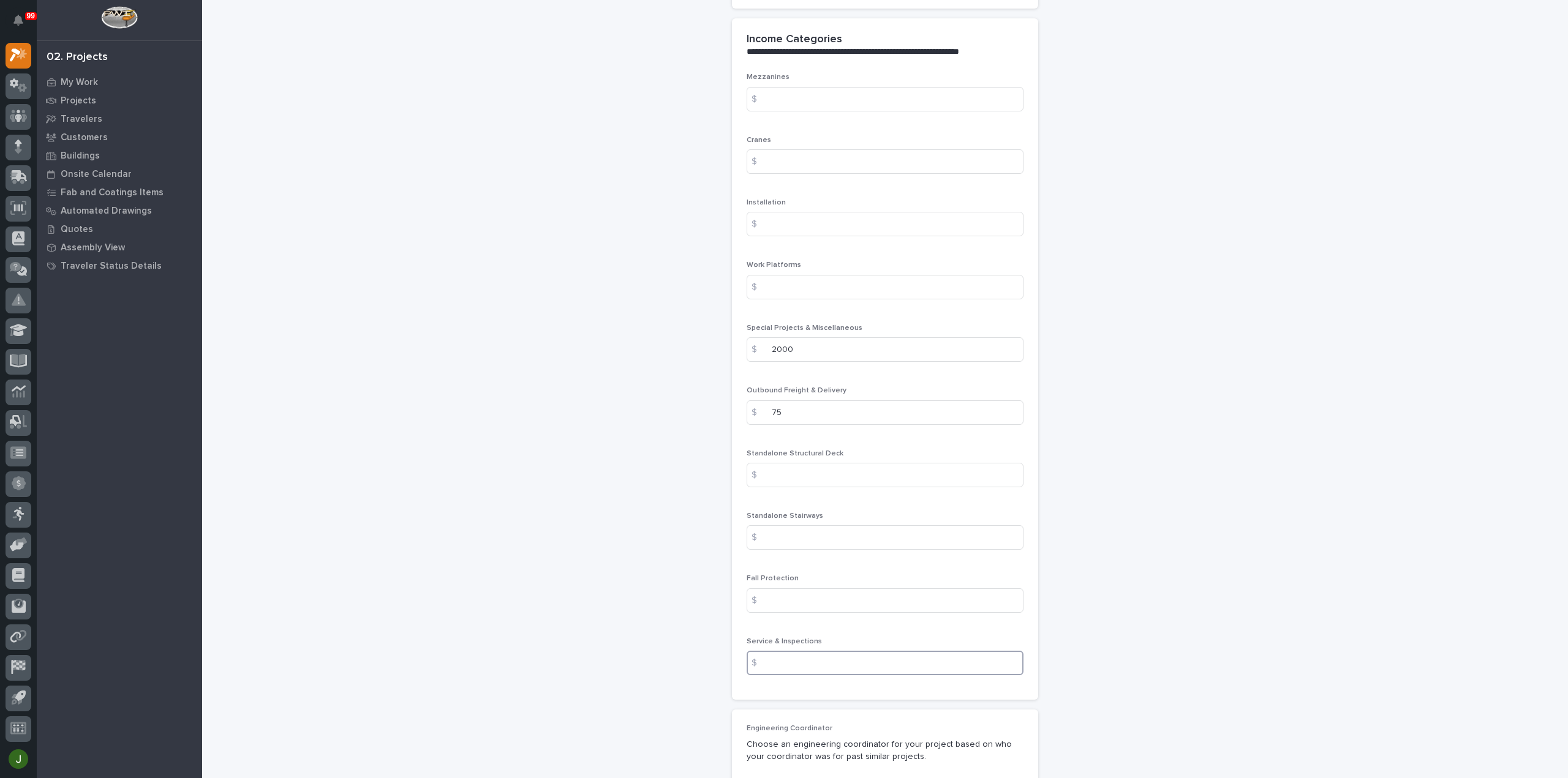
click at [783, 661] on input at bounding box center [885, 663] width 277 height 25
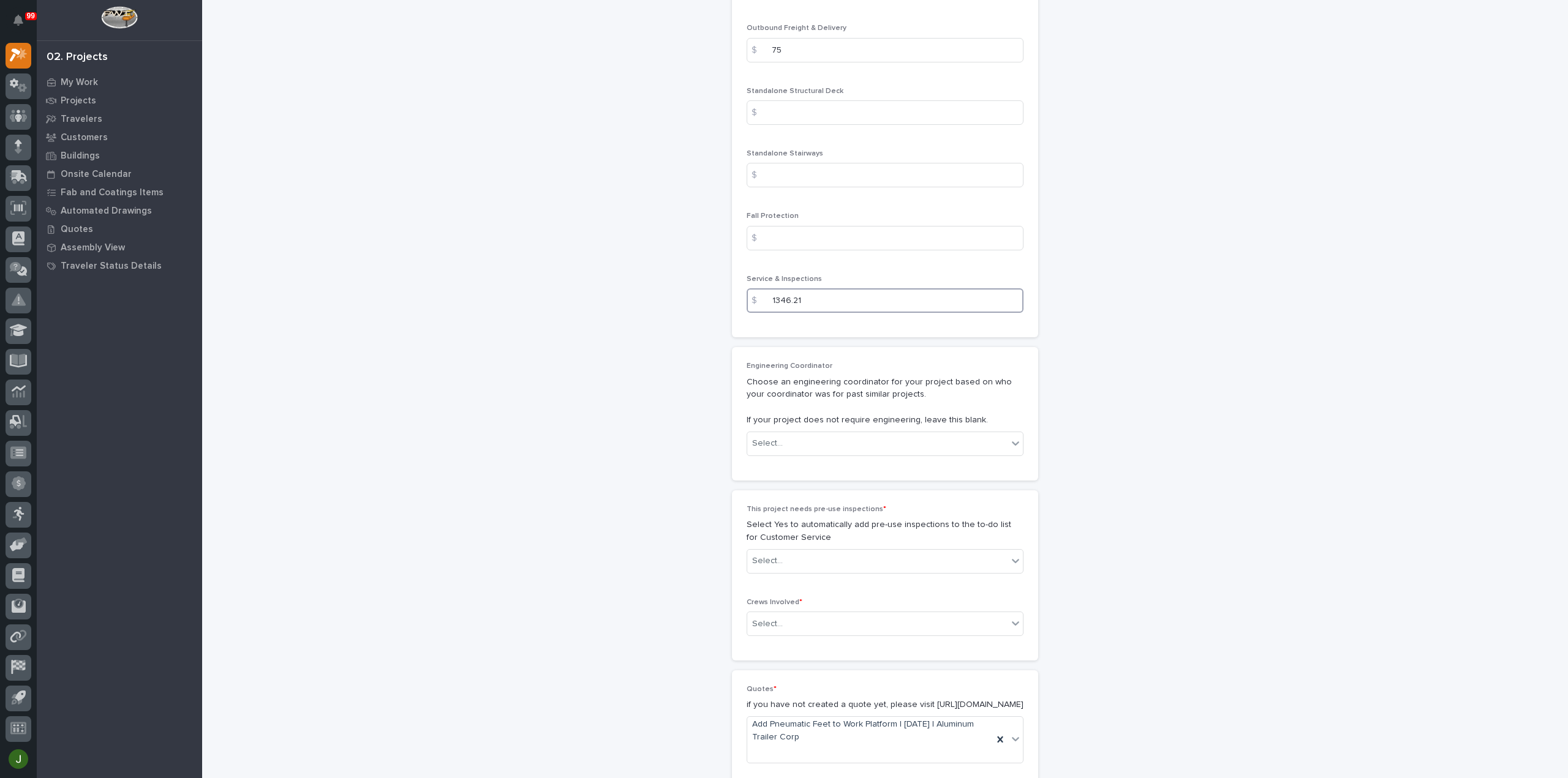
scroll to position [1775, 0]
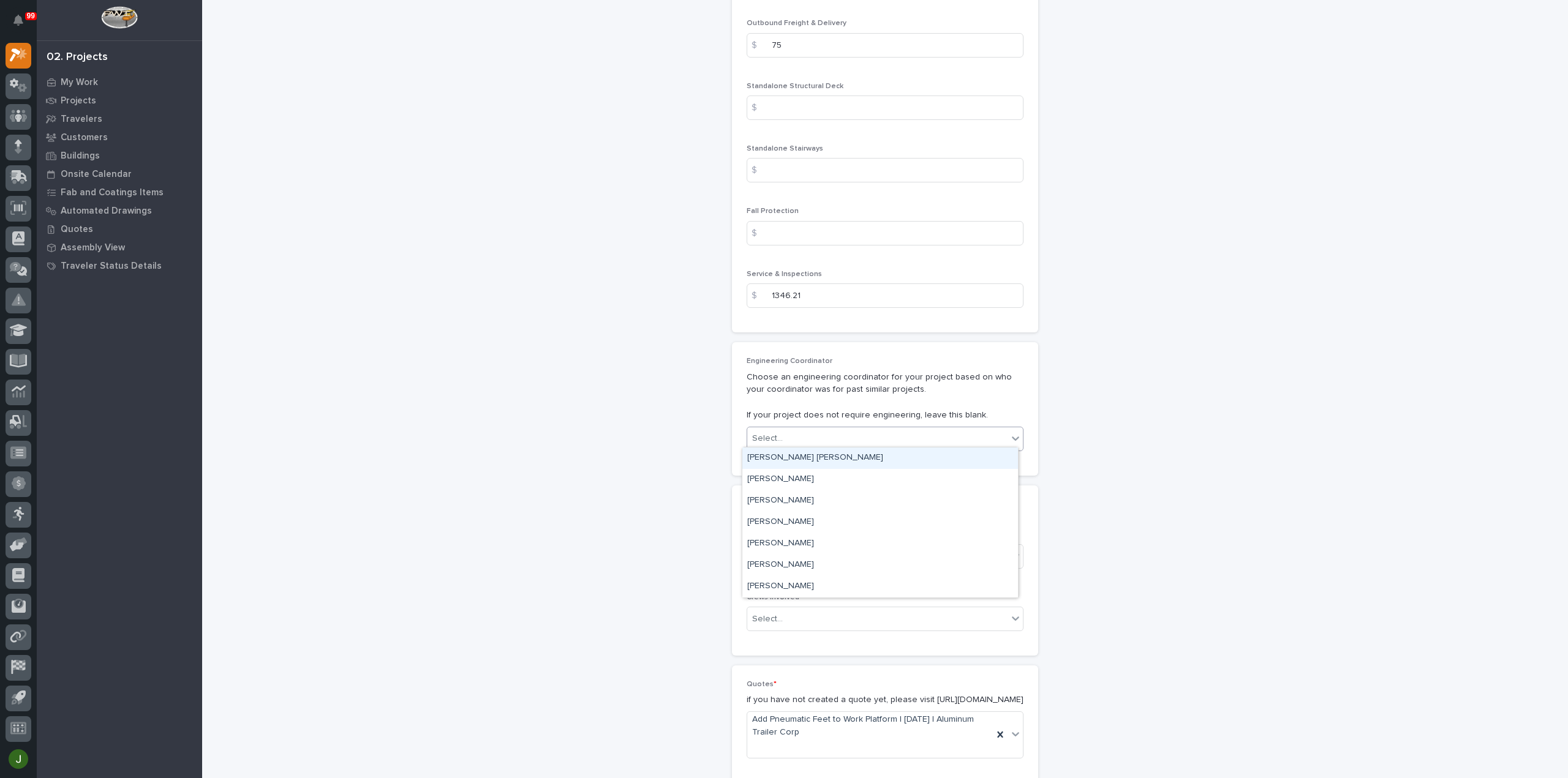
click at [777, 432] on div "Select..." at bounding box center [877, 439] width 260 height 21
click at [792, 543] on div "[PERSON_NAME]" at bounding box center [880, 544] width 276 height 21
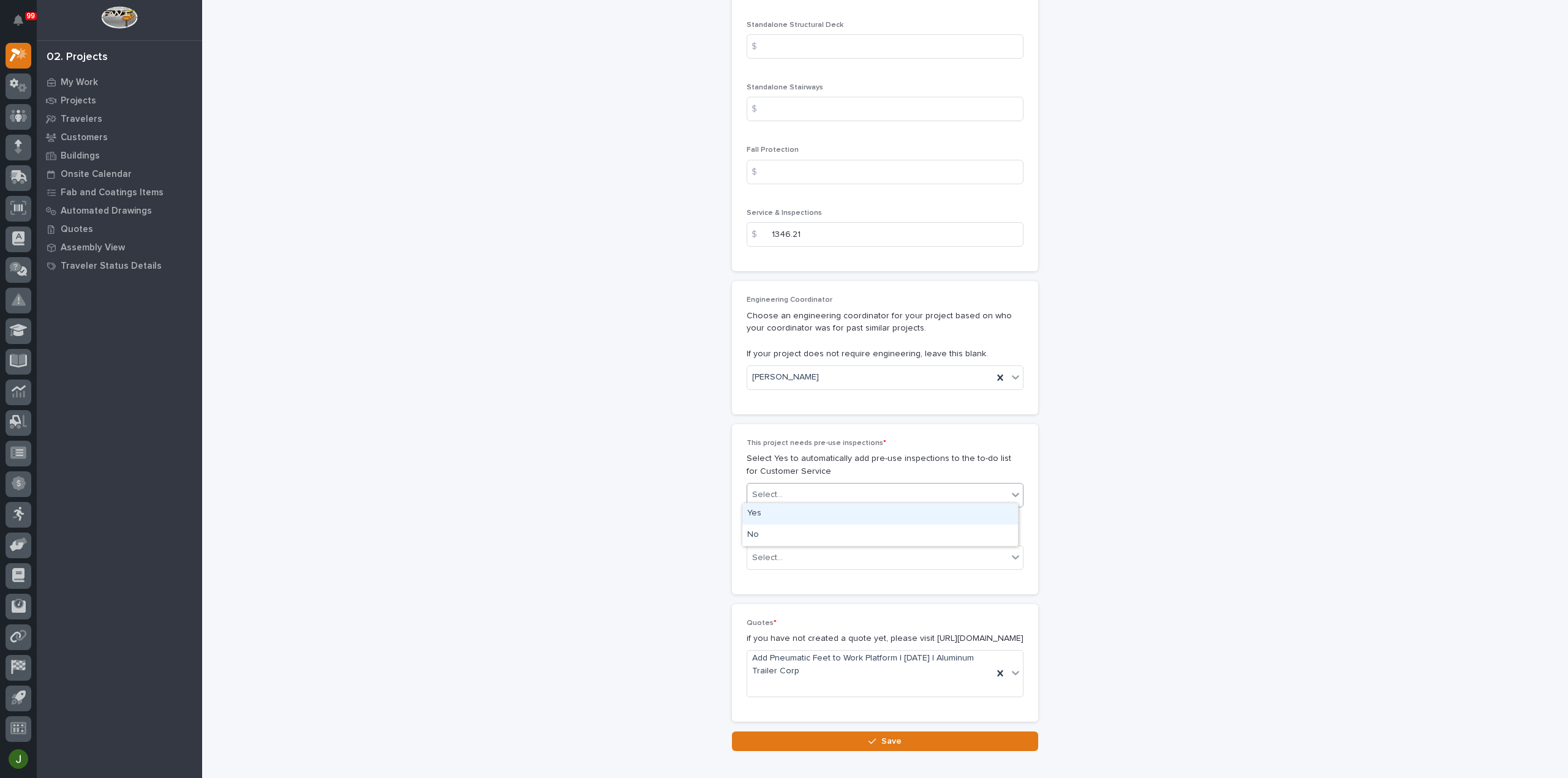
click at [789, 491] on div "Select..." at bounding box center [877, 495] width 260 height 21
click at [771, 514] on div "Yes" at bounding box center [880, 514] width 276 height 21
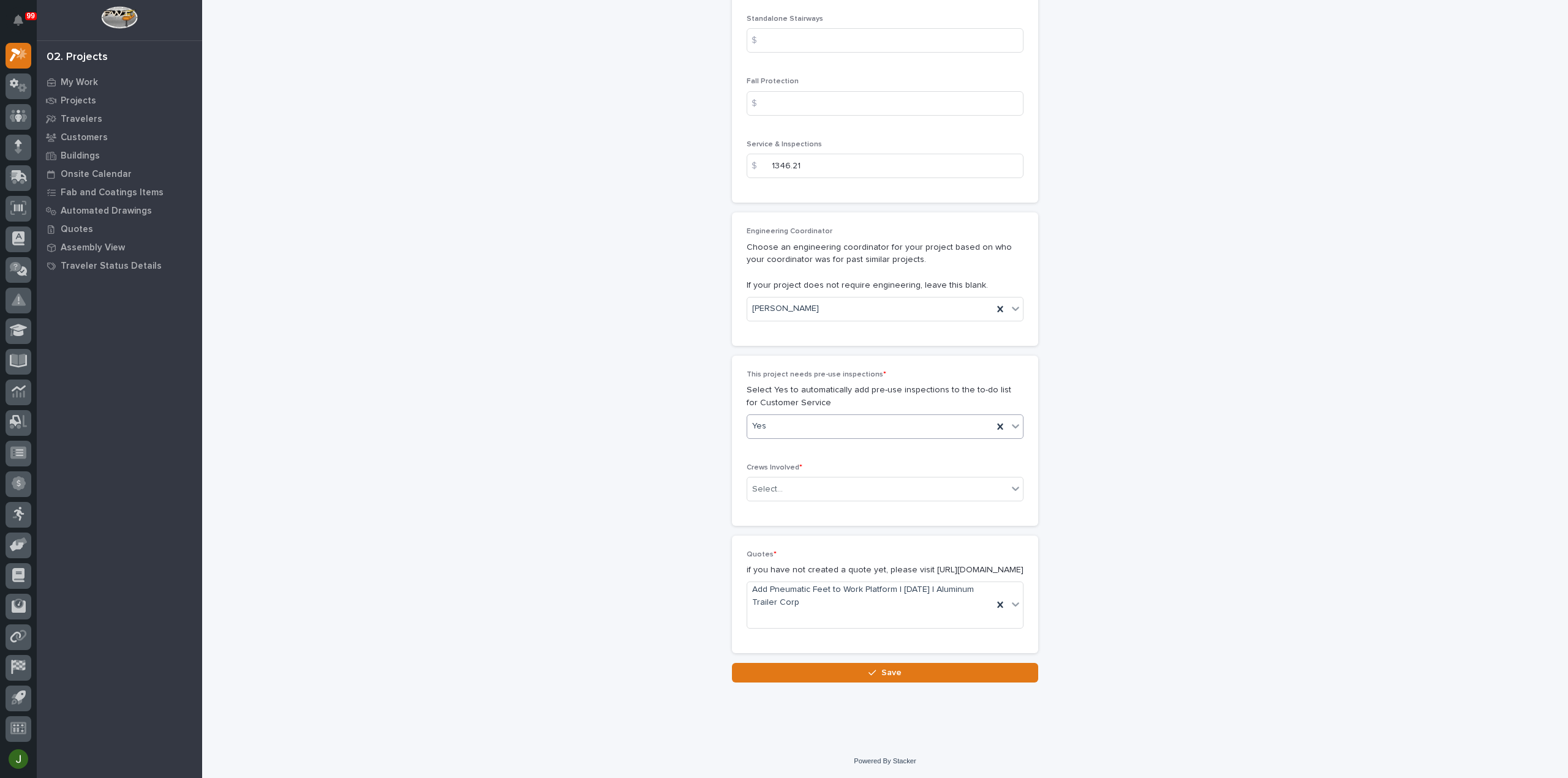
scroll to position [1912, 0]
click at [792, 479] on div "Select..." at bounding box center [877, 489] width 260 height 21
click at [784, 540] on div "Customer Support" at bounding box center [880, 543] width 276 height 21
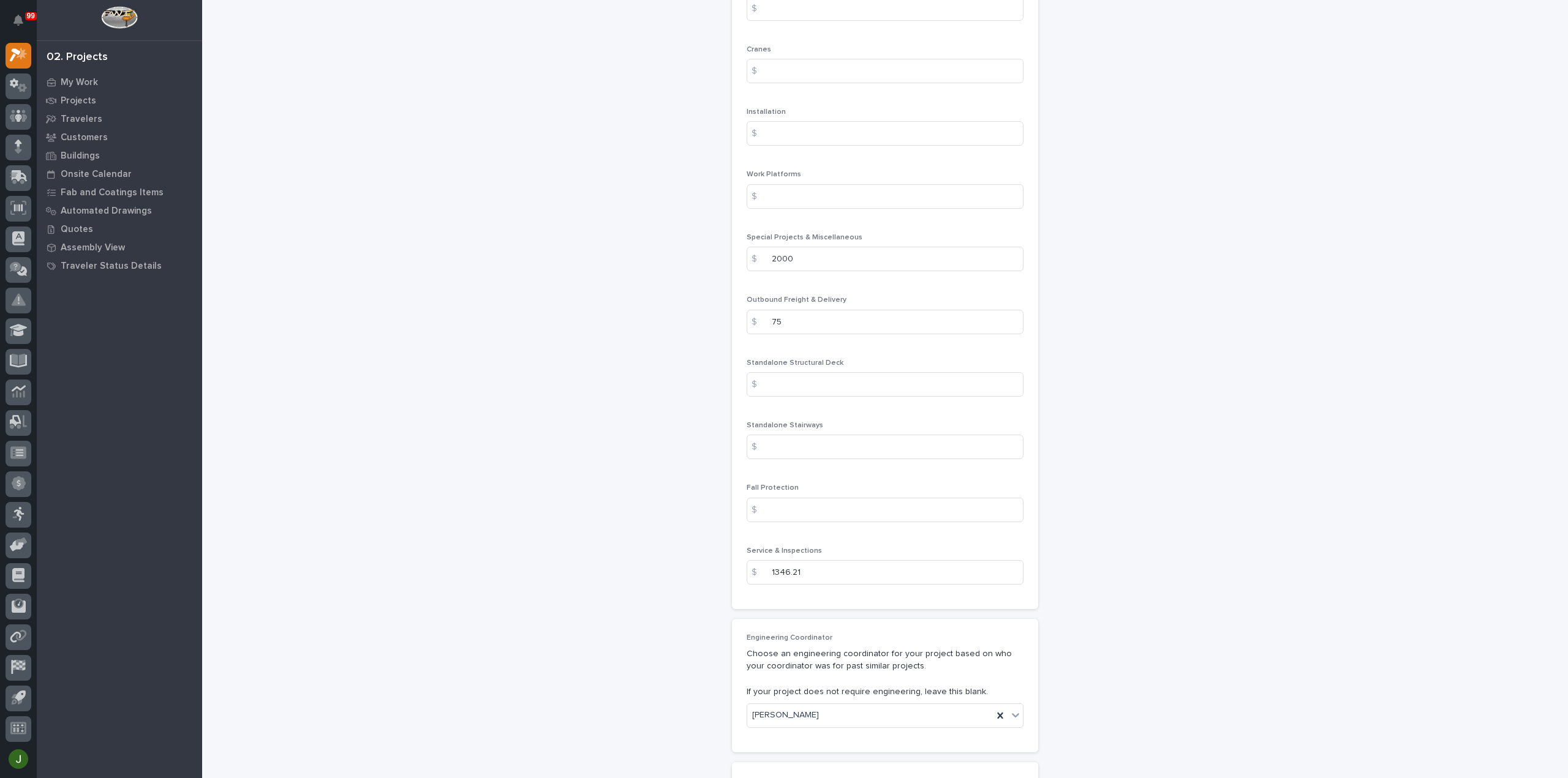
scroll to position [1501, 0]
drag, startPoint x: 808, startPoint y: 565, endPoint x: 738, endPoint y: 562, distance: 70.1
click at [738, 562] on div "Mezzanines $ Cranes $ Installation $ Work Platforms $ Special Projects & Miscel…" at bounding box center [885, 293] width 306 height 627
type input "3346.21"
drag, startPoint x: 797, startPoint y: 252, endPoint x: 742, endPoint y: 249, distance: 55.1
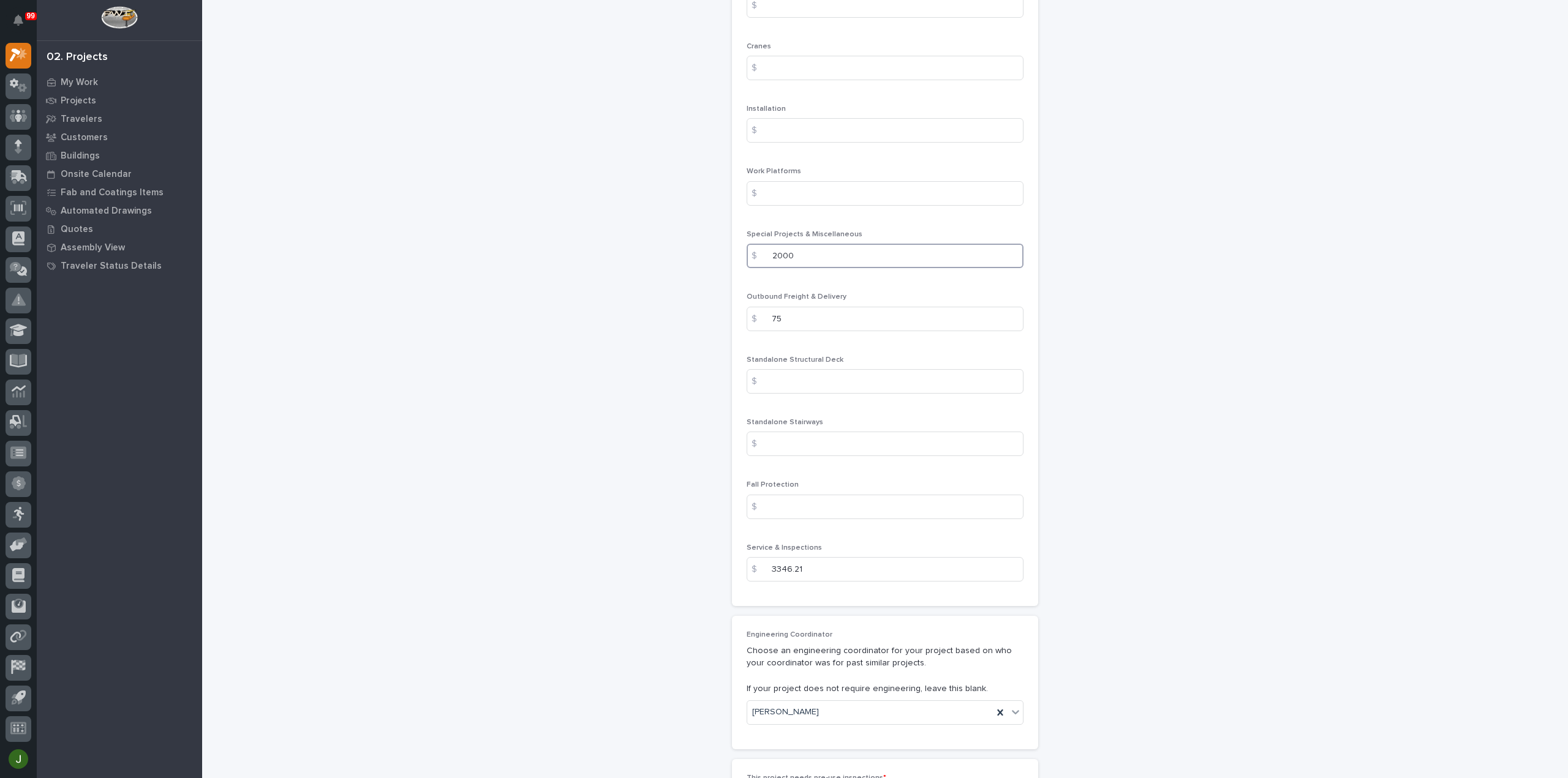
click at [747, 249] on div "$ 2000" at bounding box center [885, 256] width 277 height 25
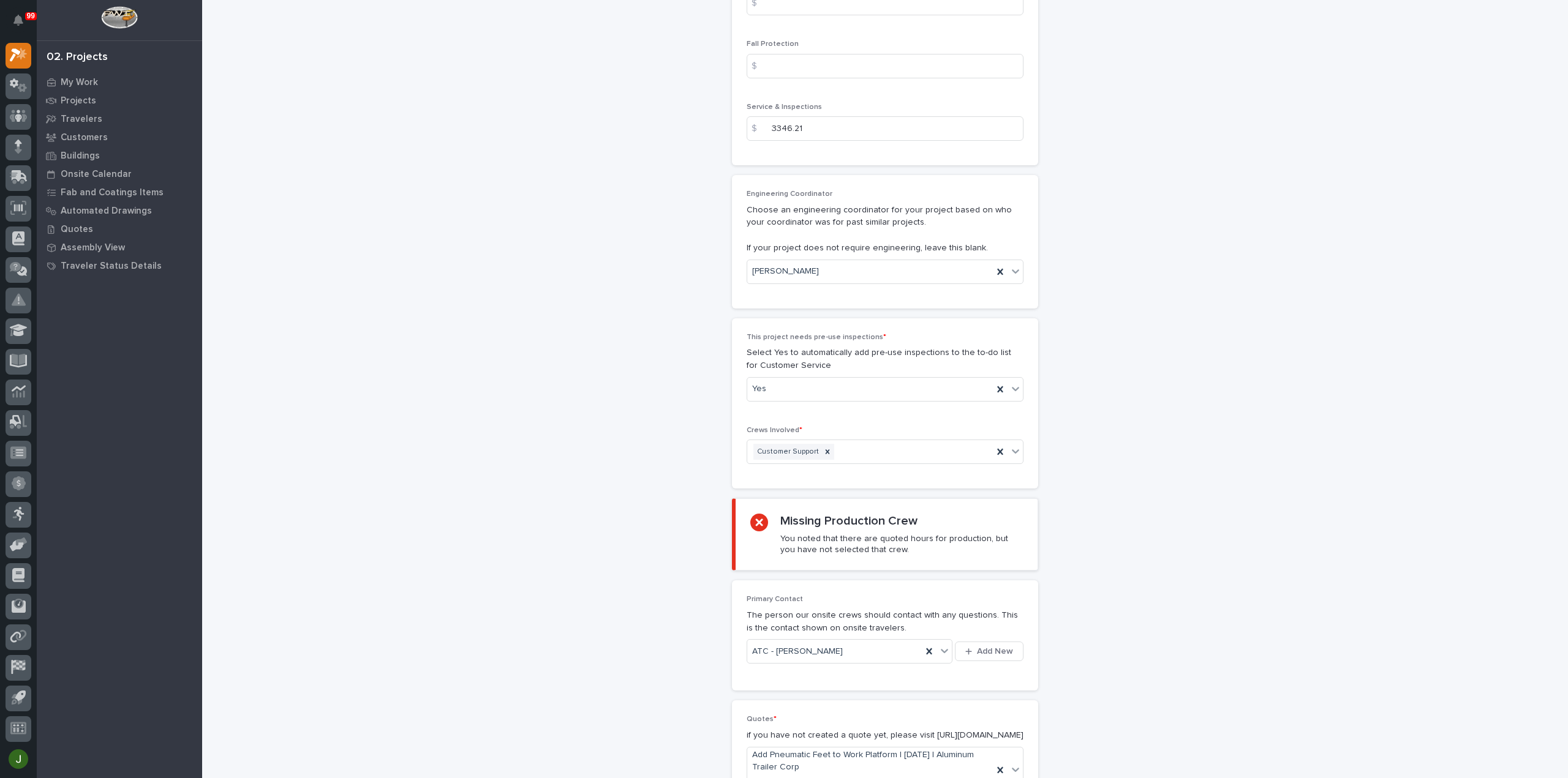
scroll to position [1991, 0]
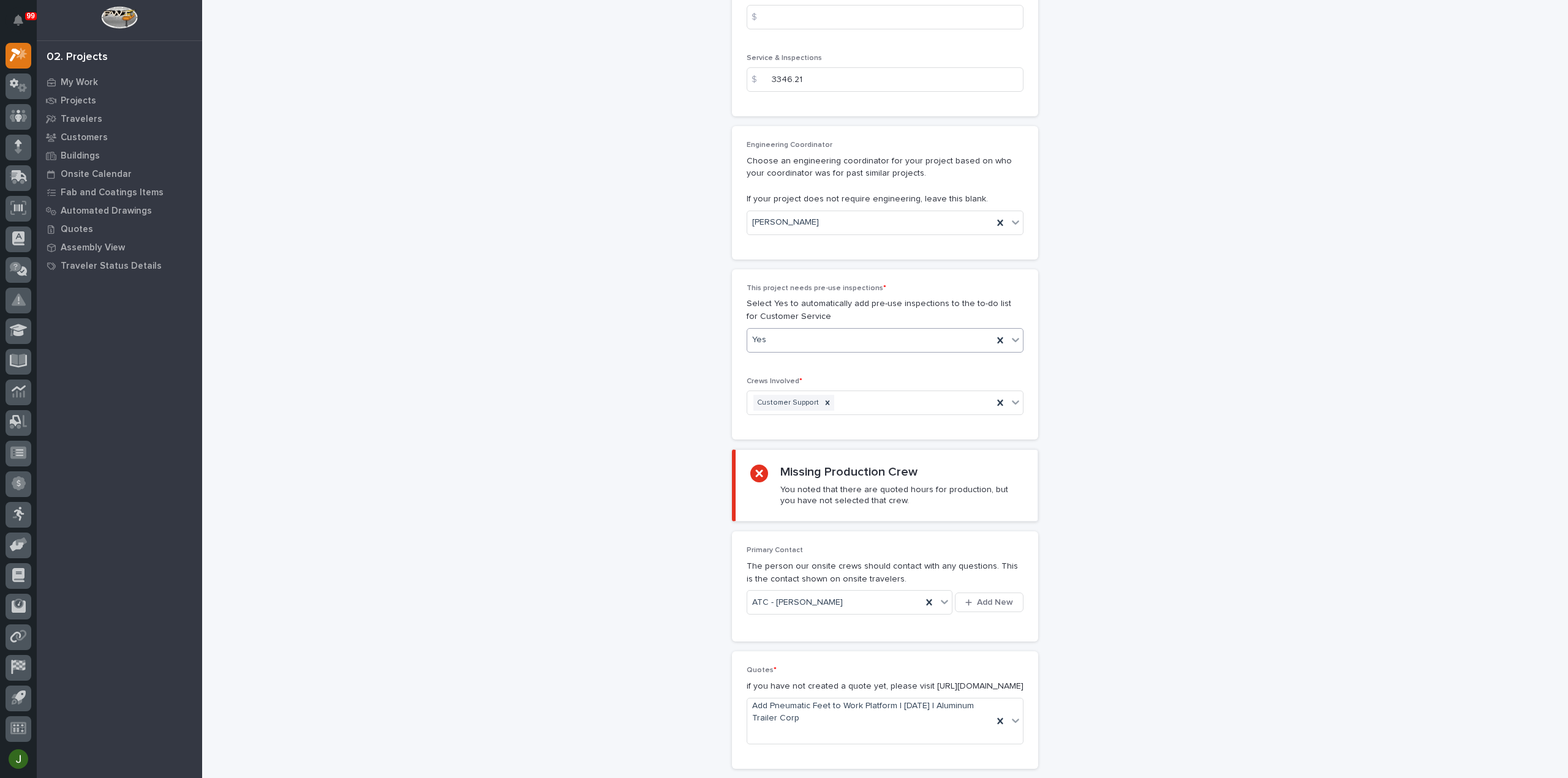
type input "0"
click at [839, 331] on div "Yes" at bounding box center [870, 340] width 246 height 21
click at [845, 355] on div "Yes" at bounding box center [880, 359] width 276 height 21
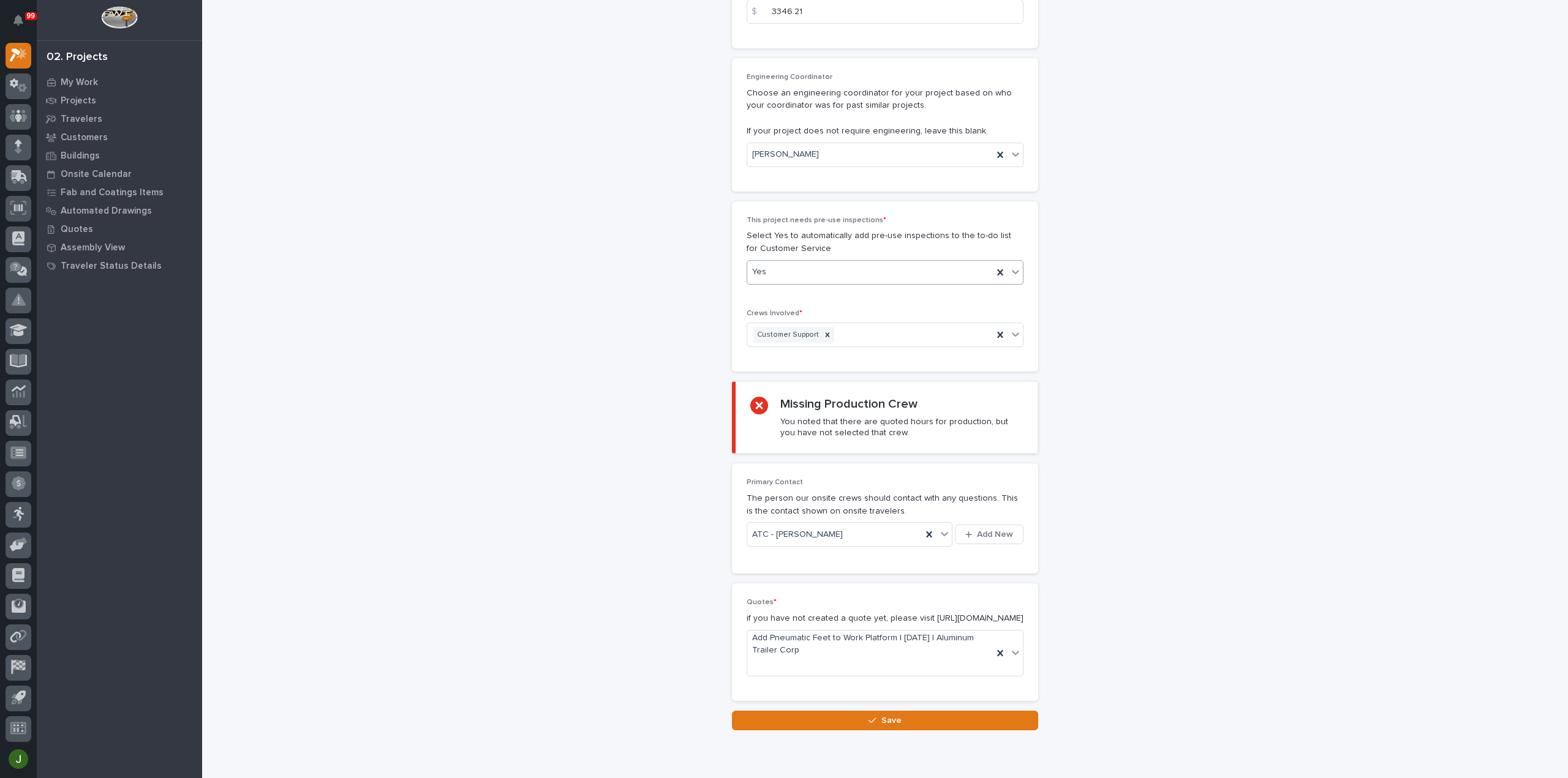
scroll to position [2113, 0]
